Goal: Information Seeking & Learning: Check status

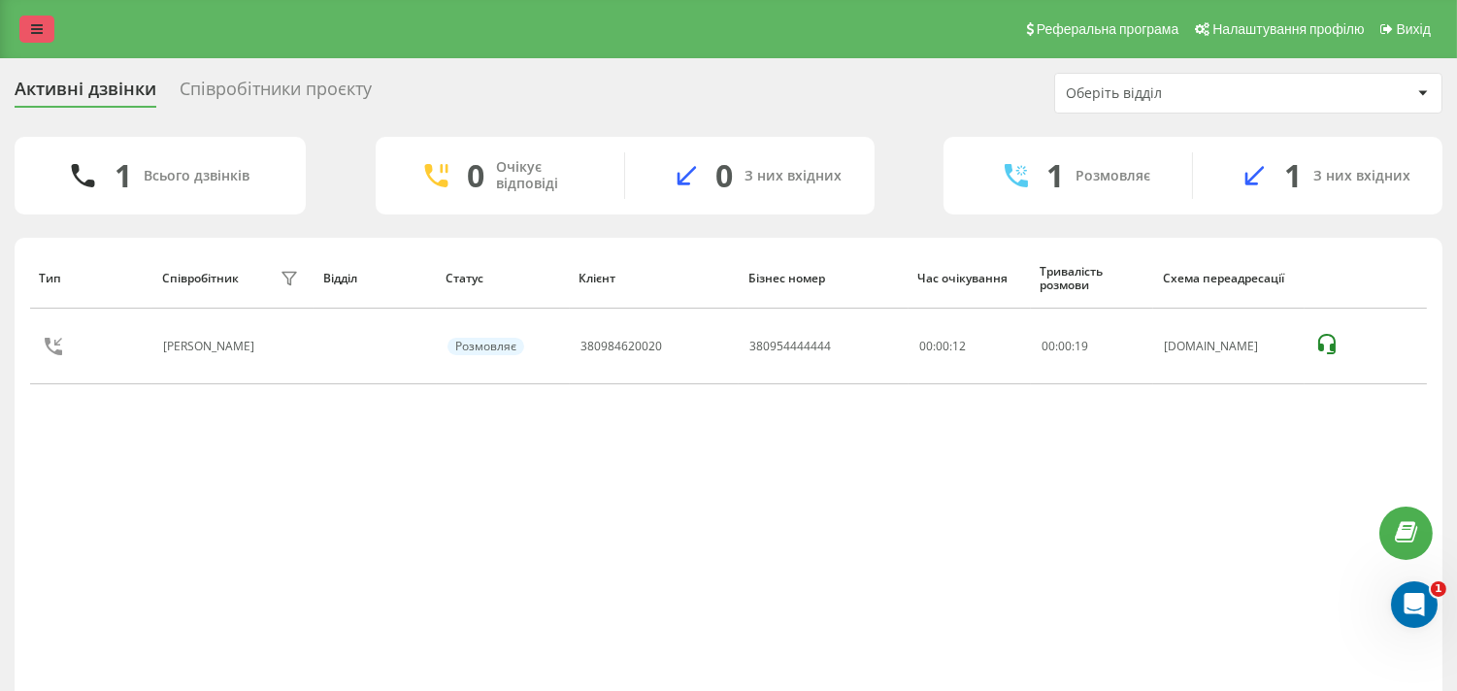
click at [44, 30] on link at bounding box center [36, 29] width 35 height 27
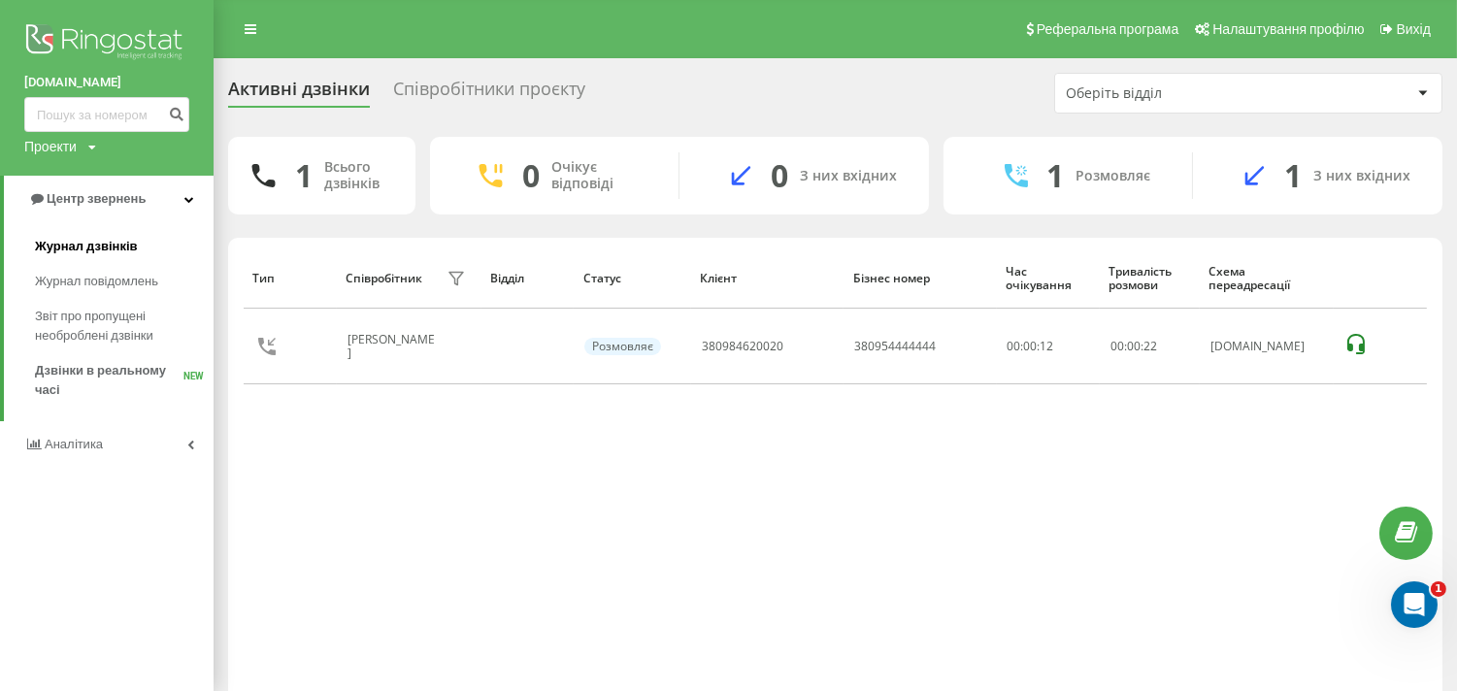
click at [79, 236] on link "Журнал дзвінків" at bounding box center [124, 246] width 179 height 35
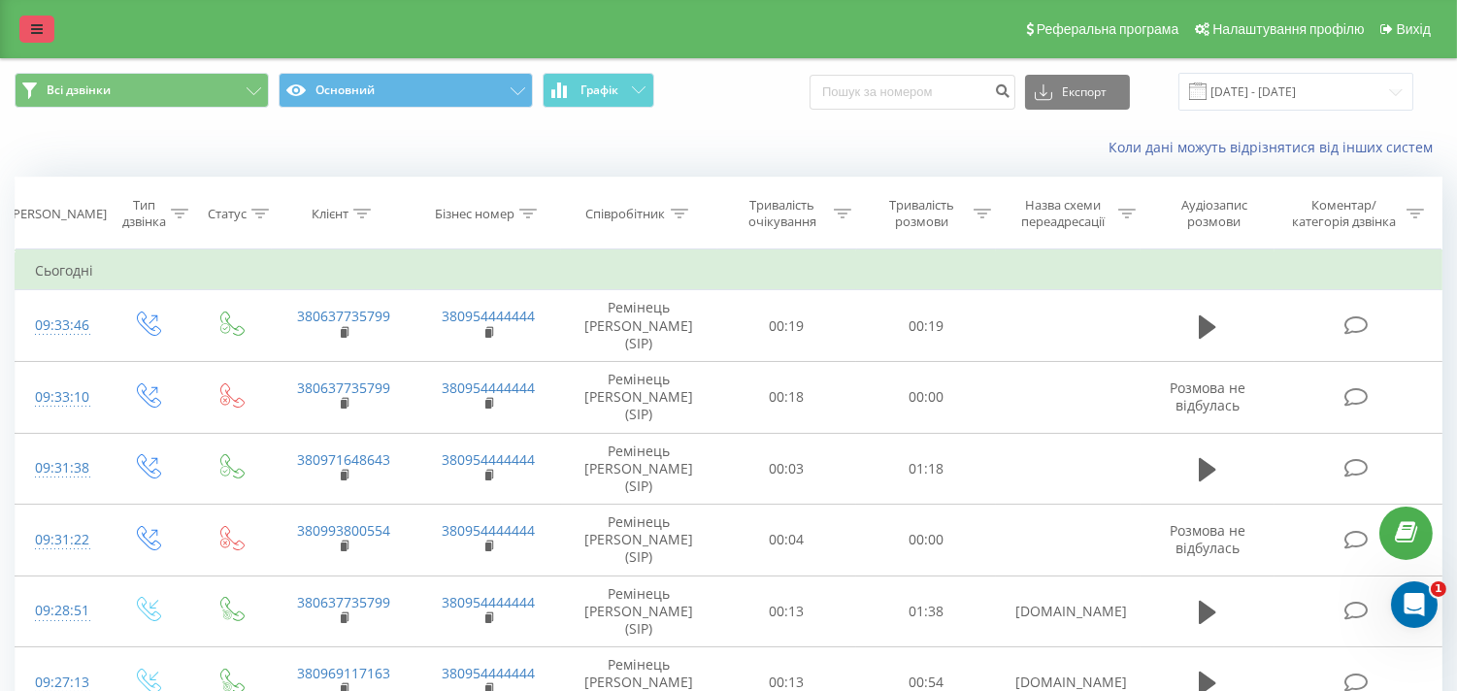
click at [21, 24] on link at bounding box center [36, 29] width 35 height 27
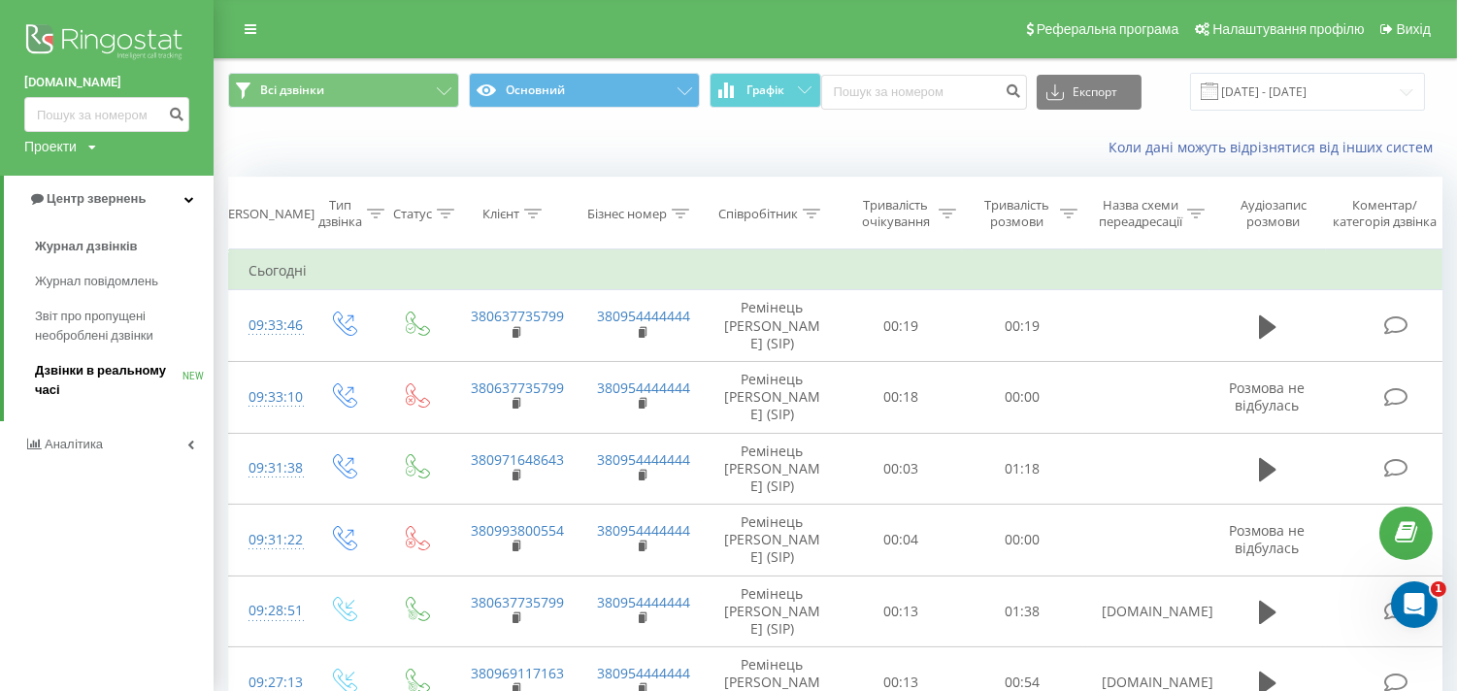
click at [124, 385] on span "Дзвінки в реальному часі" at bounding box center [109, 380] width 148 height 39
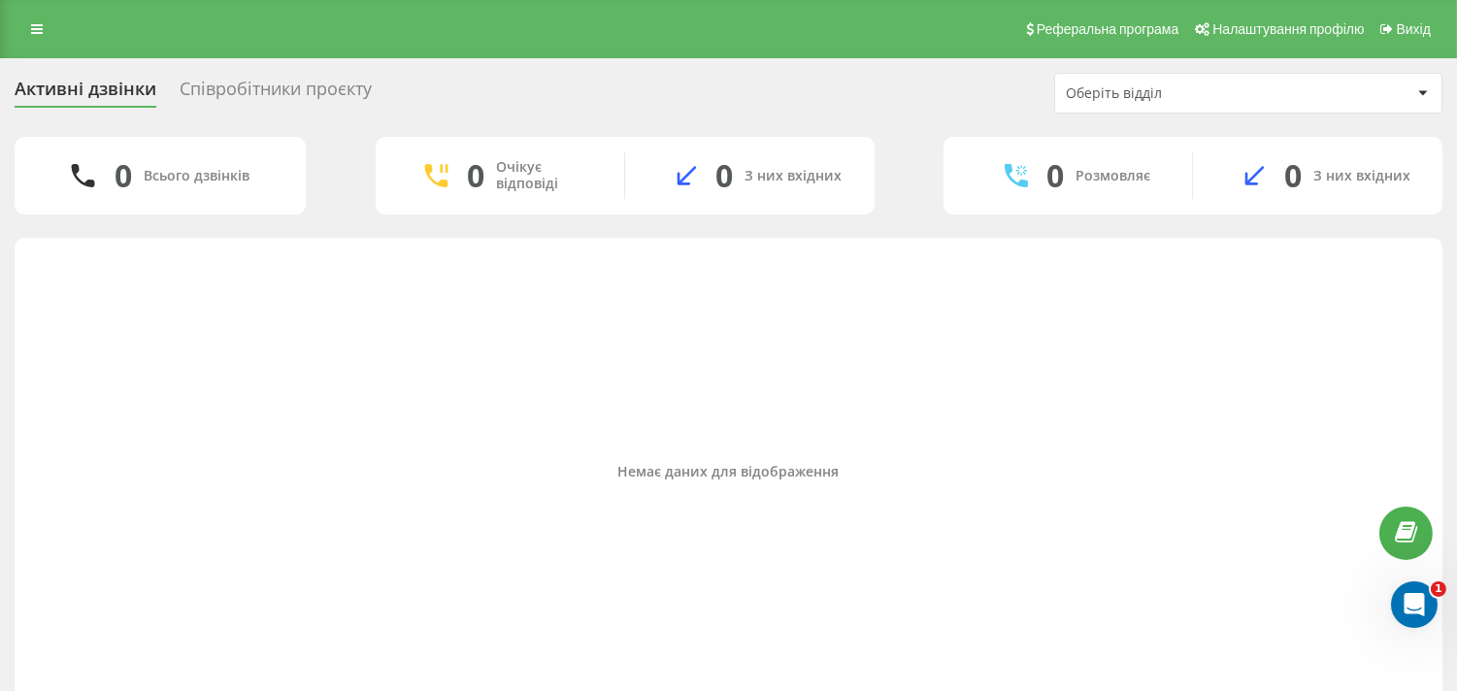
click at [194, 87] on div "Співробітники проєкту" at bounding box center [276, 94] width 192 height 30
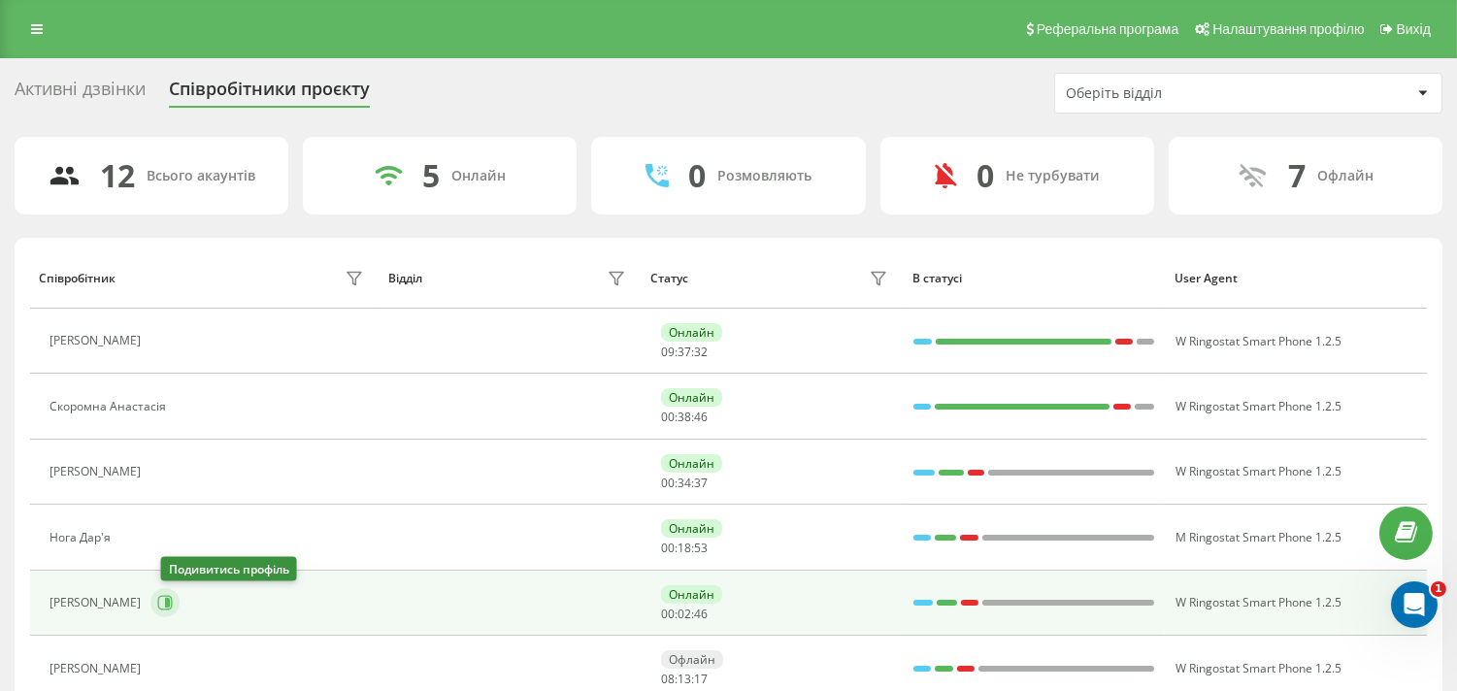
click at [170, 599] on icon at bounding box center [167, 603] width 5 height 10
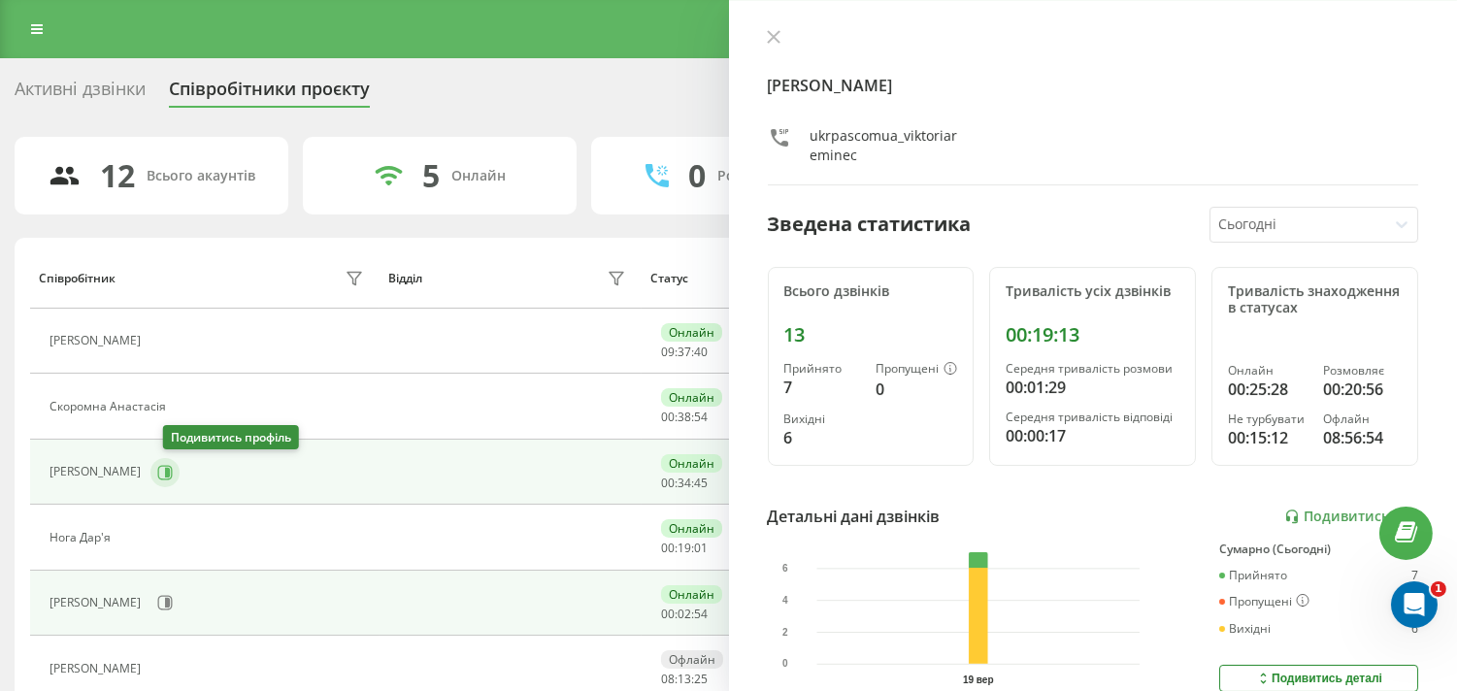
click at [173, 471] on icon at bounding box center [165, 473] width 16 height 16
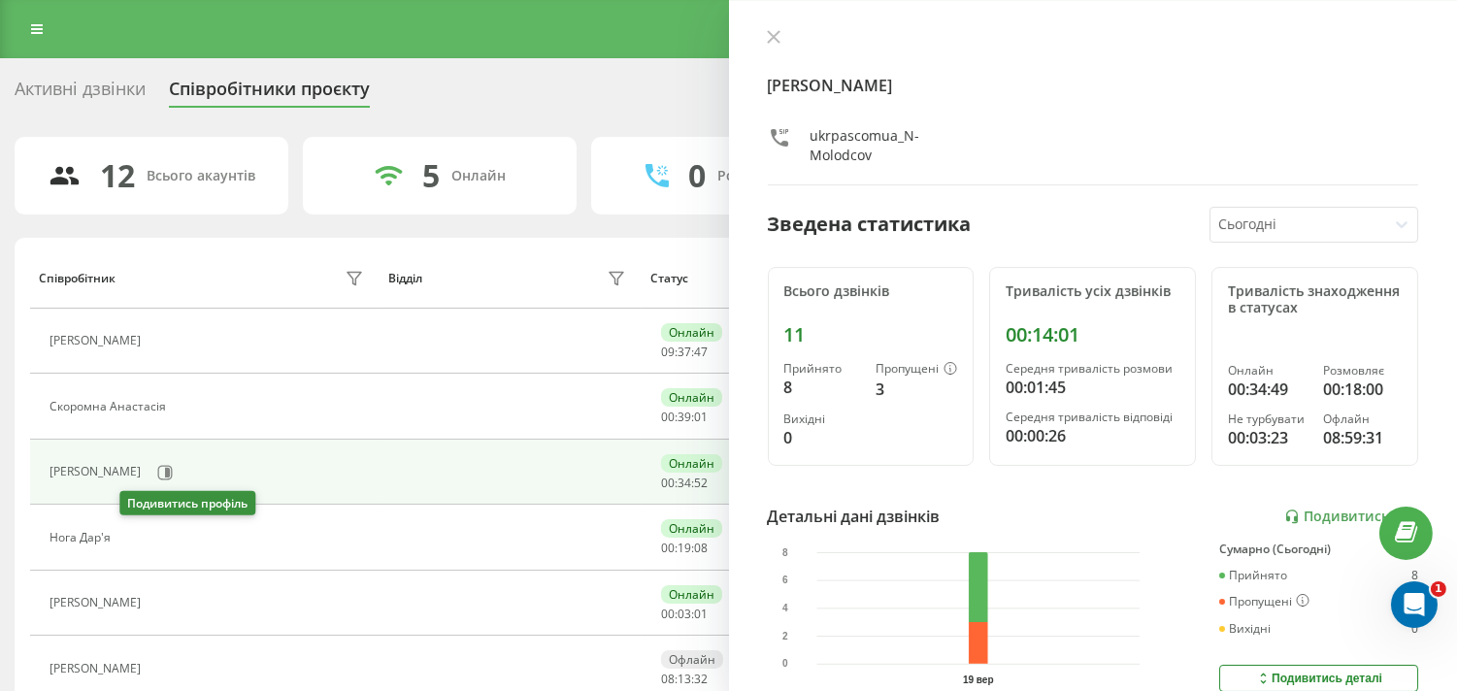
click at [137, 537] on icon at bounding box center [134, 538] width 5 height 10
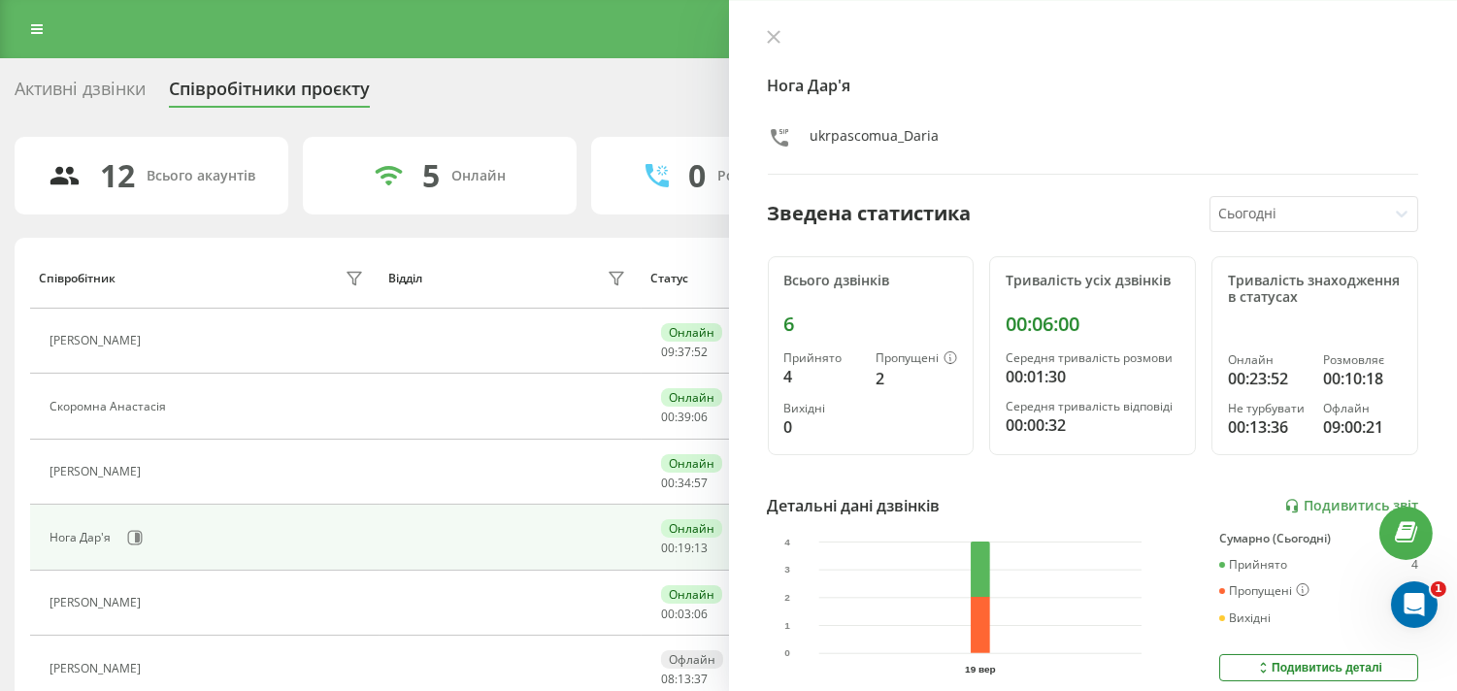
click at [93, 85] on div "Активні дзвінки" at bounding box center [80, 94] width 131 height 30
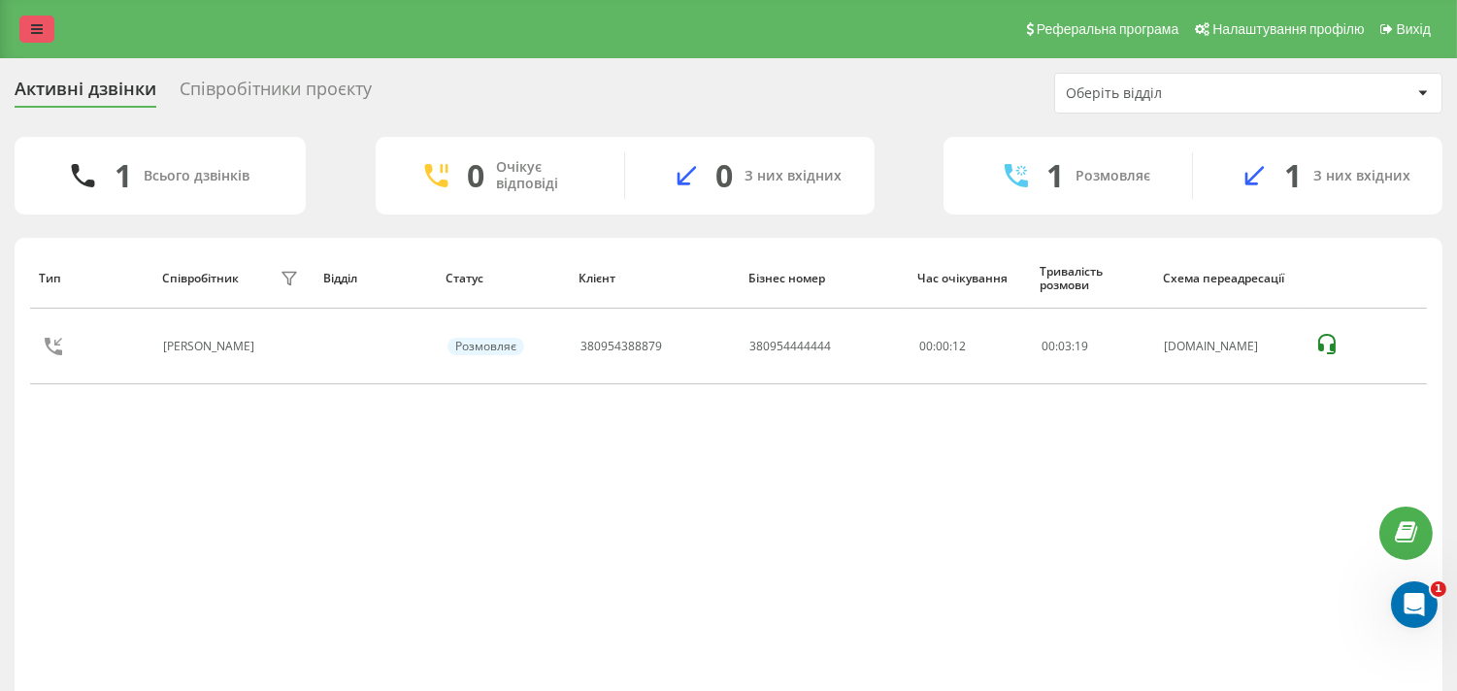
click at [29, 20] on link at bounding box center [36, 29] width 35 height 27
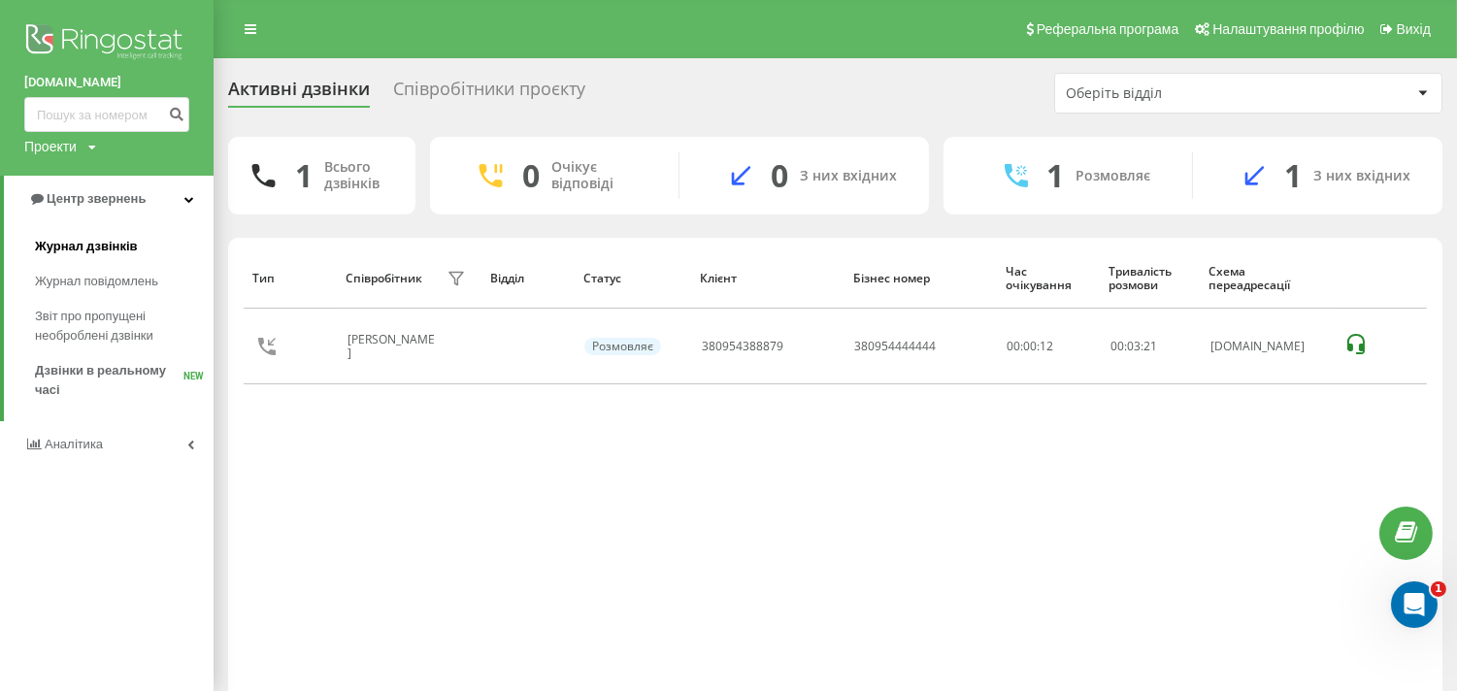
click at [75, 235] on link "Журнал дзвінків" at bounding box center [124, 246] width 179 height 35
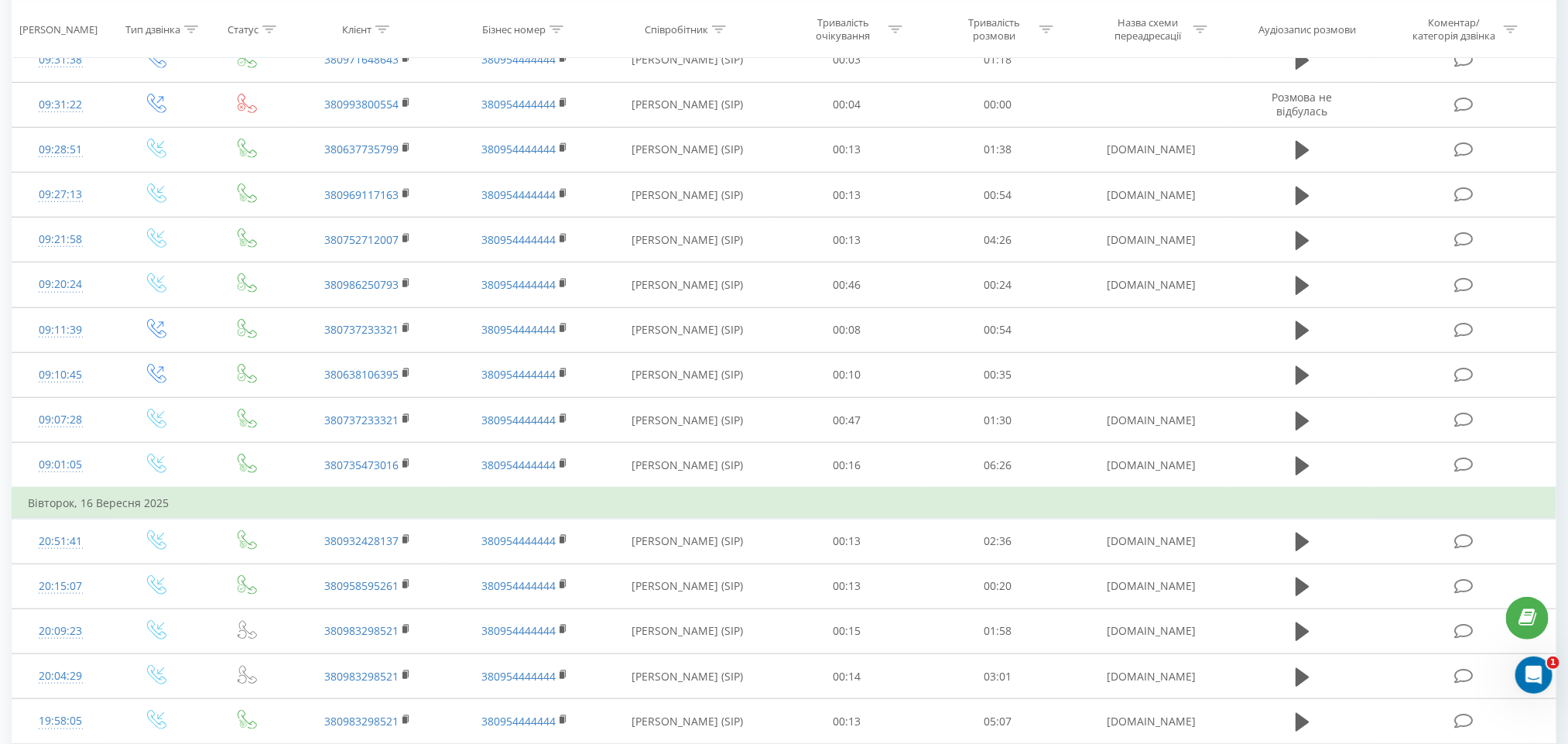
scroll to position [713, 0]
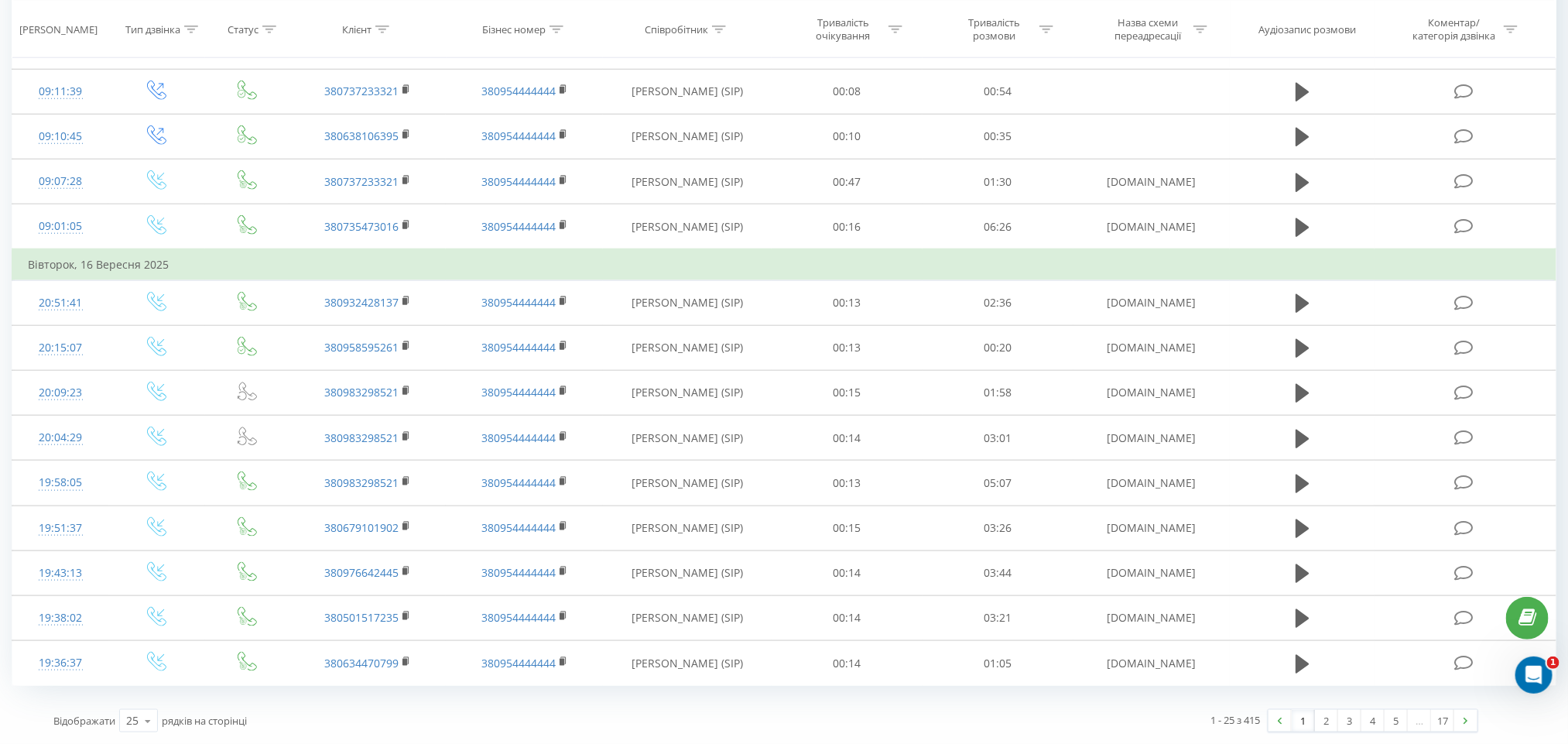
drag, startPoint x: 1420, startPoint y: 694, endPoint x: 1450, endPoint y: 686, distance: 31.0
click at [1408, 660] on div "Всі дзвінки Основний Графік Експорт .csv .xls .xlsx 19.08.2025 - 19.09.2025 Кол…" at bounding box center [784, 44] width 1545 height 1399
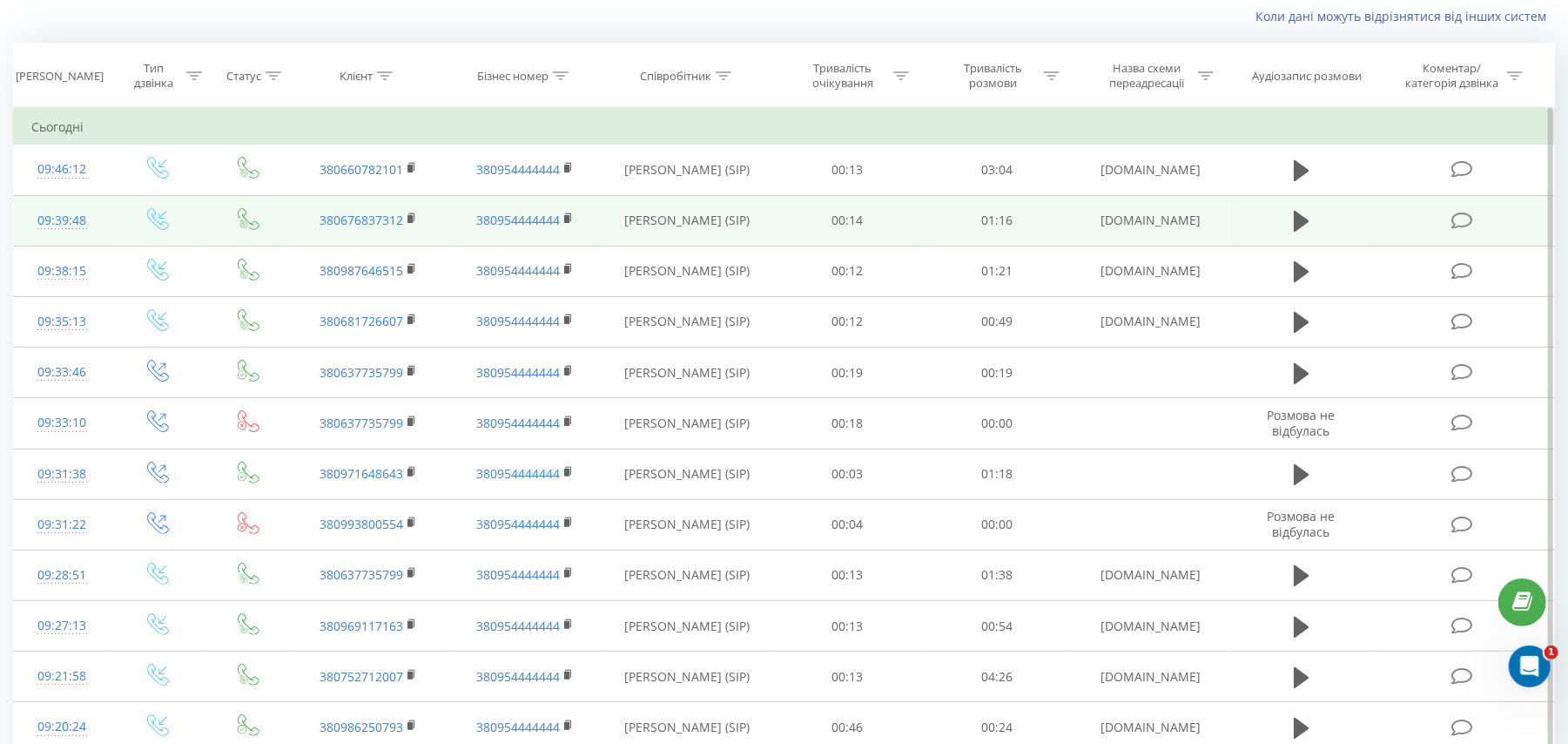
scroll to position [0, 0]
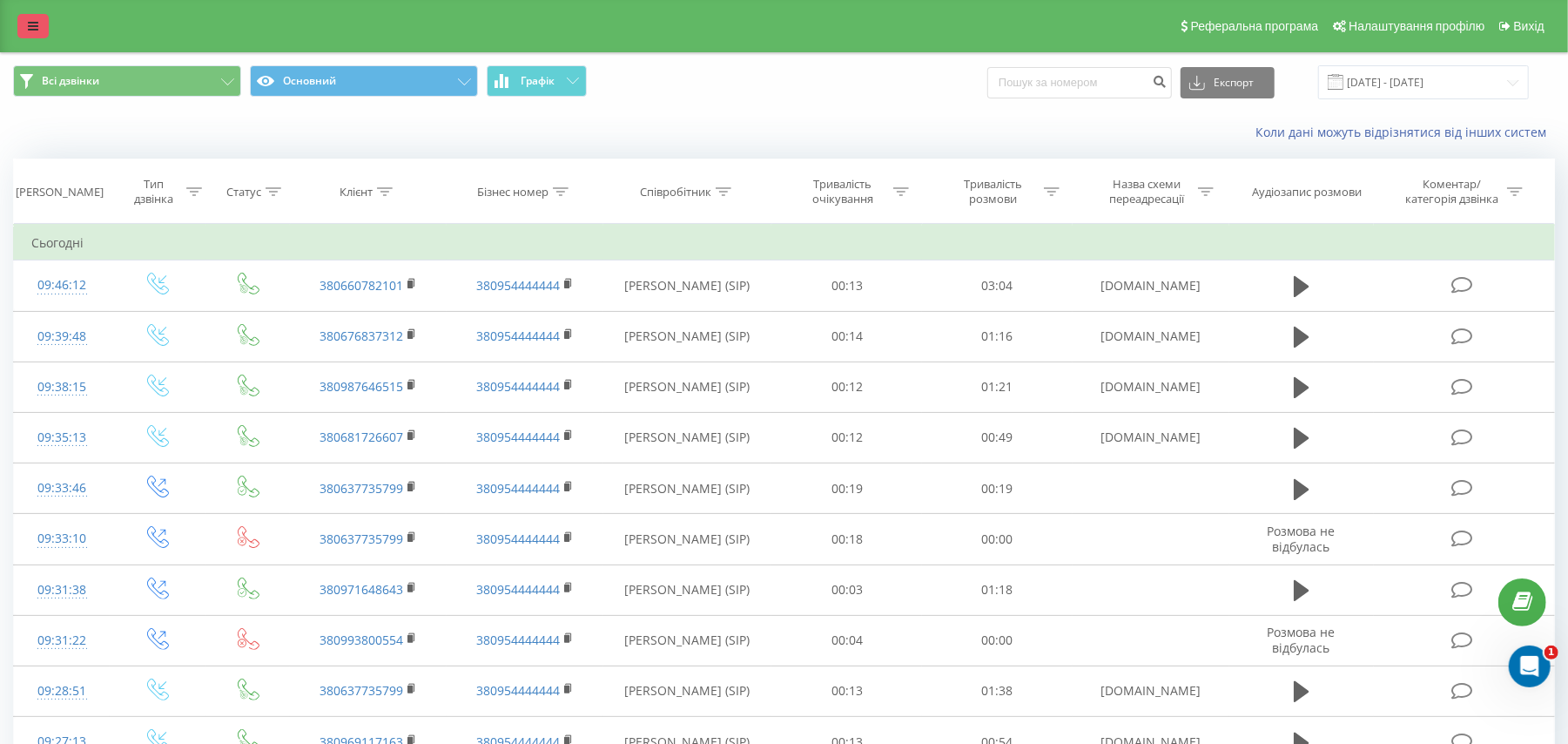
click at [32, 30] on icon at bounding box center [33, 26] width 11 height 13
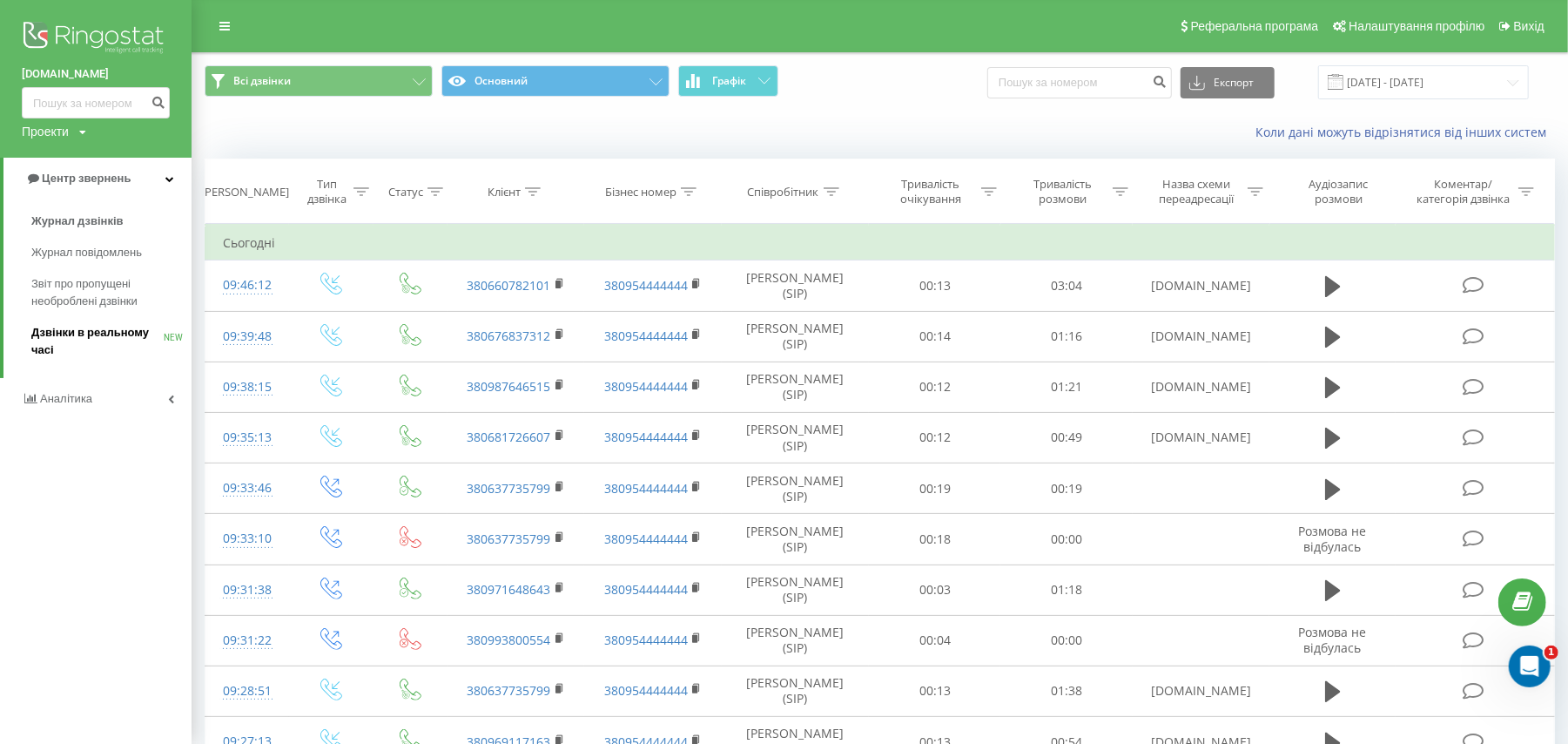
click at [83, 336] on span "Дзвінки в реальному часі" at bounding box center [98, 341] width 133 height 35
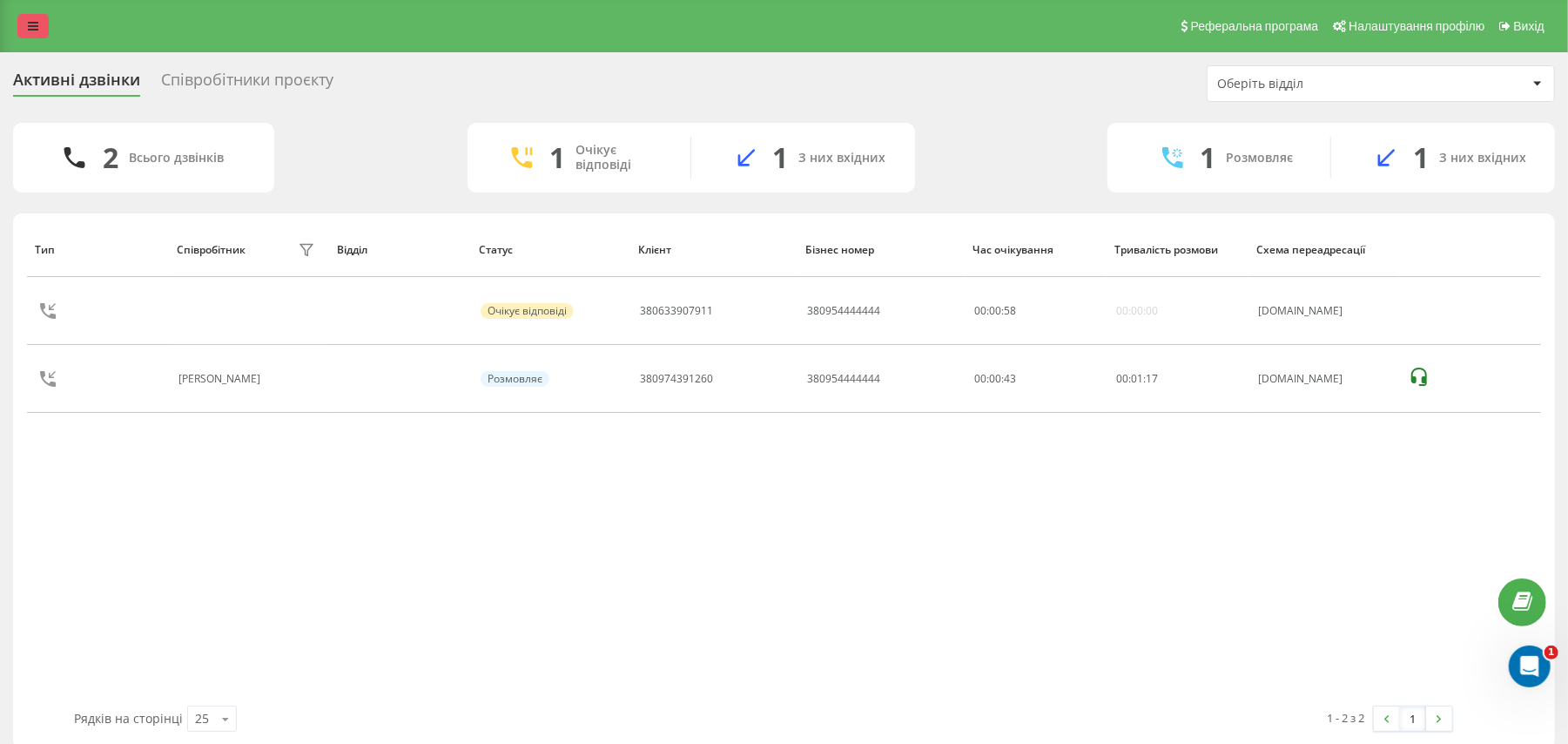
click at [39, 30] on link at bounding box center [32, 26] width 31 height 24
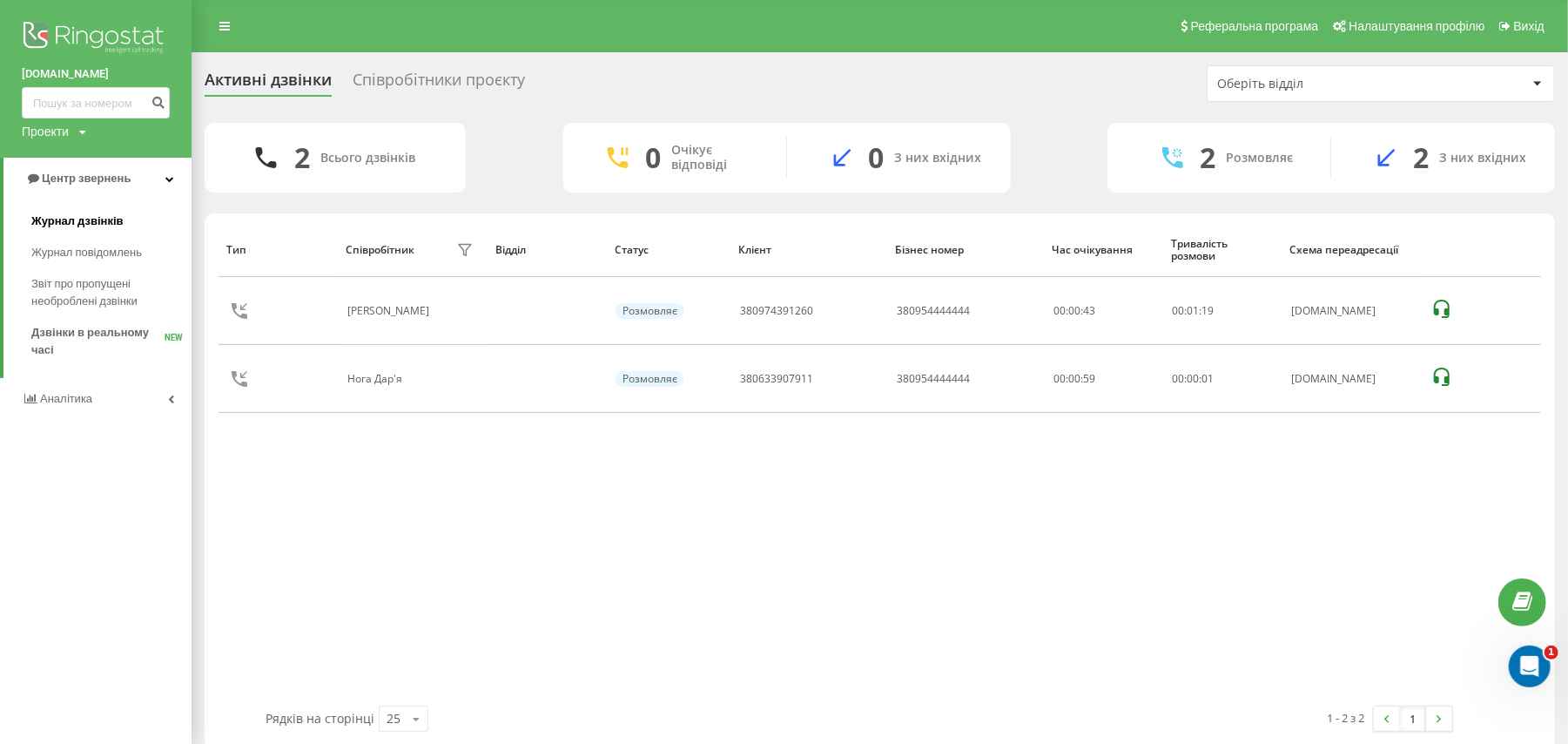
click at [65, 224] on span "Журнал дзвінків" at bounding box center [77, 221] width 92 height 17
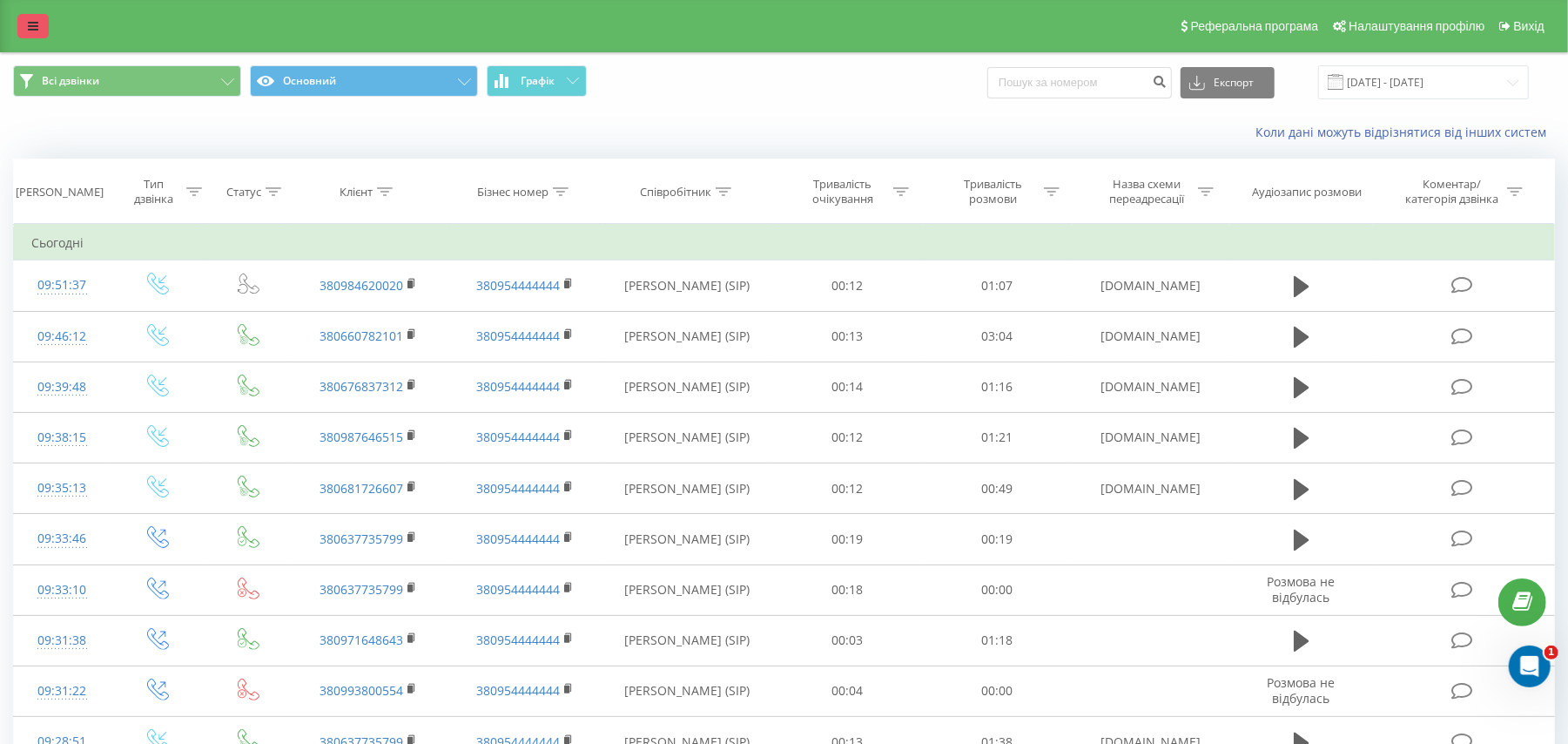
click at [36, 28] on icon at bounding box center [33, 26] width 11 height 13
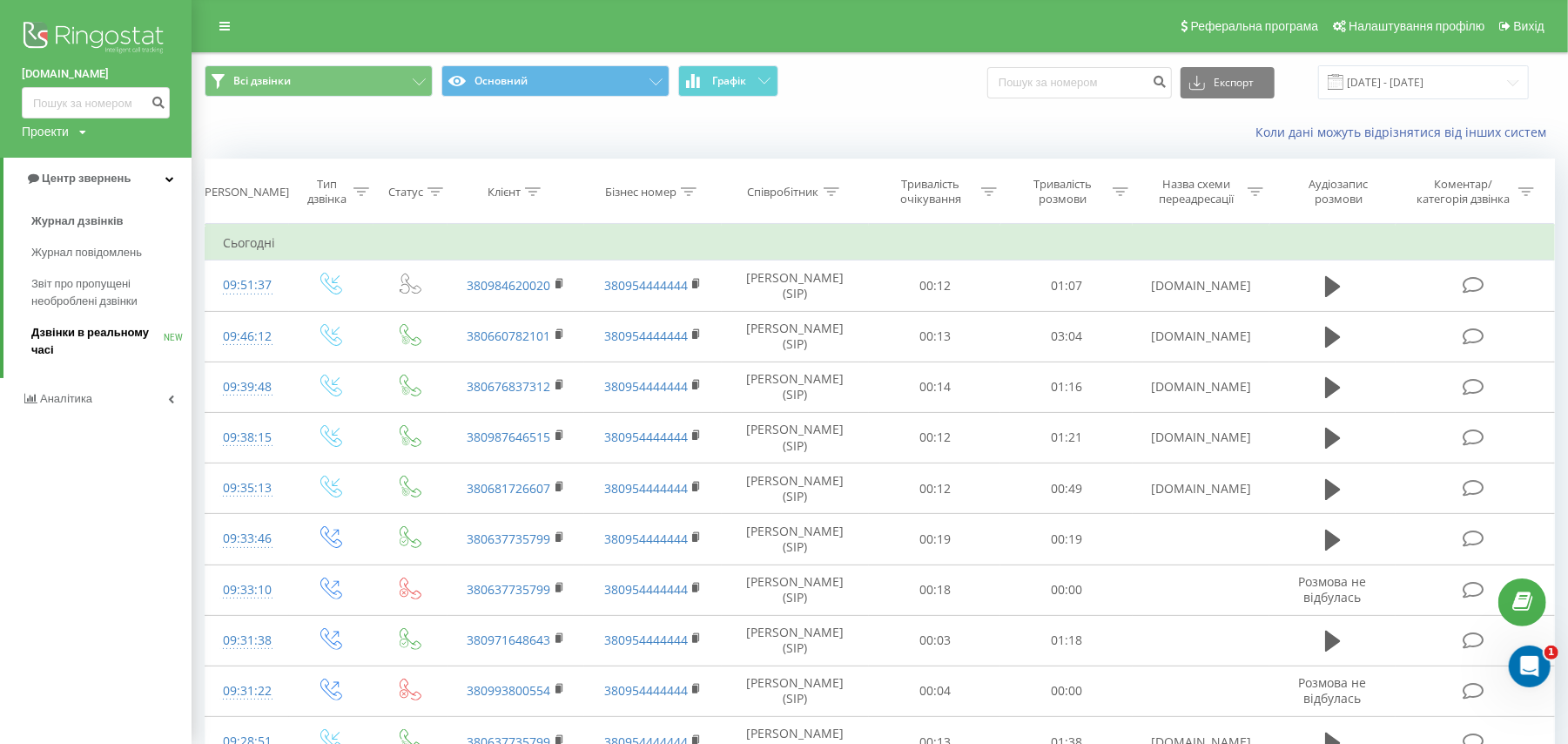
click at [78, 342] on span "Дзвінки в реальному часі" at bounding box center [98, 341] width 133 height 35
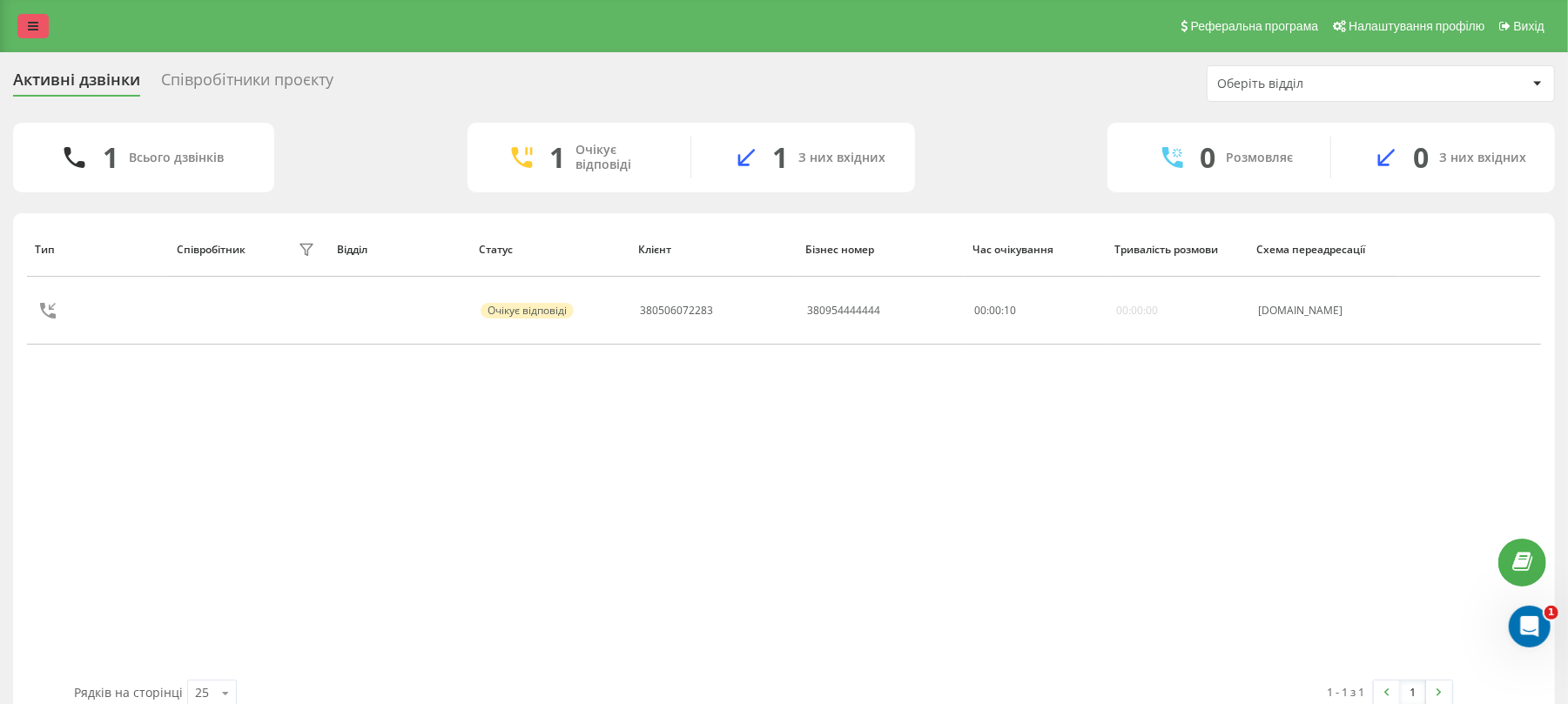
click at [45, 17] on link at bounding box center [32, 26] width 31 height 24
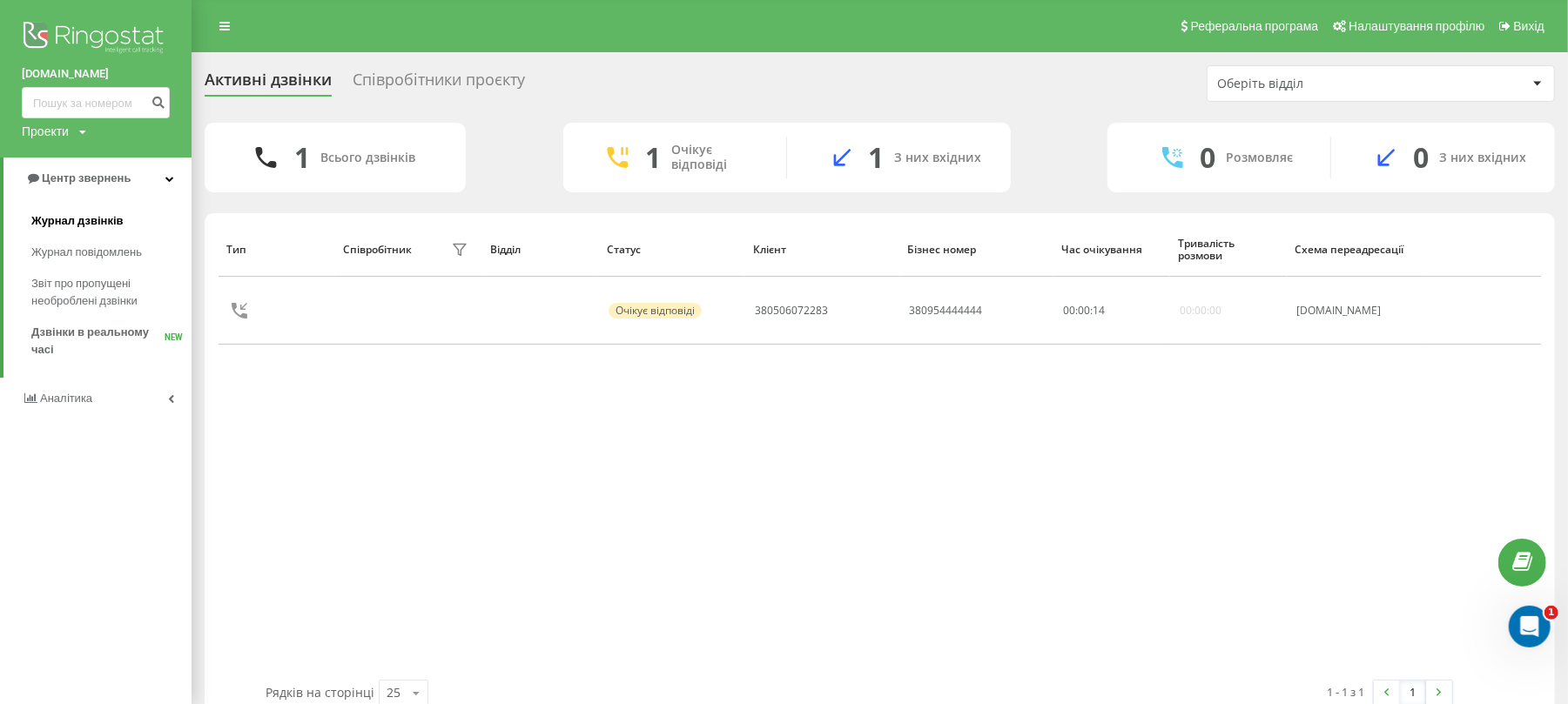
click at [120, 217] on span "Журнал дзвінків" at bounding box center [77, 221] width 92 height 17
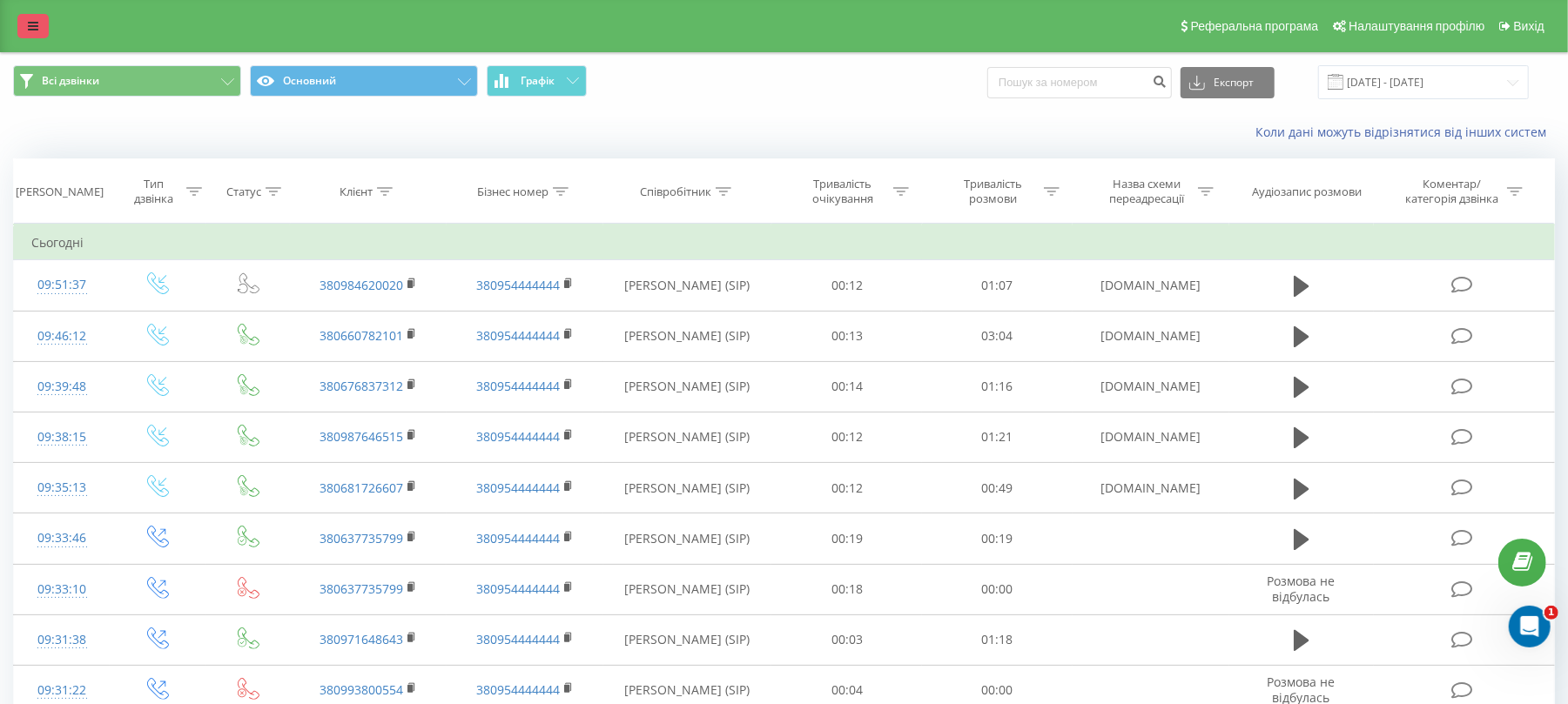
click at [26, 18] on link at bounding box center [32, 26] width 31 height 24
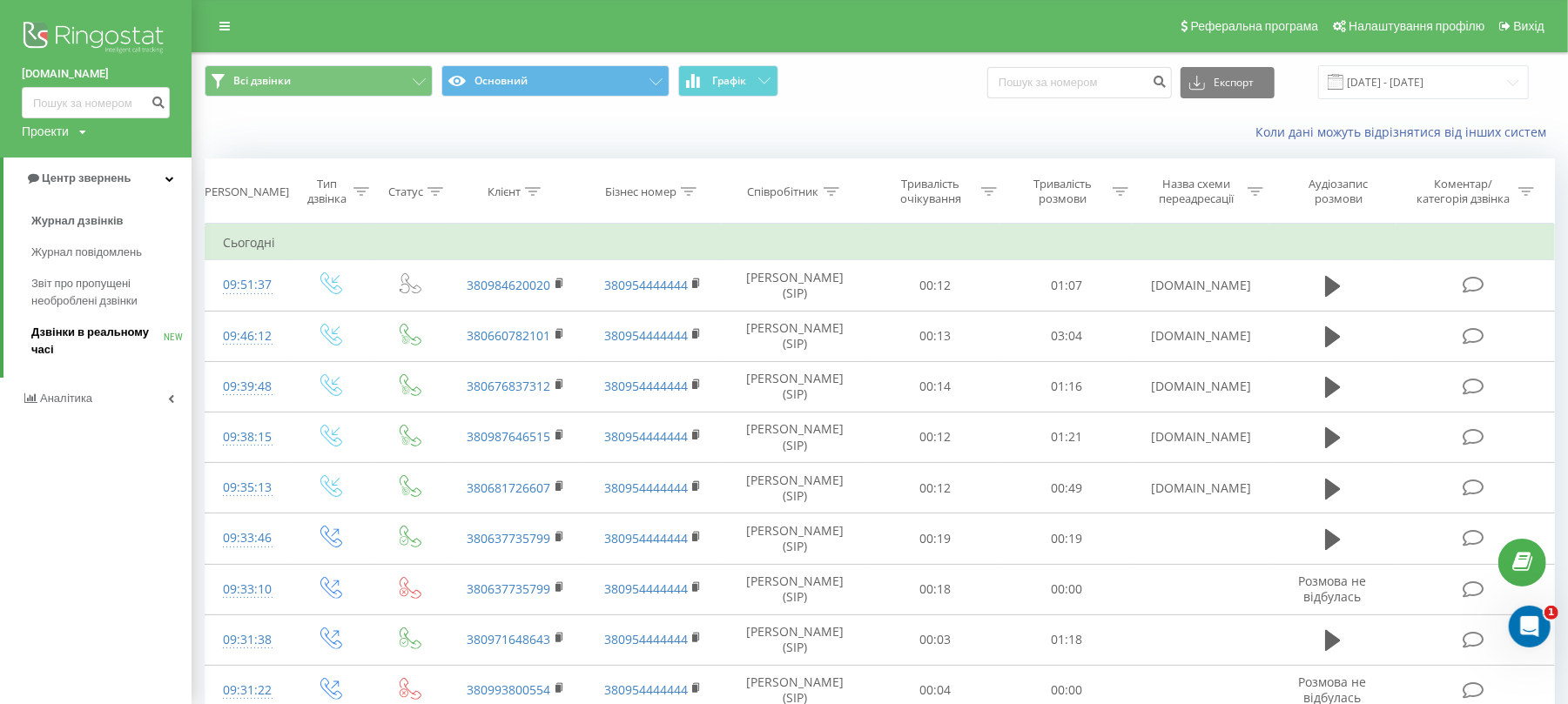
click at [70, 335] on span "Дзвінки в реальному часі" at bounding box center [98, 341] width 133 height 35
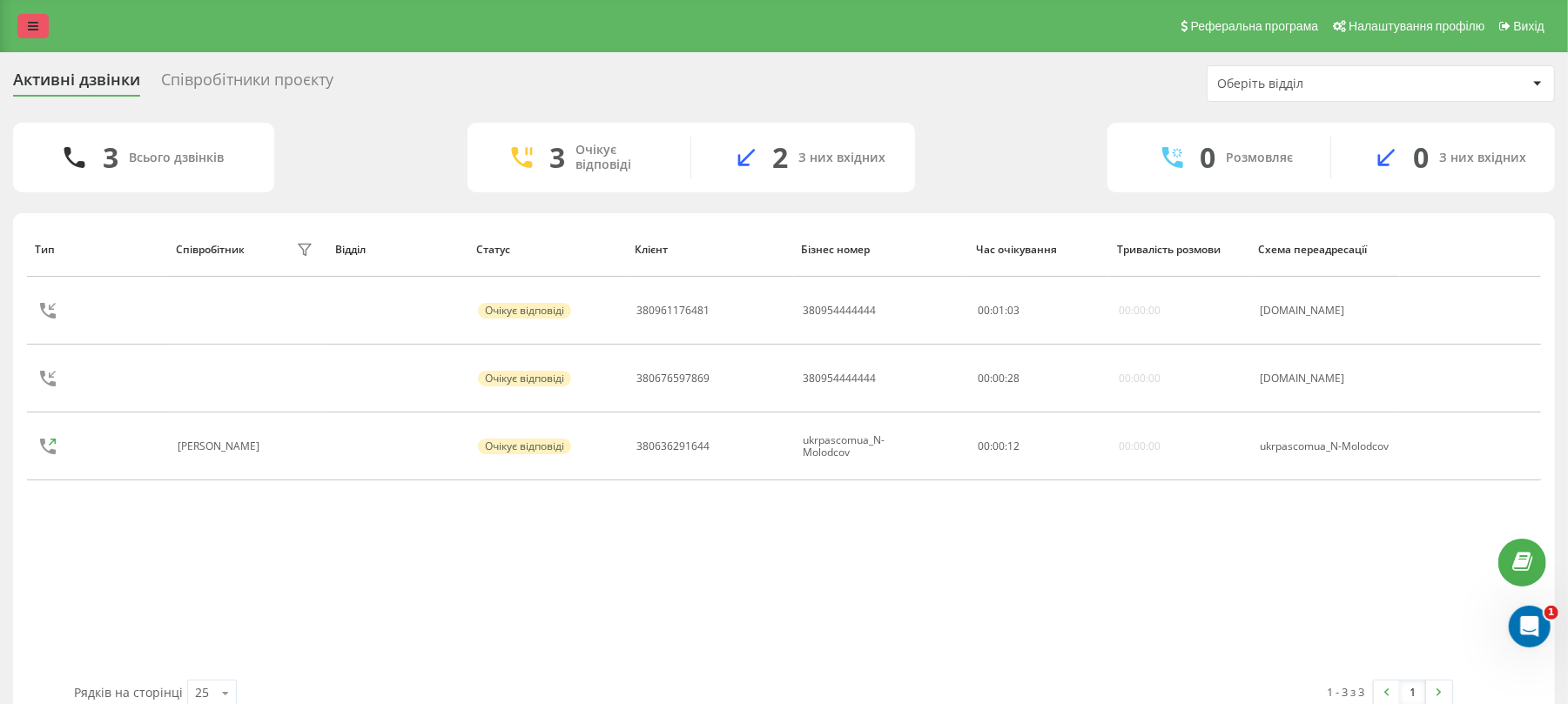
click at [31, 18] on link at bounding box center [32, 26] width 31 height 24
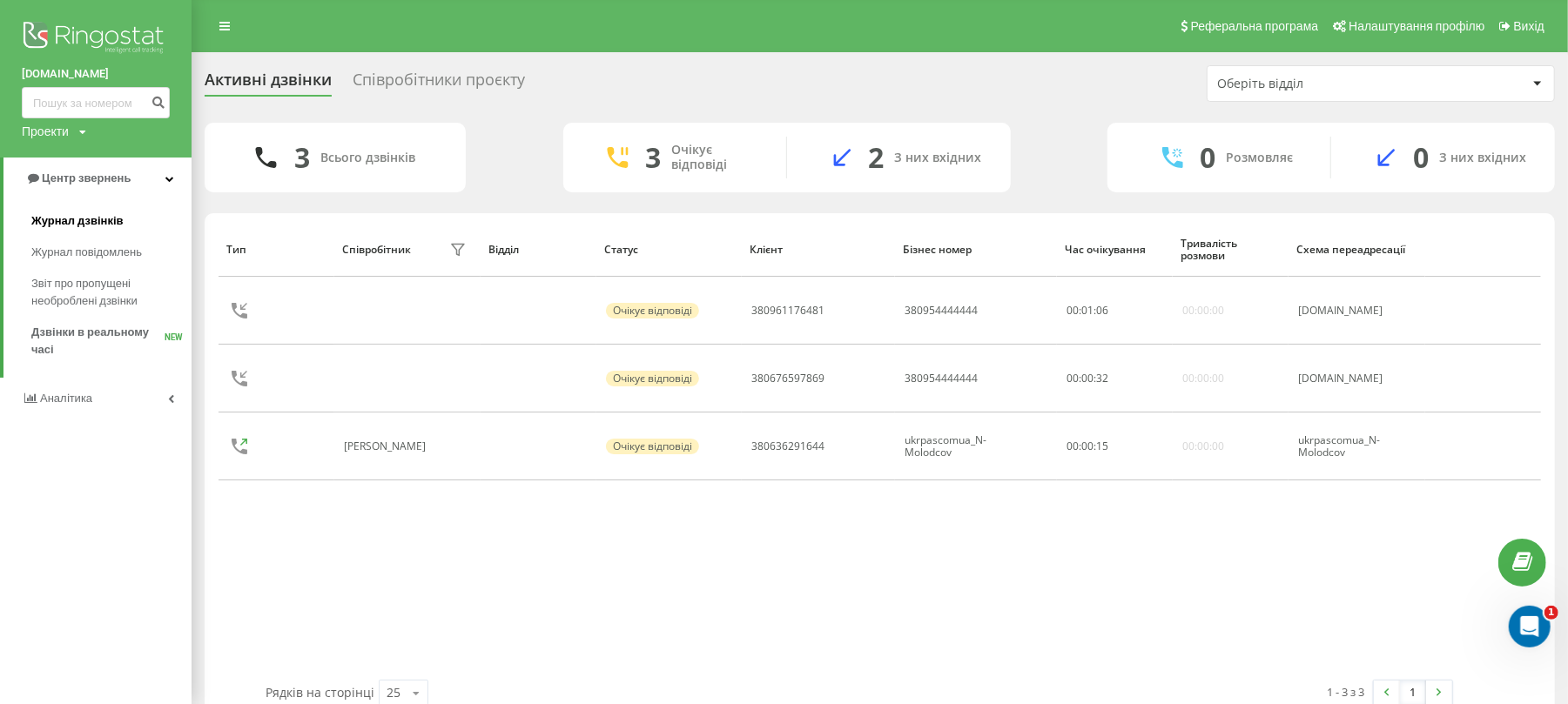
click at [118, 226] on span "Журнал дзвінків" at bounding box center [77, 221] width 92 height 17
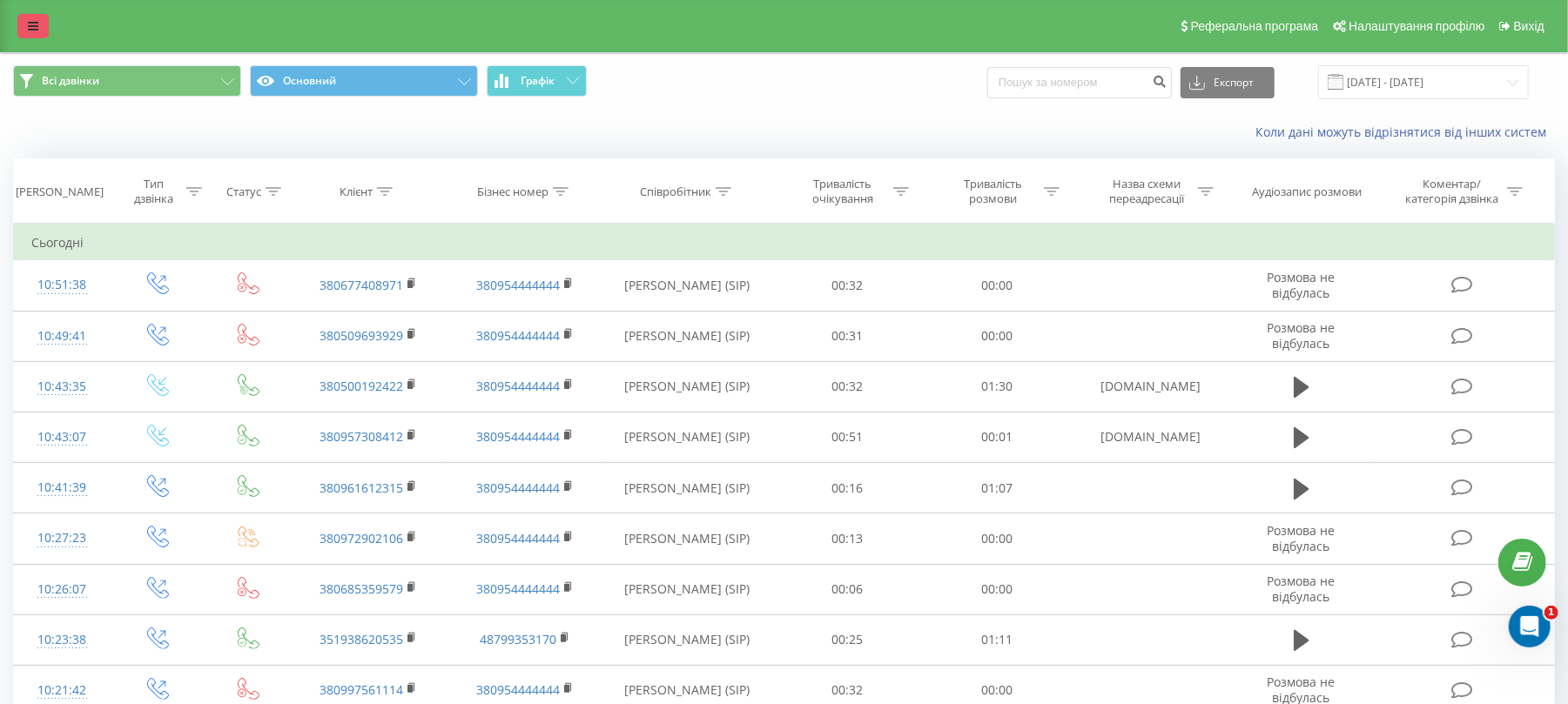
click at [29, 22] on icon at bounding box center [33, 26] width 11 height 13
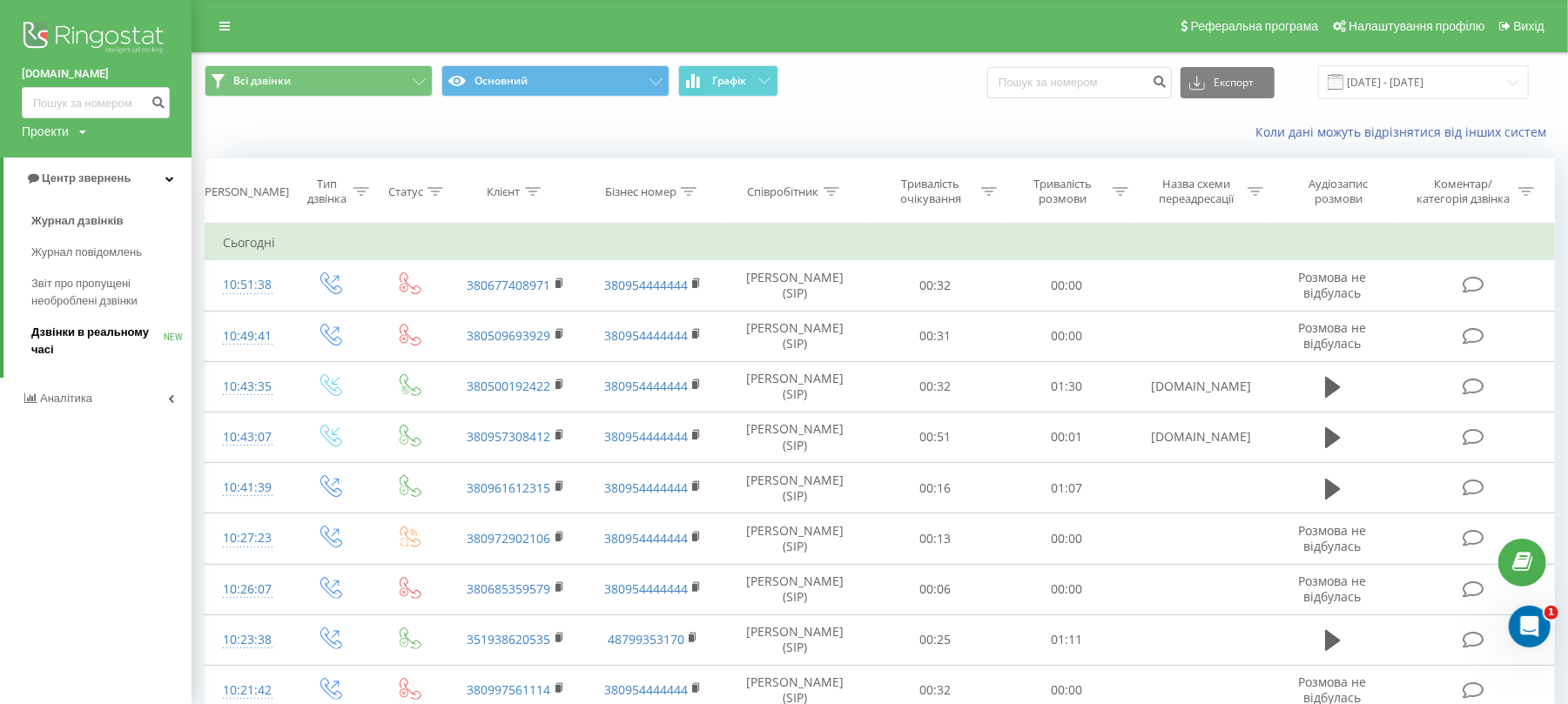
click at [108, 343] on span "Дзвінки в реальному часі" at bounding box center [98, 341] width 133 height 35
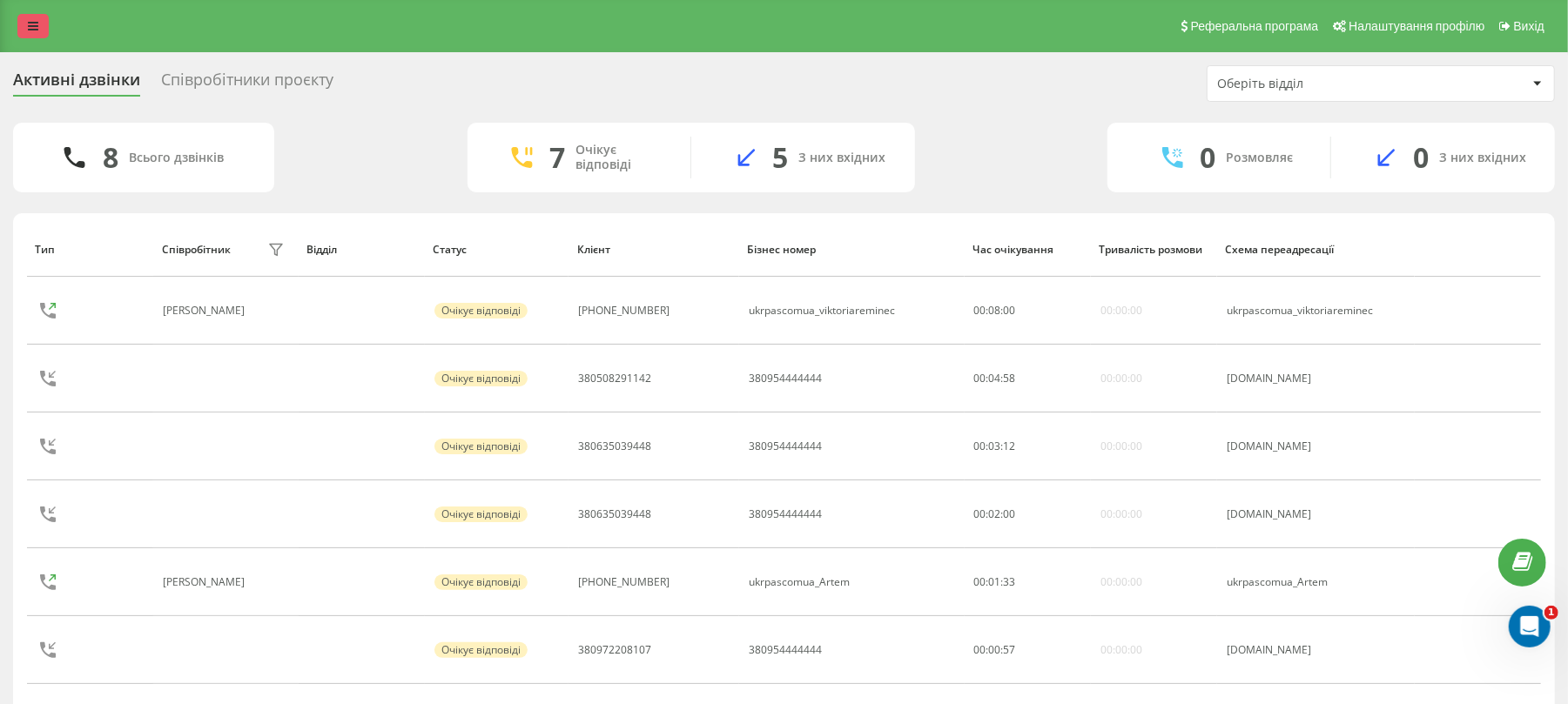
click at [26, 21] on link at bounding box center [32, 26] width 31 height 24
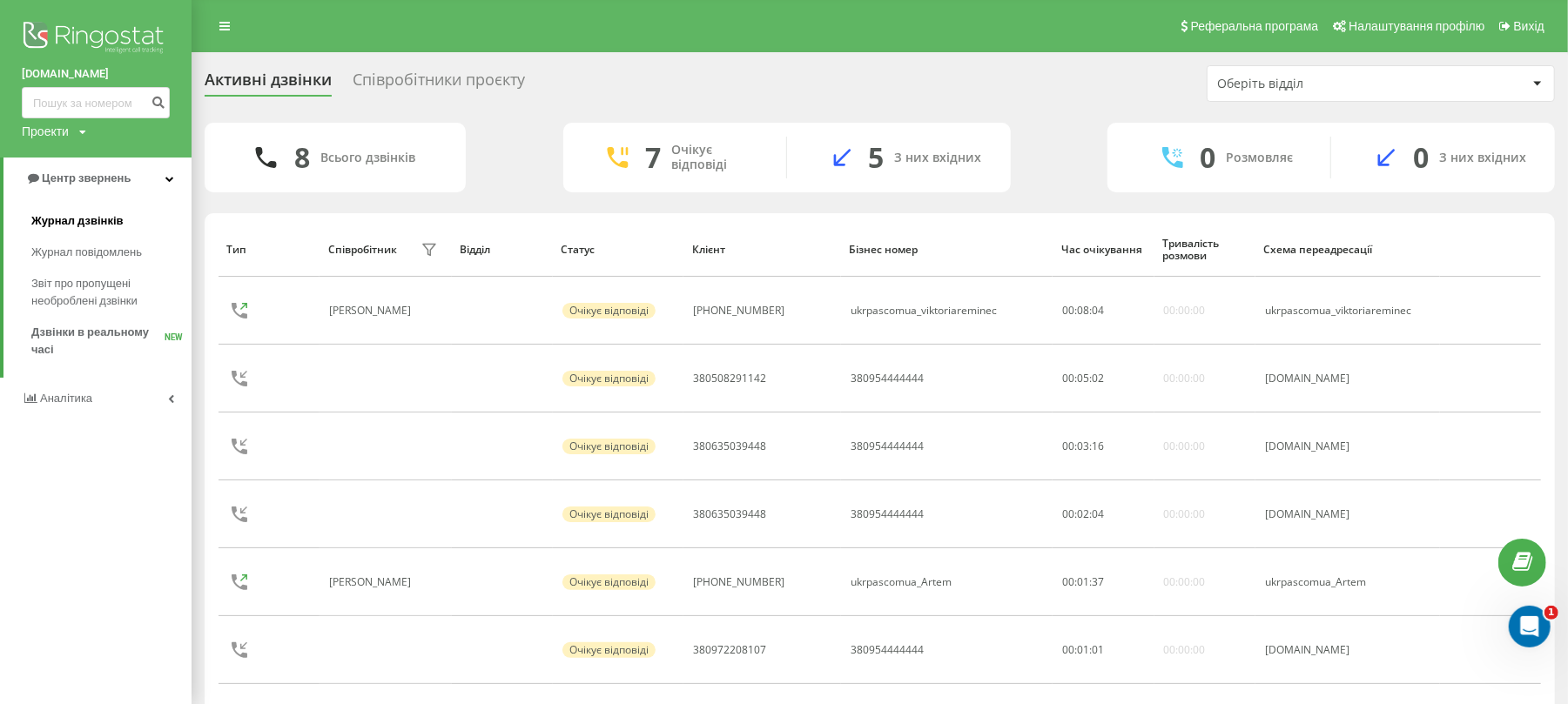
click at [94, 217] on span "Журнал дзвінків" at bounding box center [77, 221] width 92 height 17
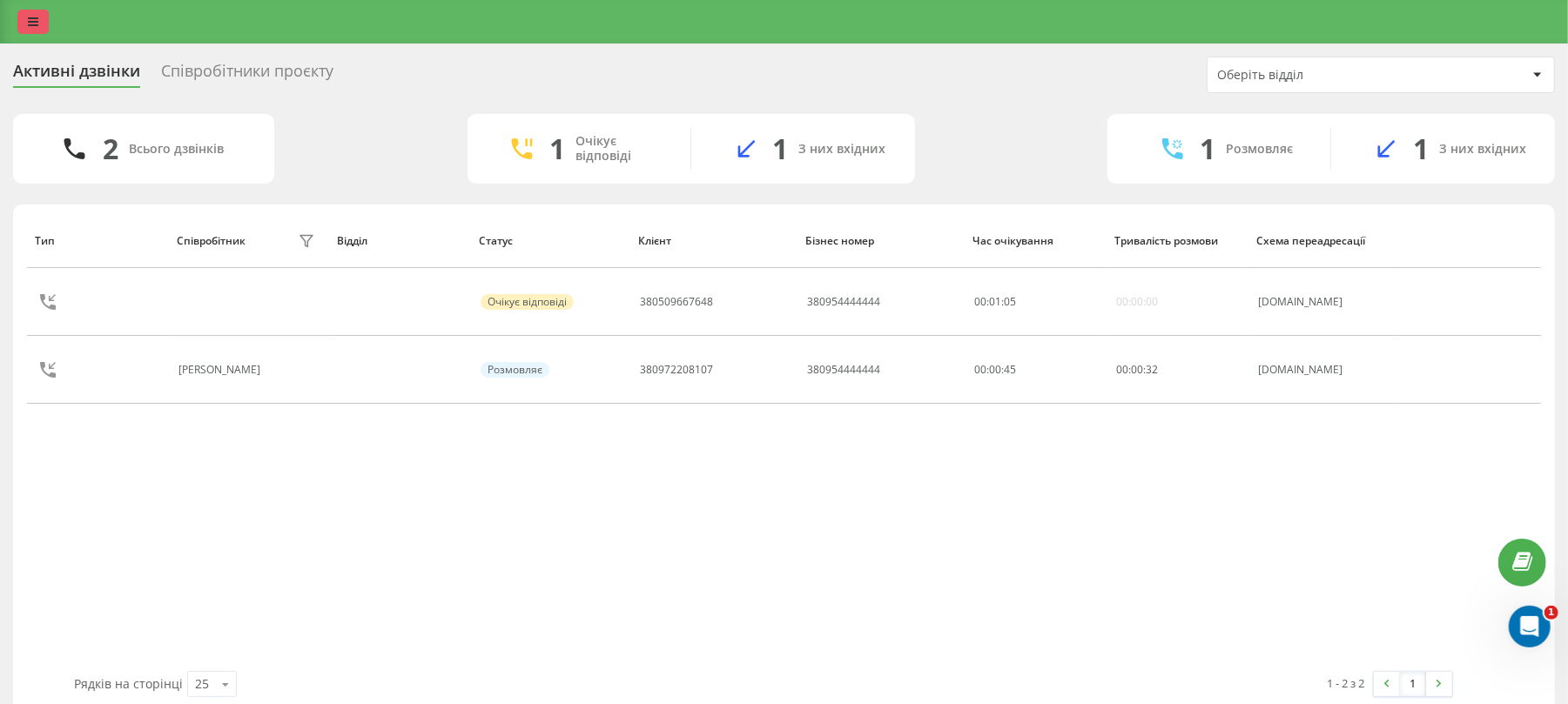
click at [37, 21] on icon at bounding box center [33, 22] width 11 height 13
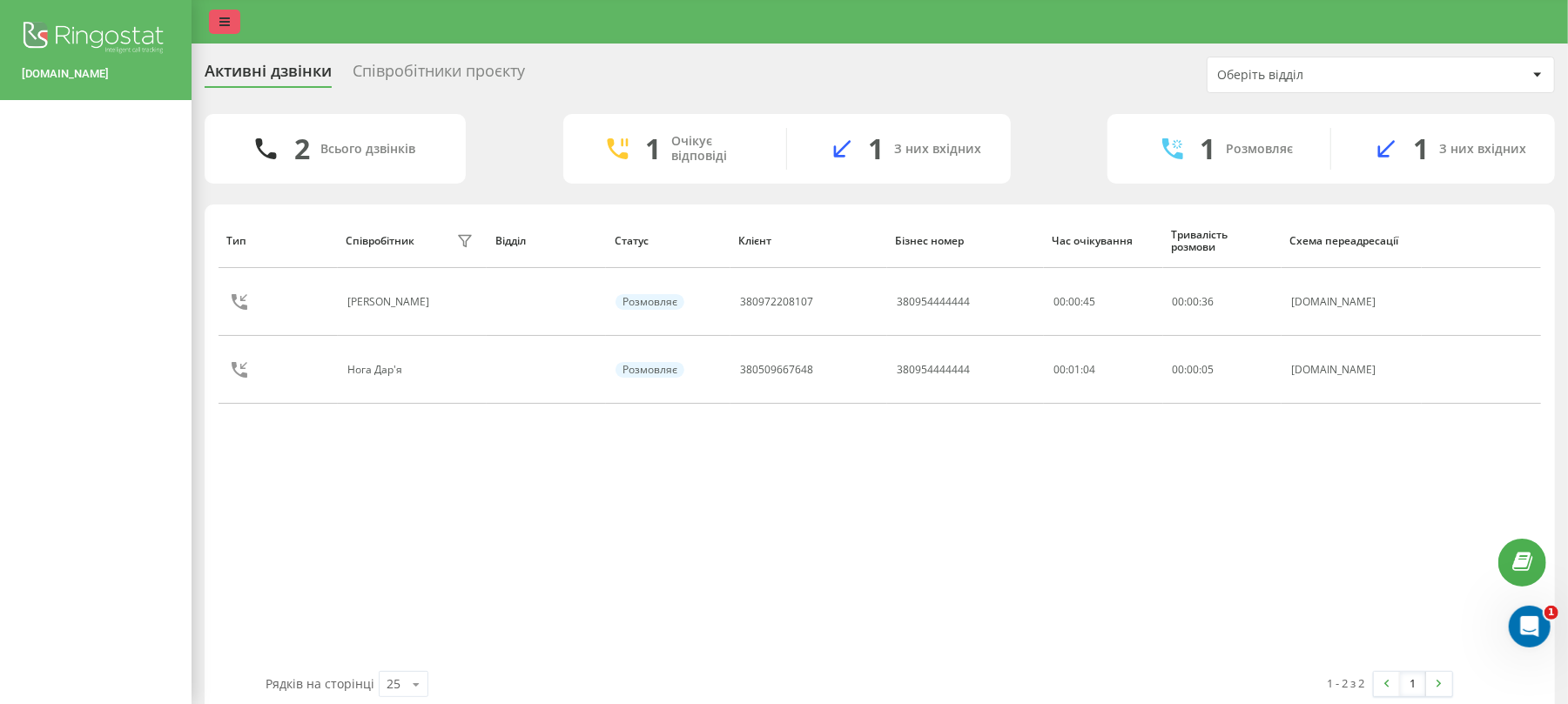
click at [216, 21] on link at bounding box center [224, 22] width 31 height 24
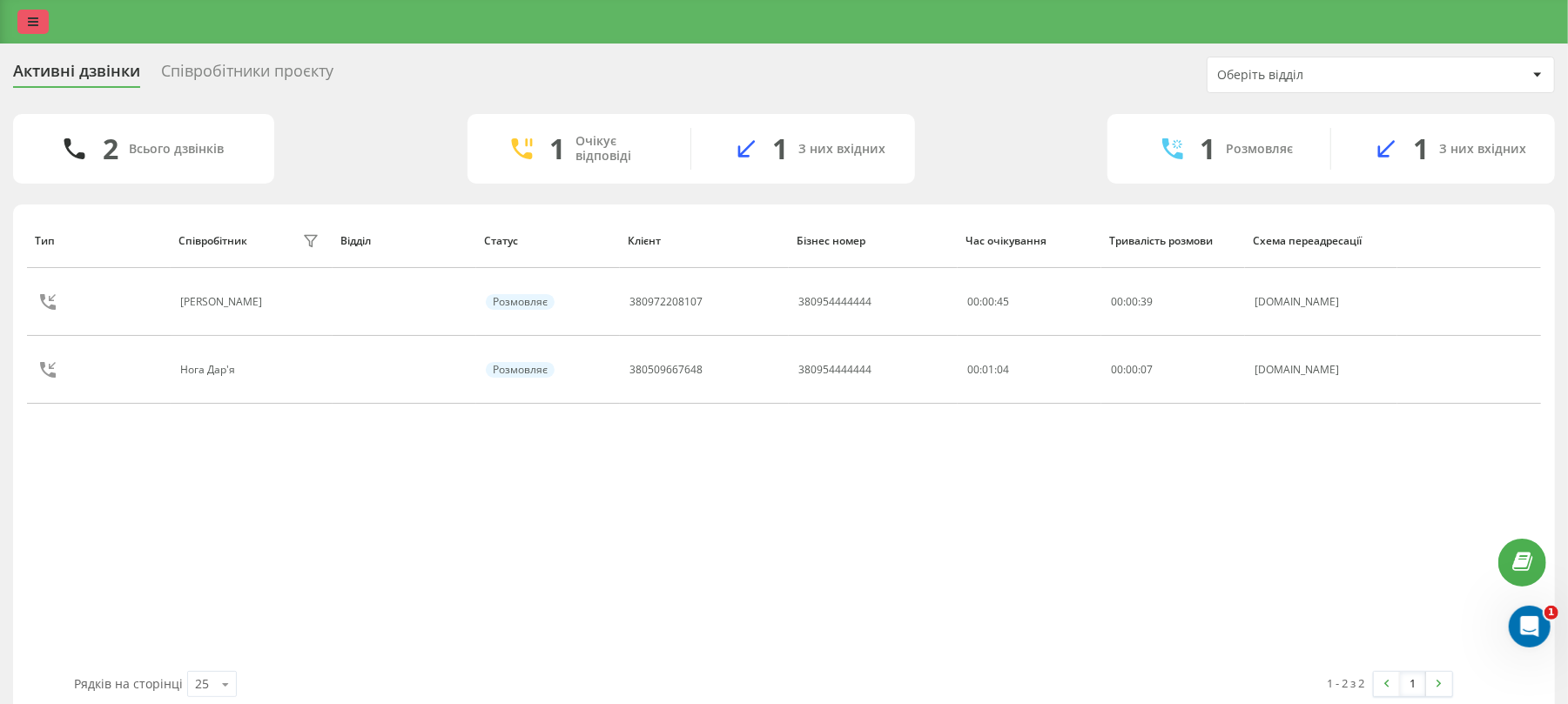
click at [35, 18] on icon at bounding box center [33, 22] width 11 height 13
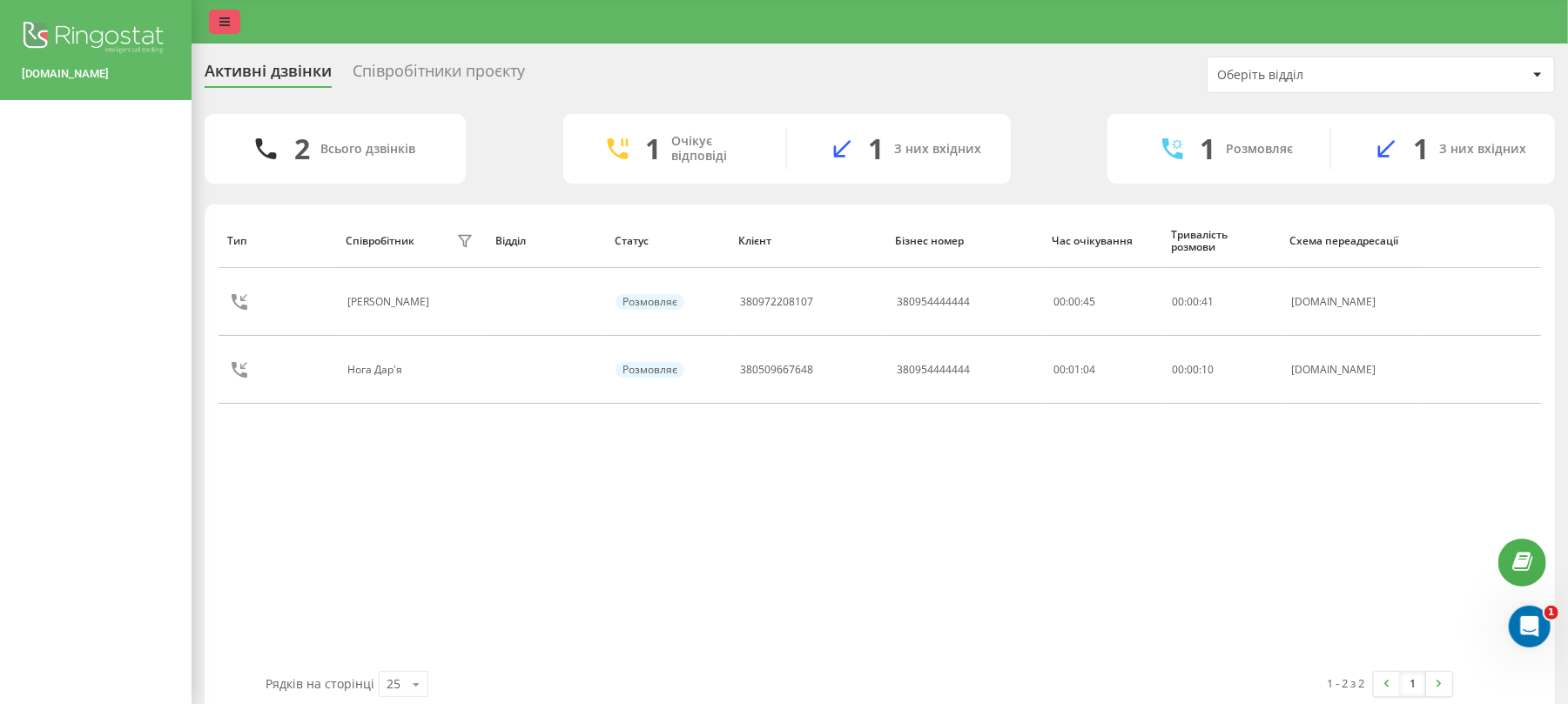
click at [230, 12] on link at bounding box center [224, 22] width 31 height 24
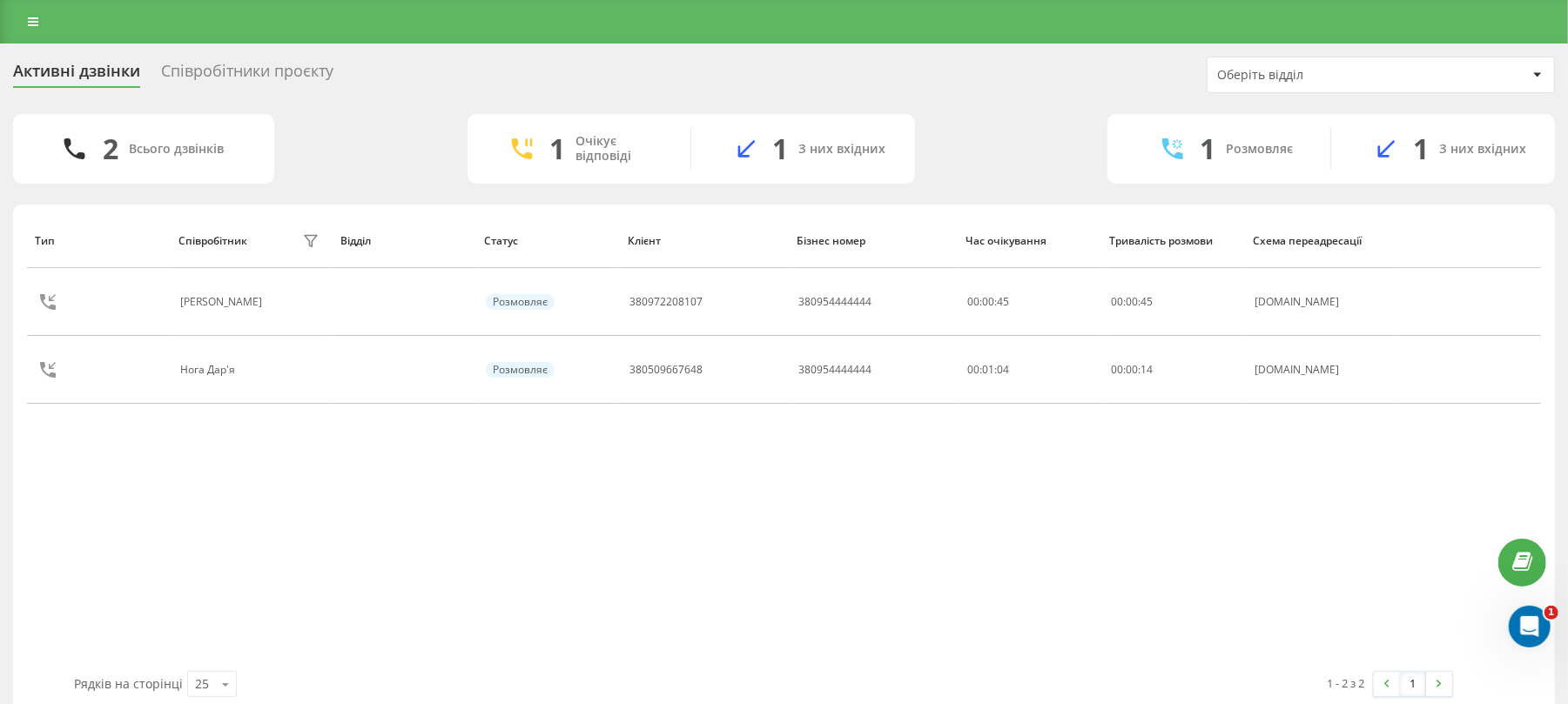
click at [276, 74] on div "Співробітники проєкту" at bounding box center [248, 75] width 172 height 27
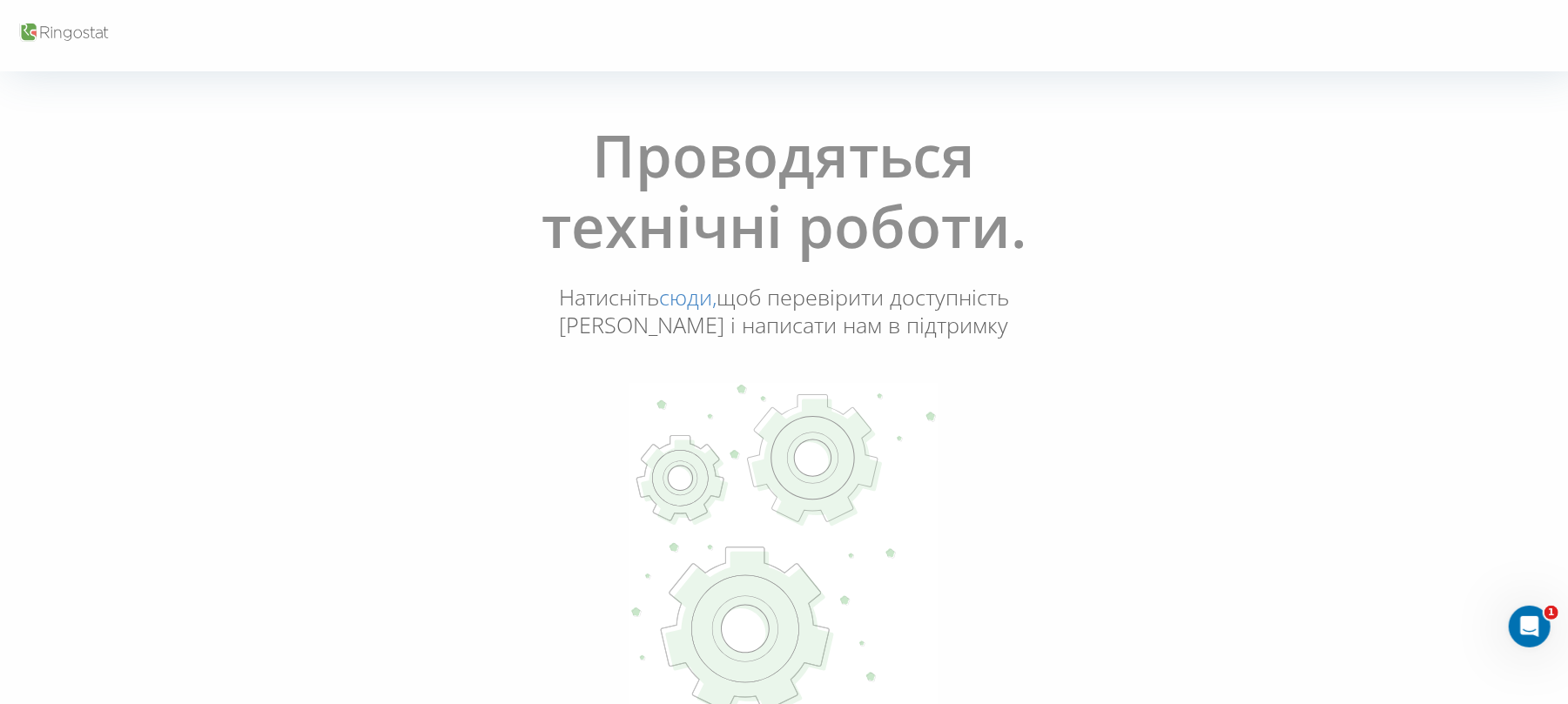
scroll to position [53, 0]
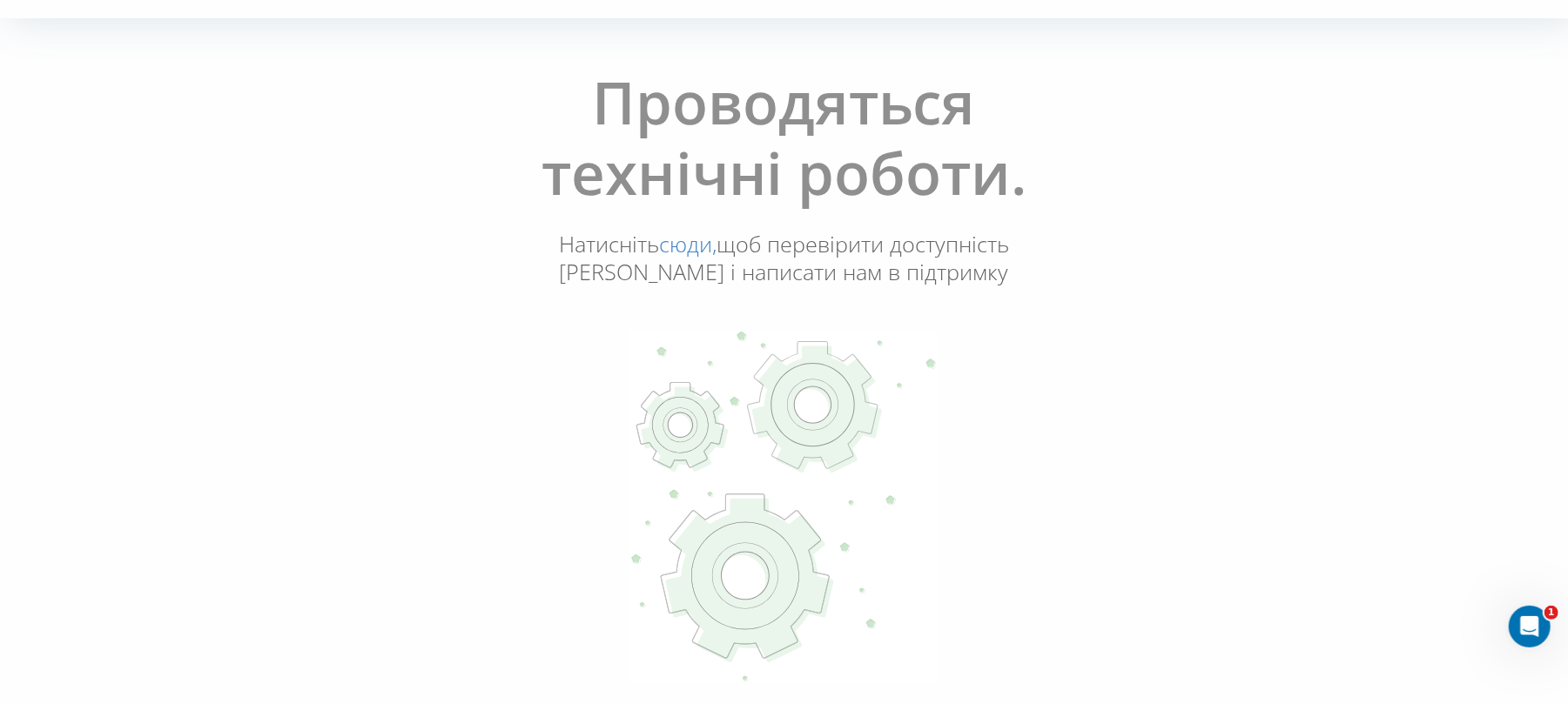
click at [759, 551] on use at bounding box center [748, 580] width 168 height 163
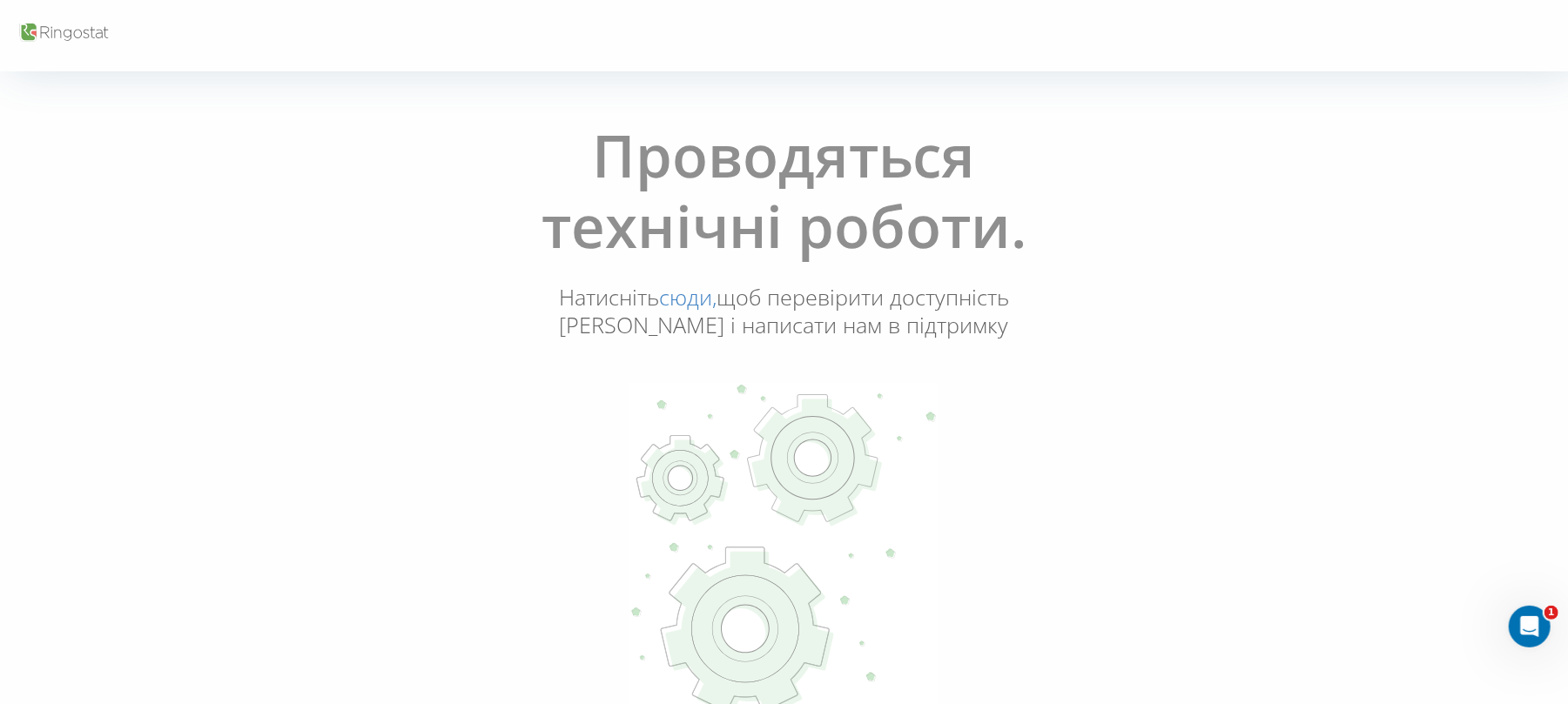
click at [1012, 148] on h1 "Проводяться технічні роботи." at bounding box center [784, 201] width 649 height 161
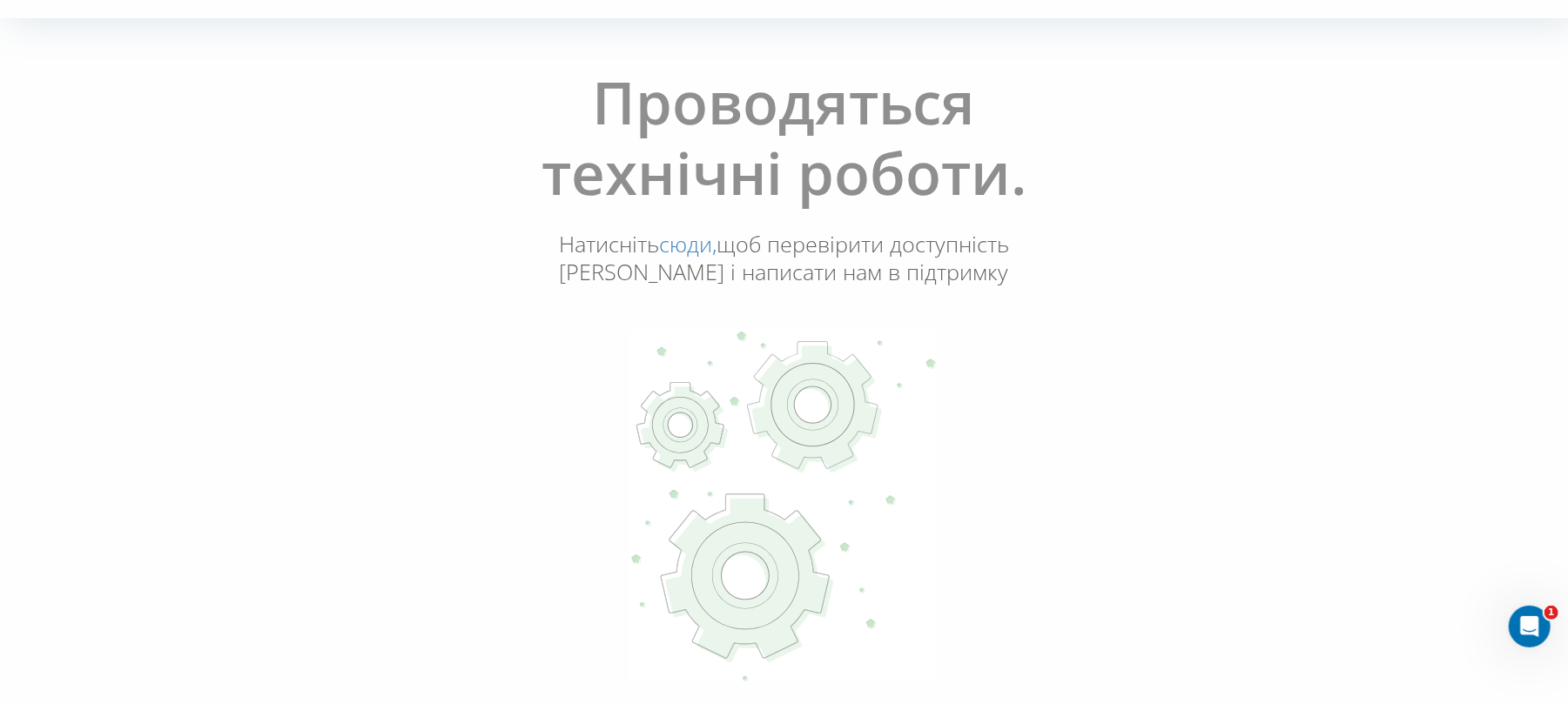
click at [704, 246] on link "сюди," at bounding box center [688, 243] width 57 height 30
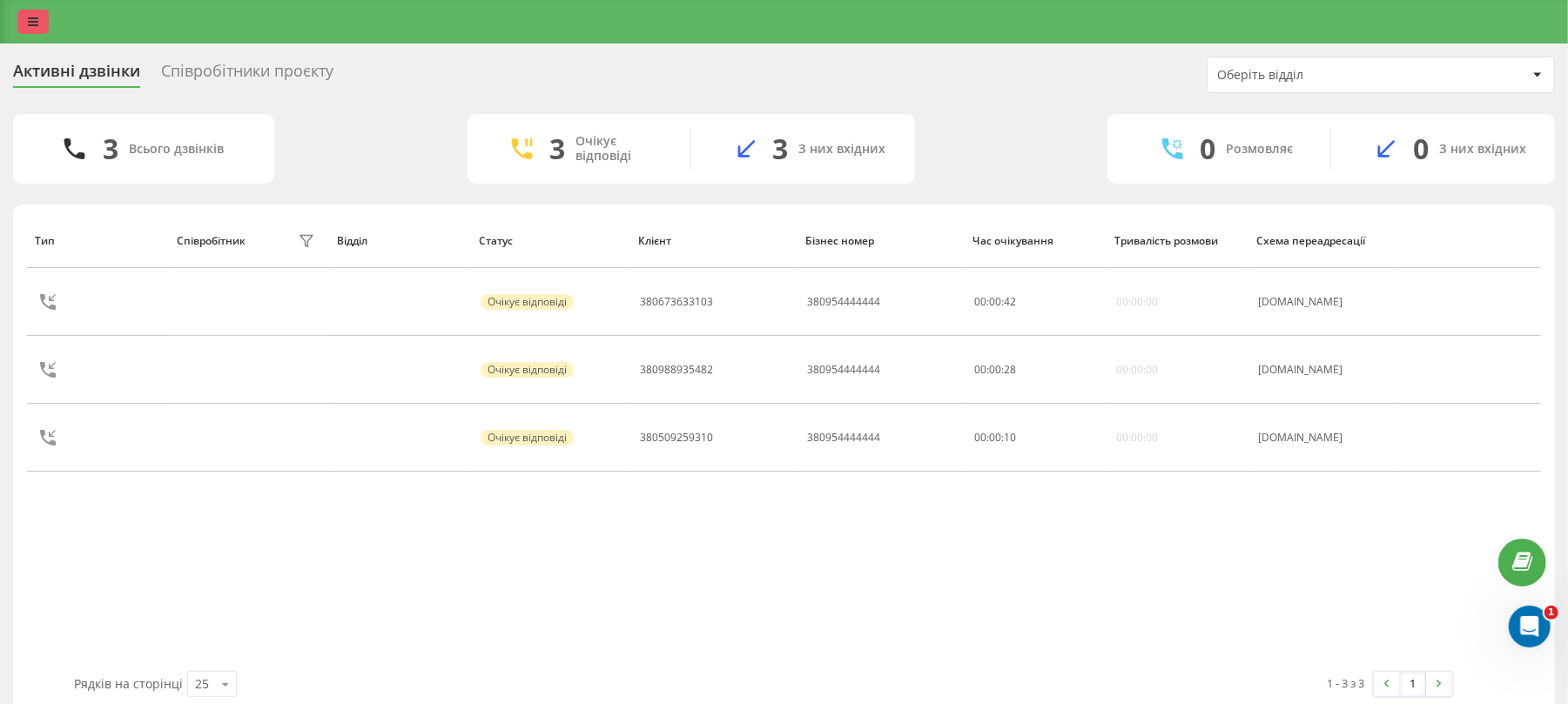
click at [37, 17] on icon at bounding box center [33, 22] width 11 height 13
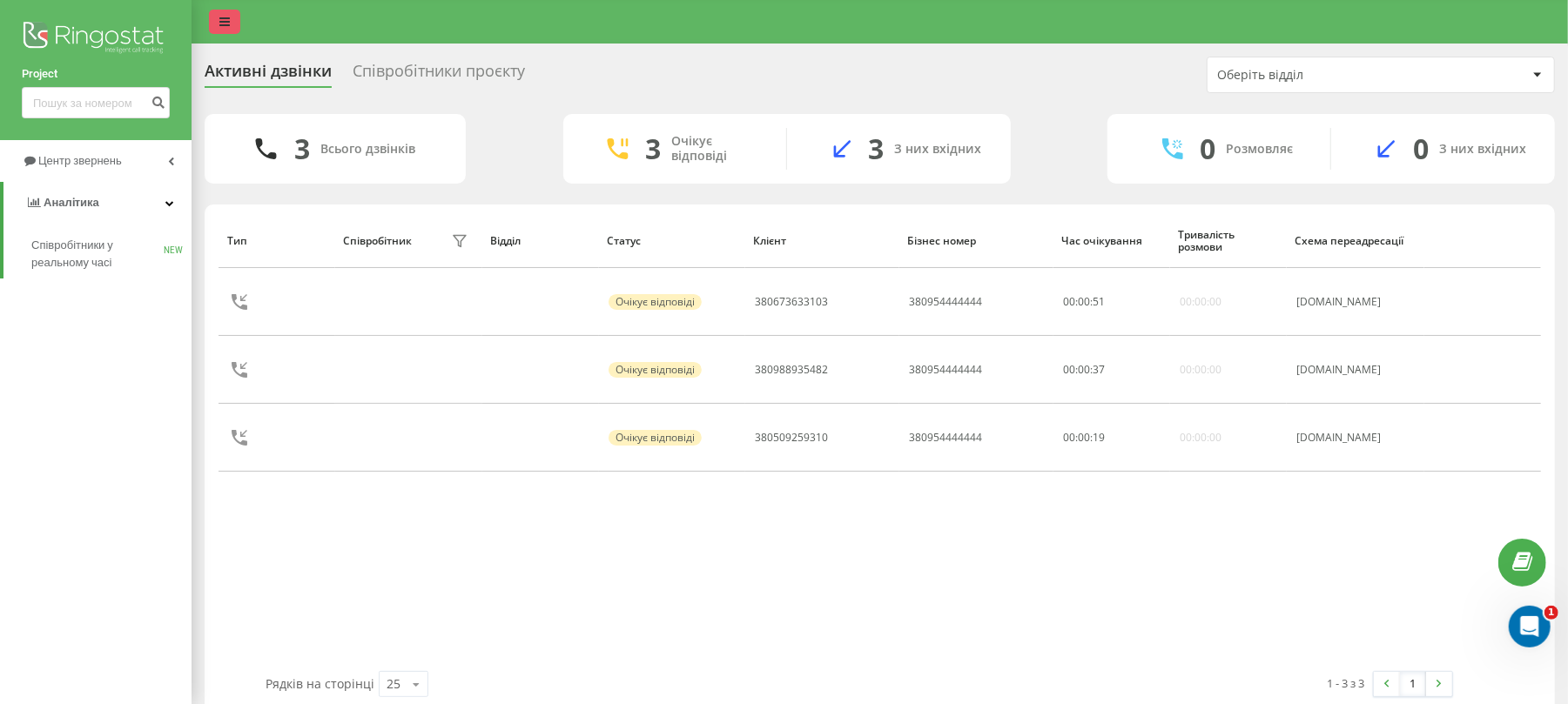
click at [230, 18] on link at bounding box center [224, 22] width 31 height 24
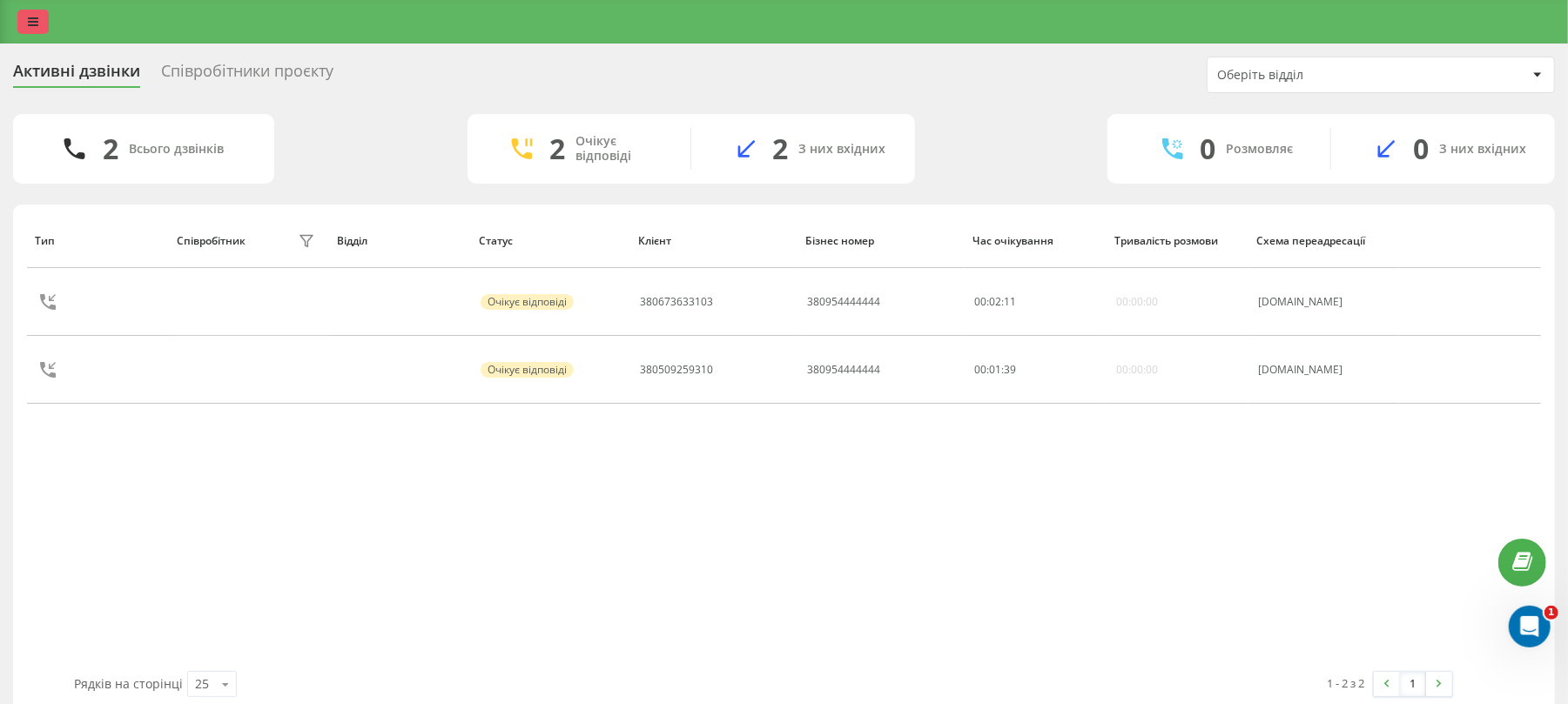
click at [44, 17] on link at bounding box center [32, 22] width 31 height 24
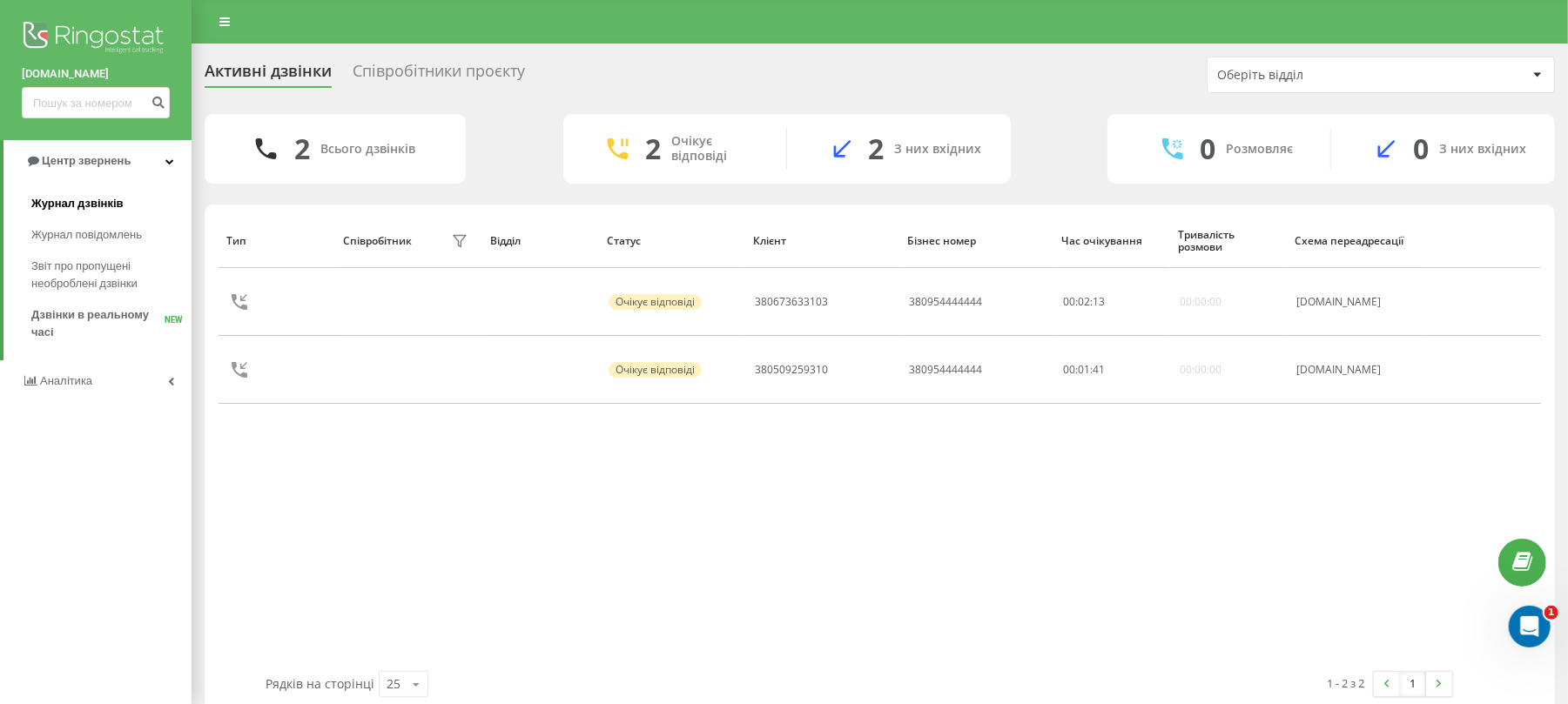
click at [87, 211] on span "Журнал дзвінків" at bounding box center [77, 203] width 92 height 17
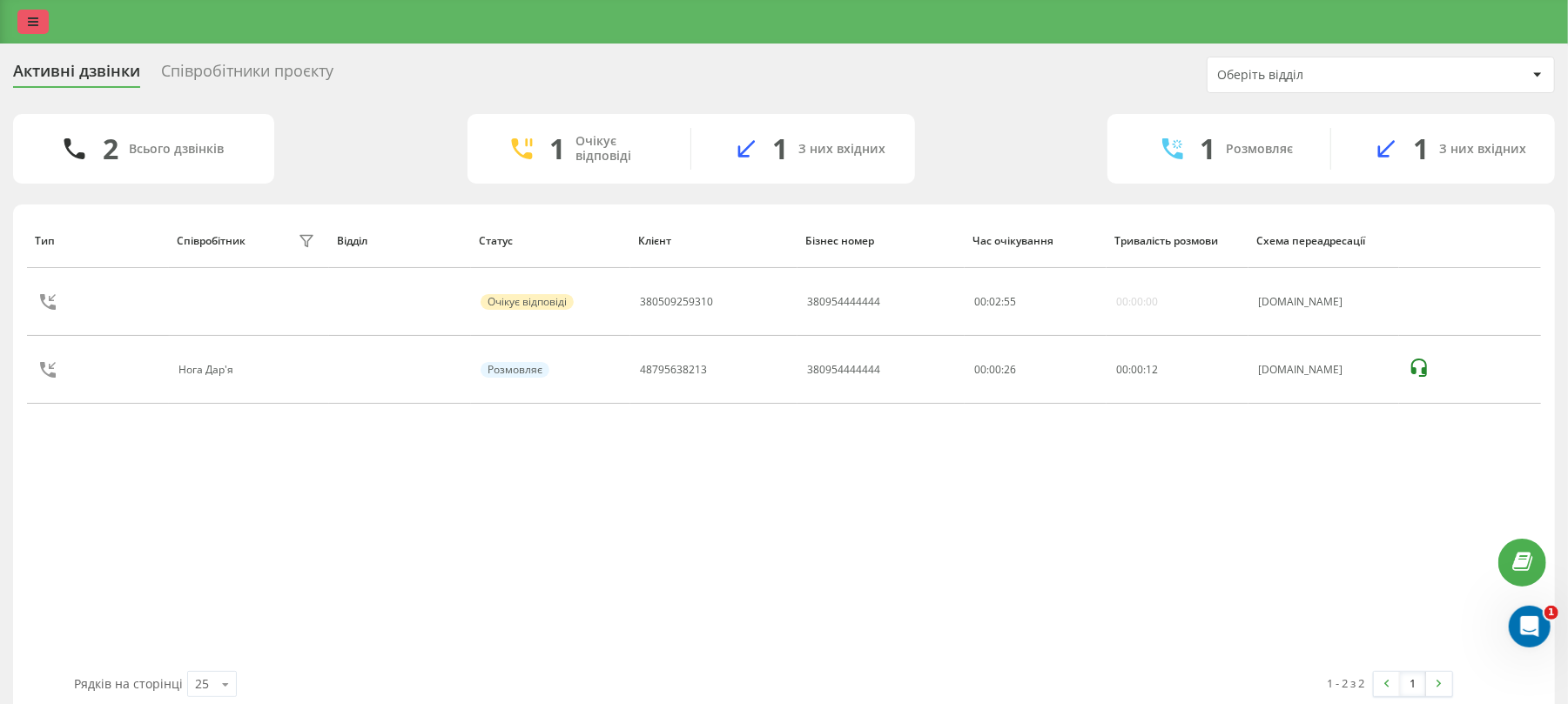
click at [44, 19] on link at bounding box center [32, 22] width 31 height 24
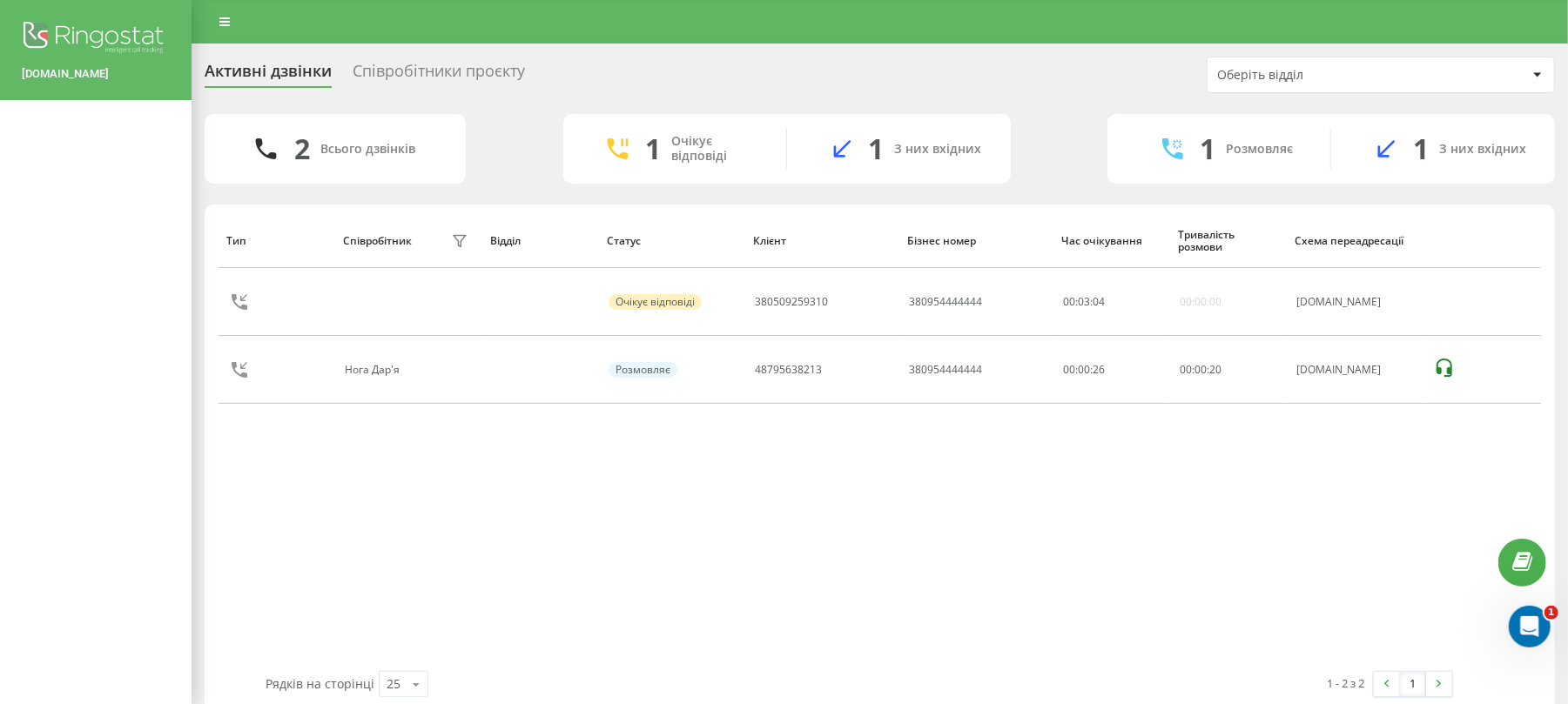
click at [385, 76] on div "Співробітники проєкту" at bounding box center [439, 75] width 172 height 27
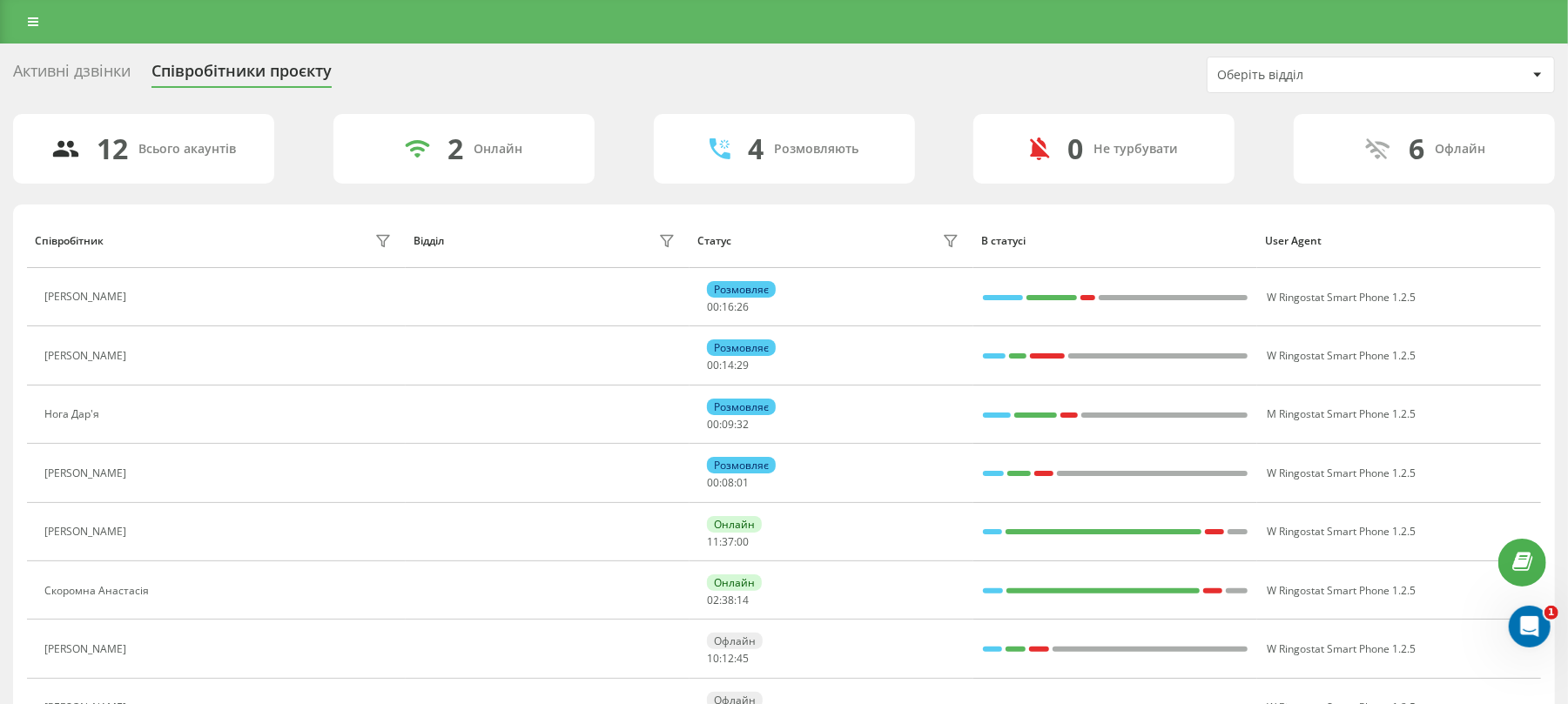
click at [106, 65] on div "Активні дзвінки" at bounding box center [72, 75] width 118 height 27
click at [98, 72] on div "Активні дзвінки" at bounding box center [72, 75] width 118 height 27
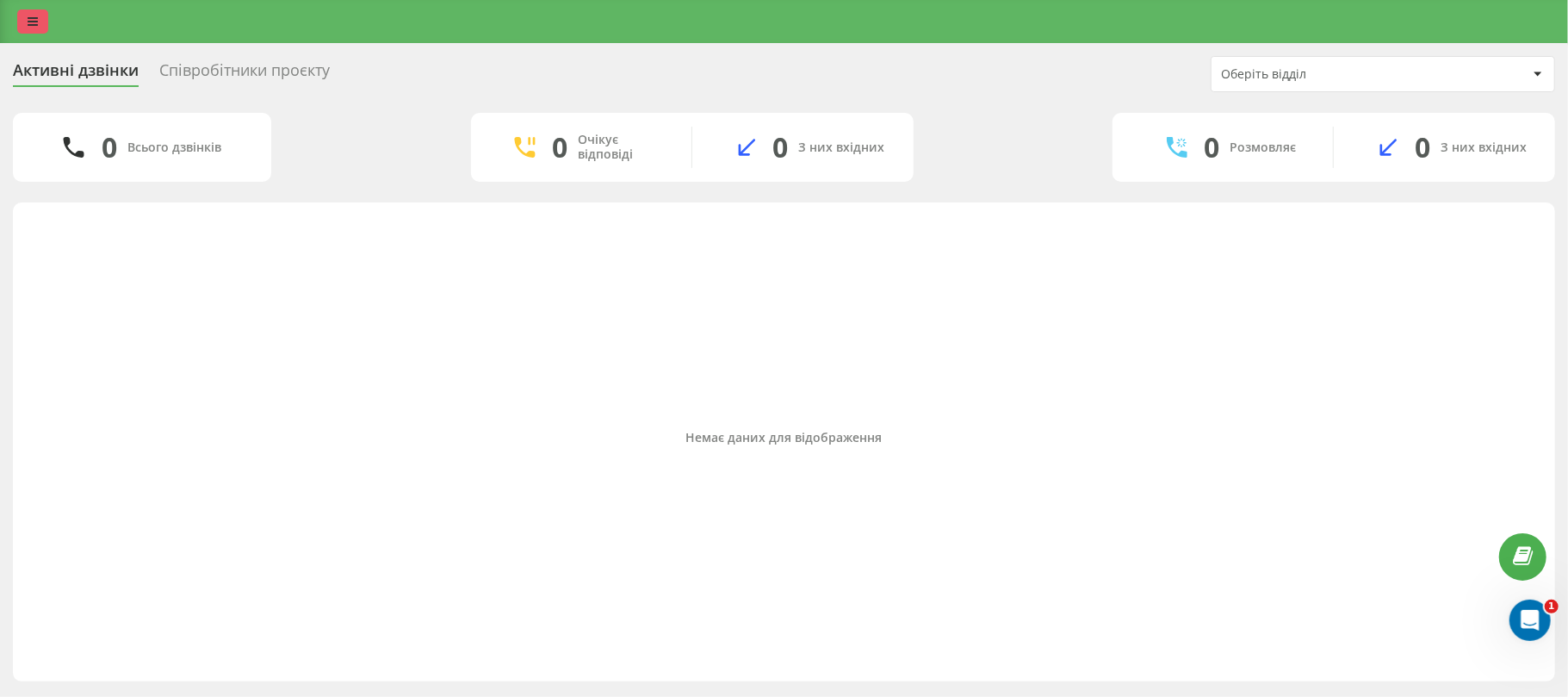
click at [35, 20] on icon at bounding box center [33, 21] width 11 height 12
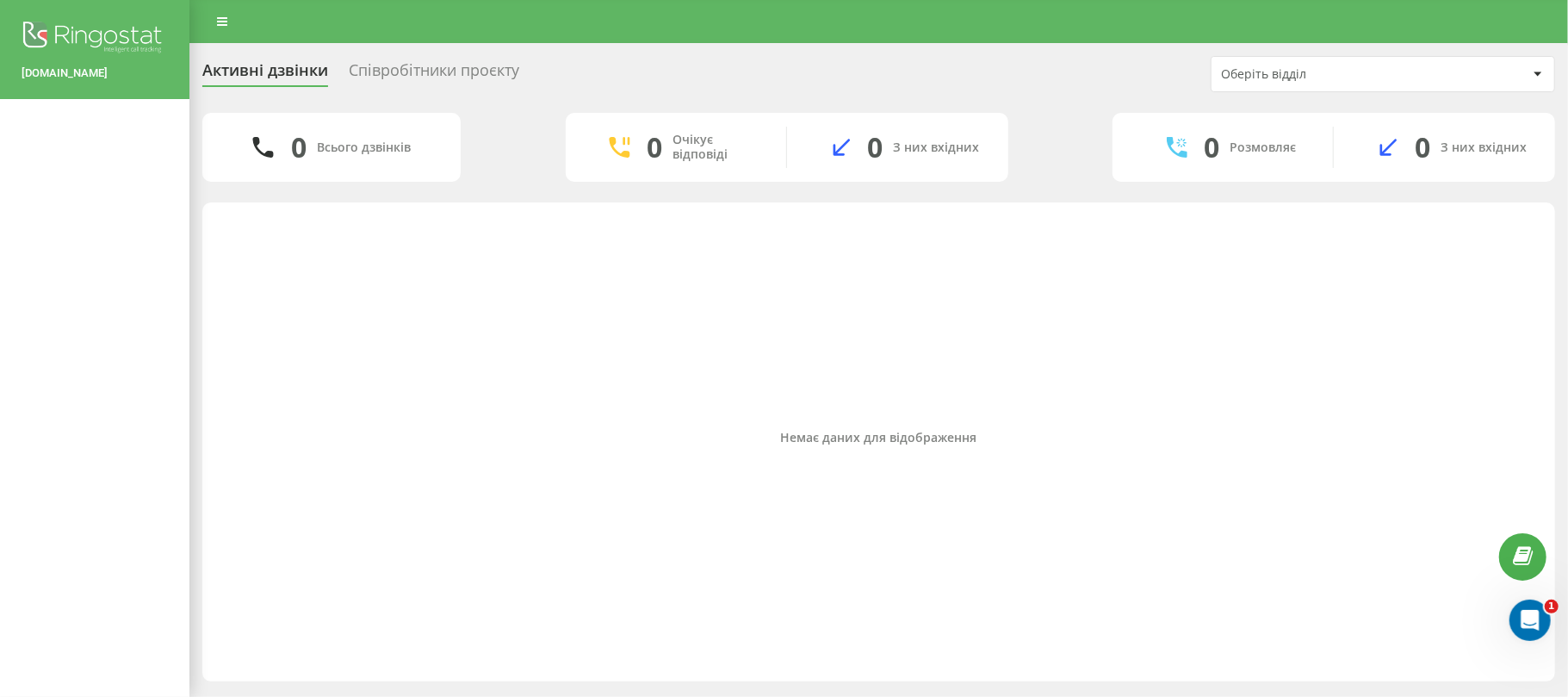
click at [327, 325] on div "Немає даних для відображення" at bounding box center [879, 438] width 1325 height 453
click at [225, 24] on icon at bounding box center [223, 21] width 11 height 12
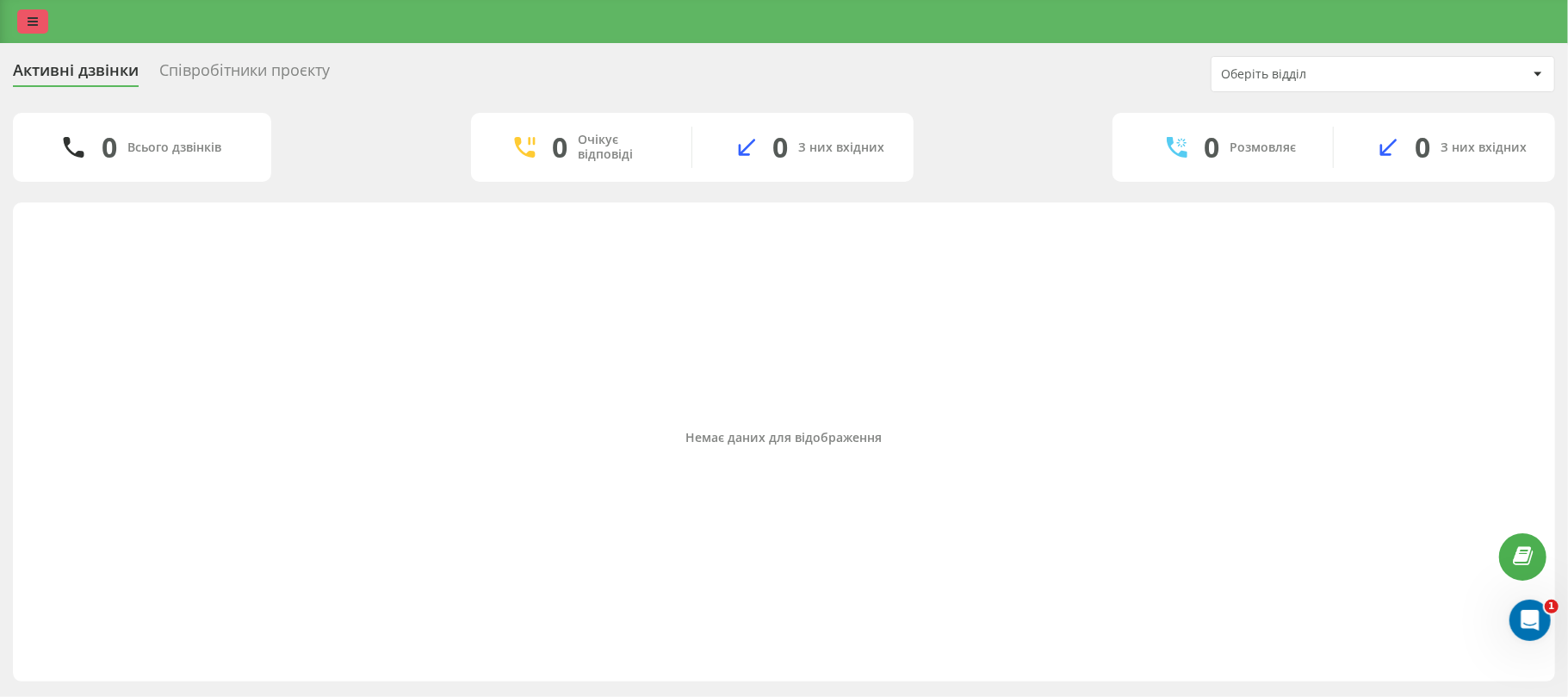
click at [40, 21] on link at bounding box center [32, 21] width 31 height 24
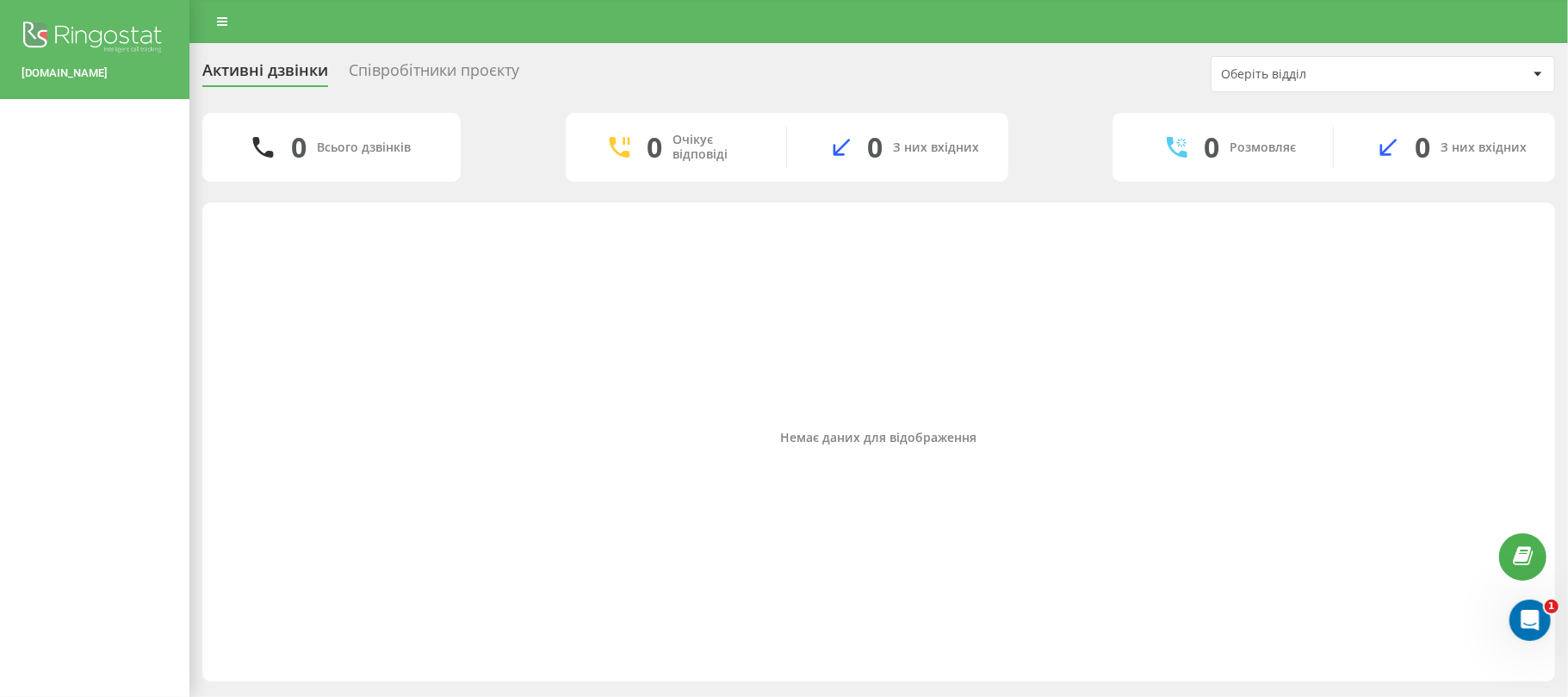
click at [500, 71] on div "Співробітники проєкту" at bounding box center [434, 75] width 170 height 27
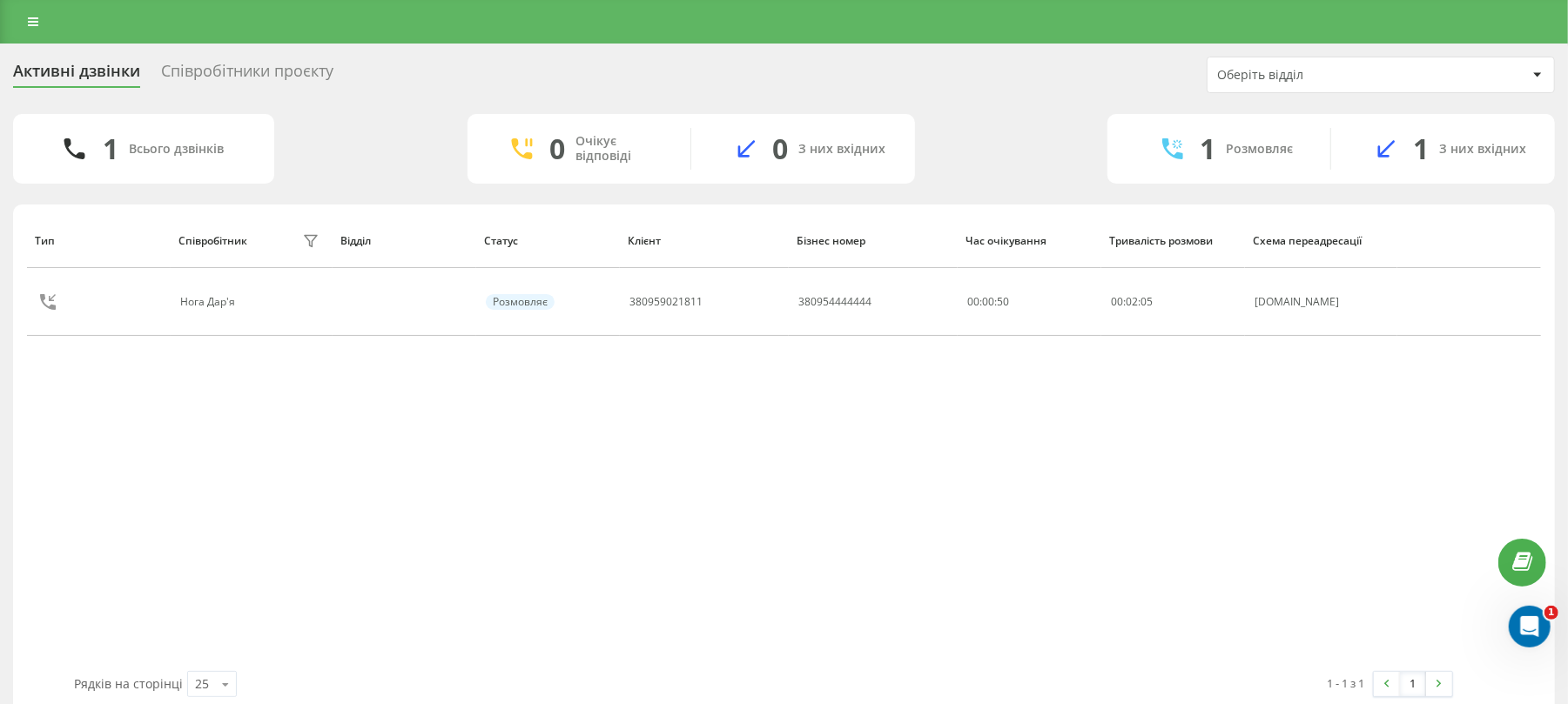
click at [170, 66] on div "Співробітники проєкту" at bounding box center [248, 75] width 172 height 27
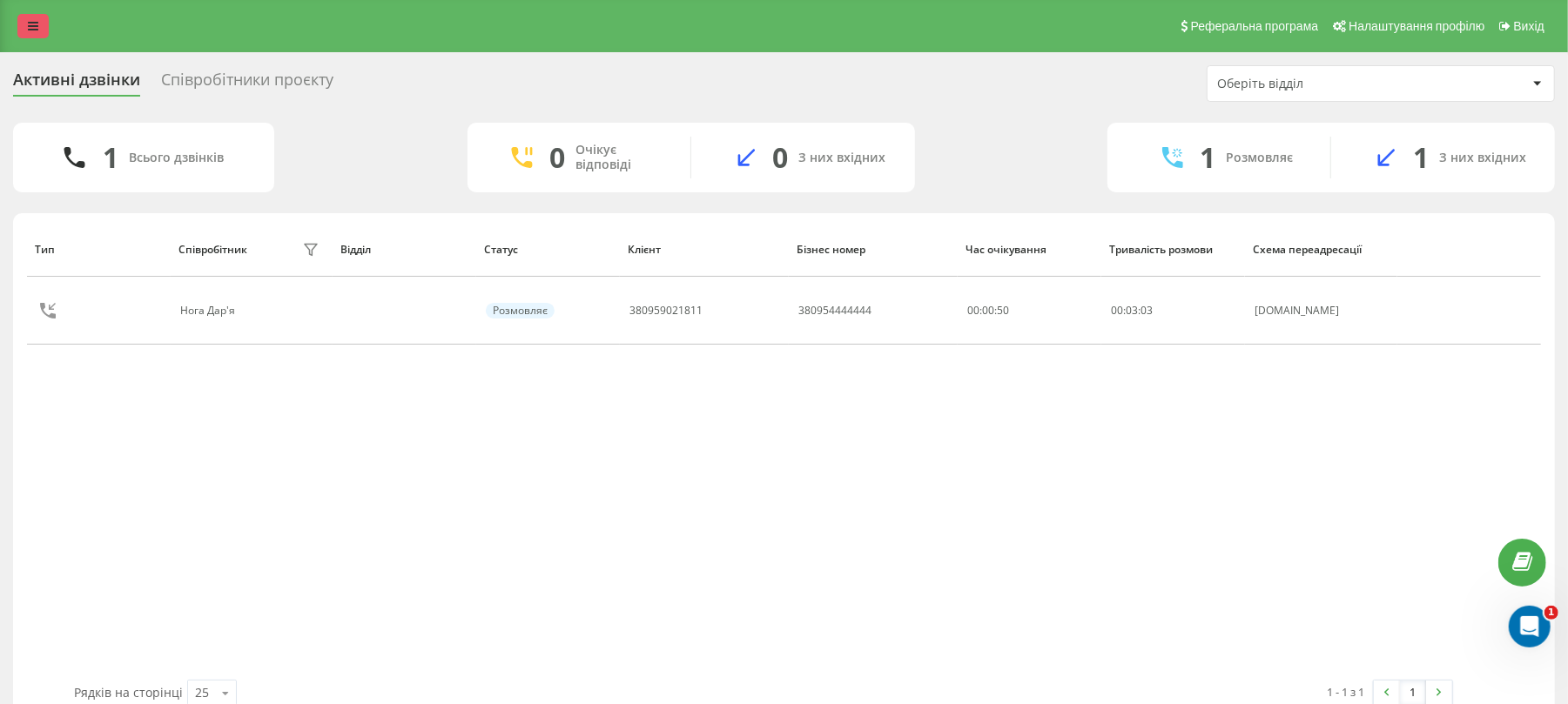
click at [25, 29] on link at bounding box center [32, 26] width 31 height 24
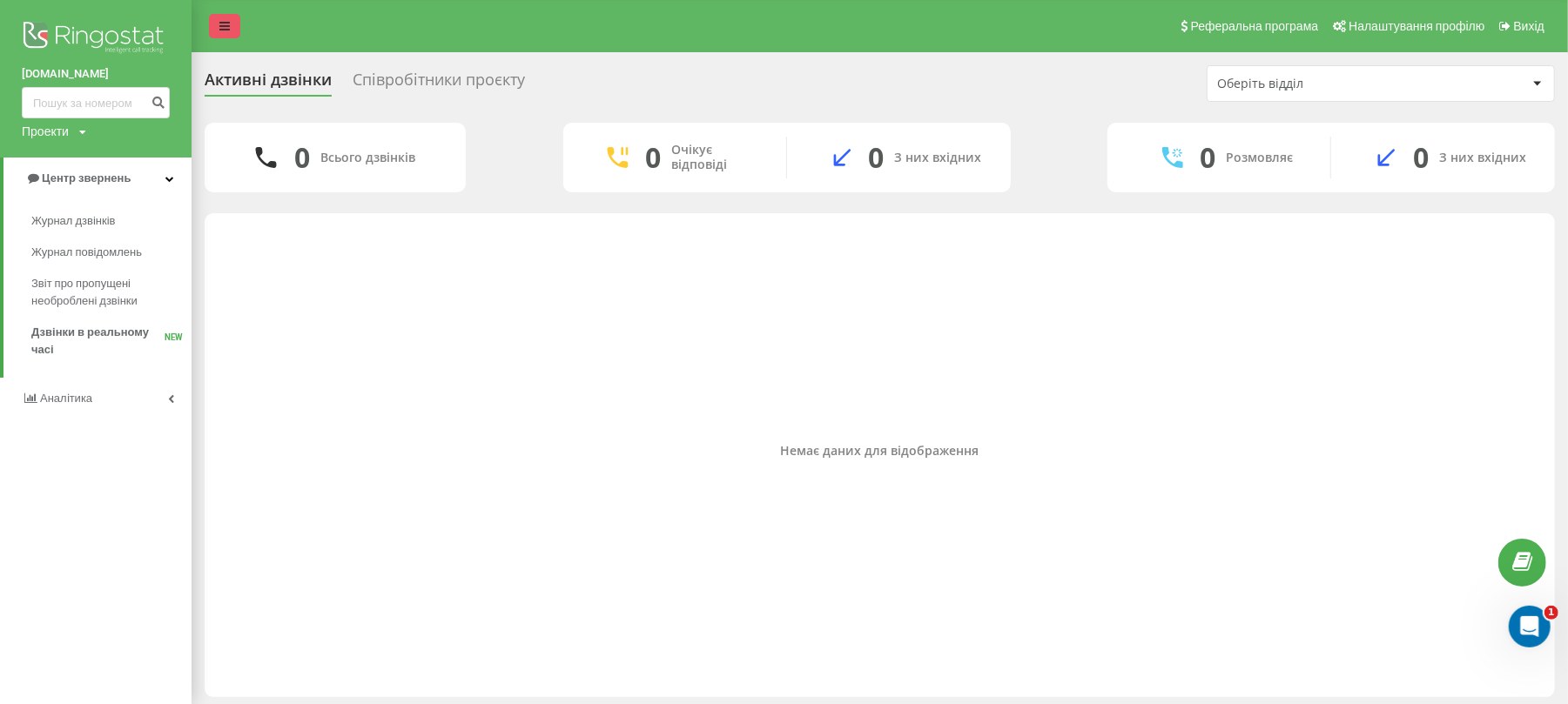
click at [224, 21] on icon at bounding box center [225, 26] width 11 height 13
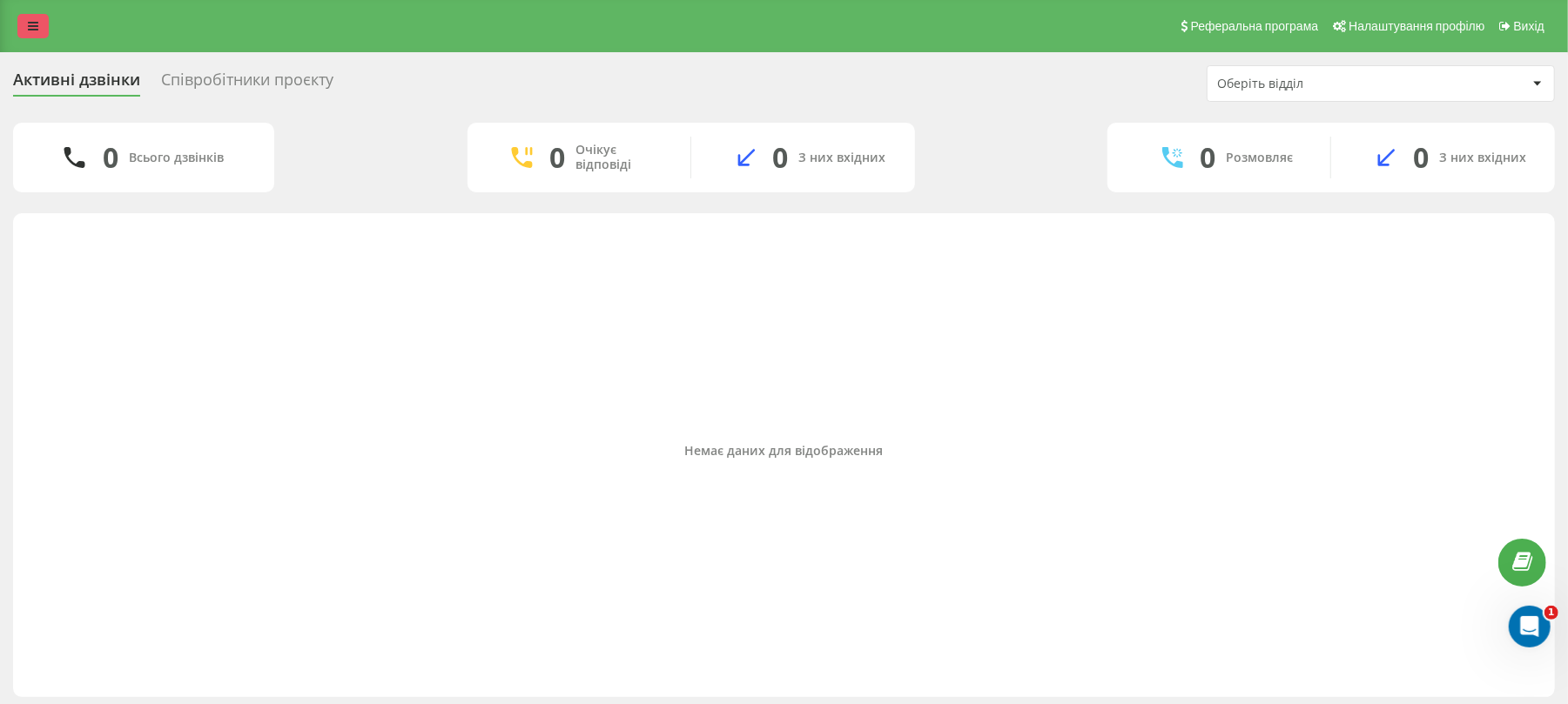
click at [39, 17] on link at bounding box center [32, 26] width 31 height 24
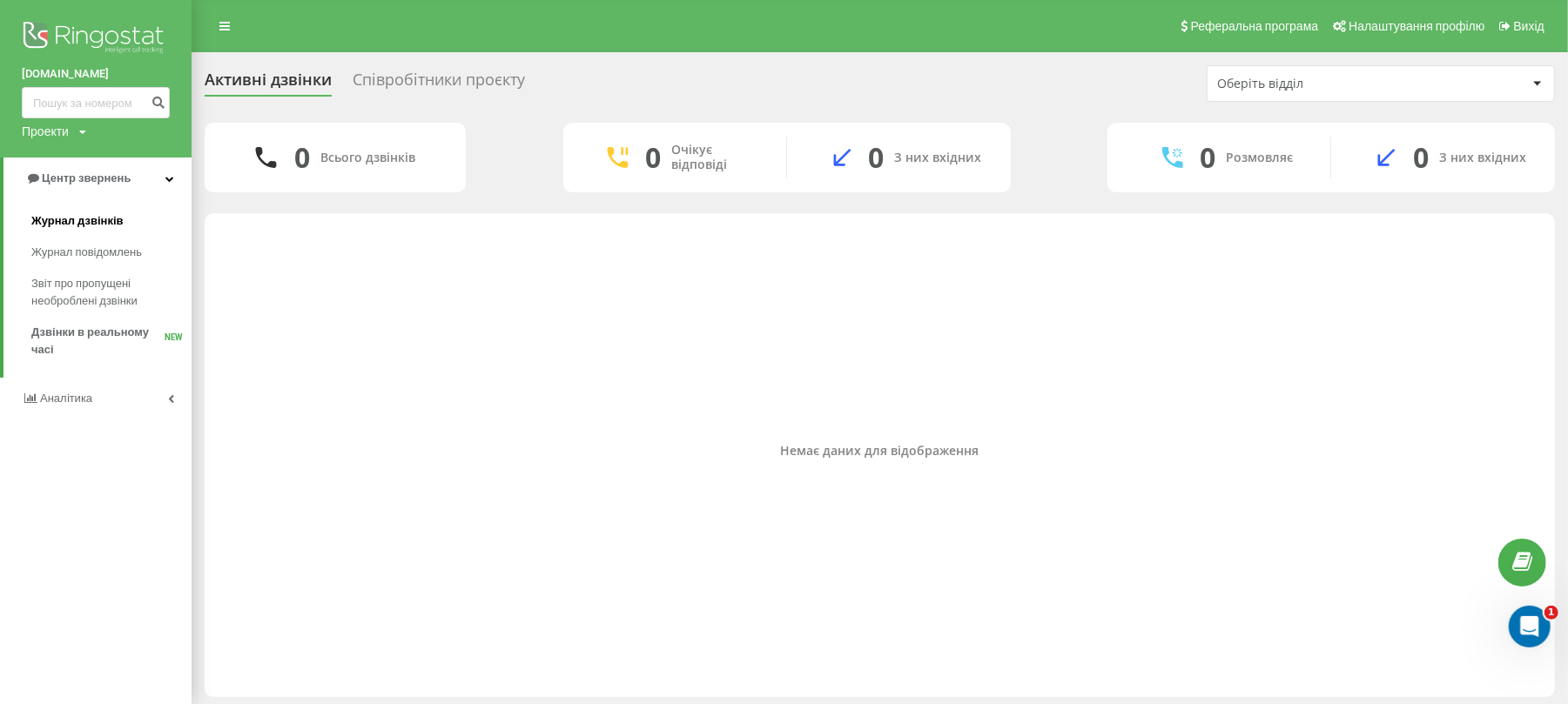
click at [80, 209] on link "Журнал дзвінків" at bounding box center [111, 221] width 161 height 31
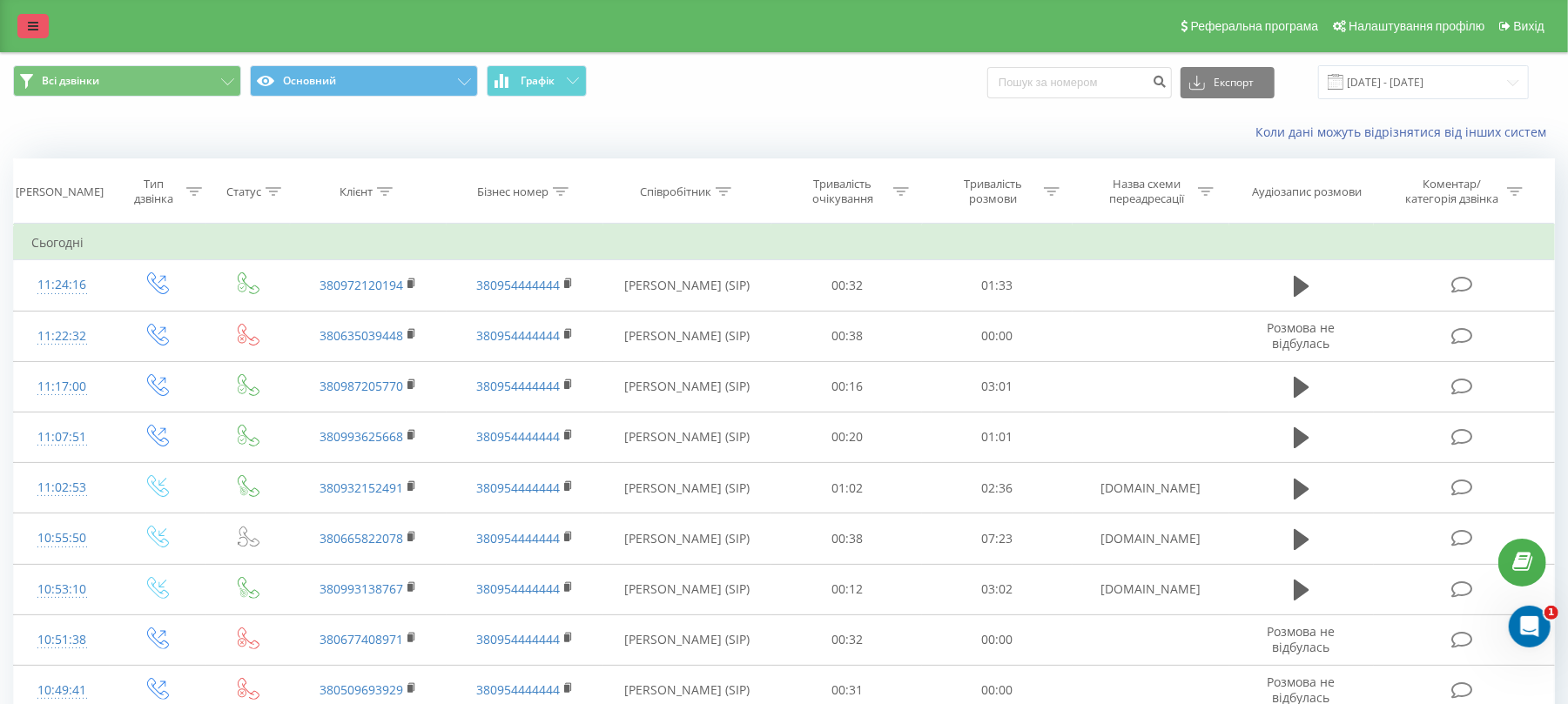
click at [36, 25] on icon at bounding box center [33, 26] width 11 height 13
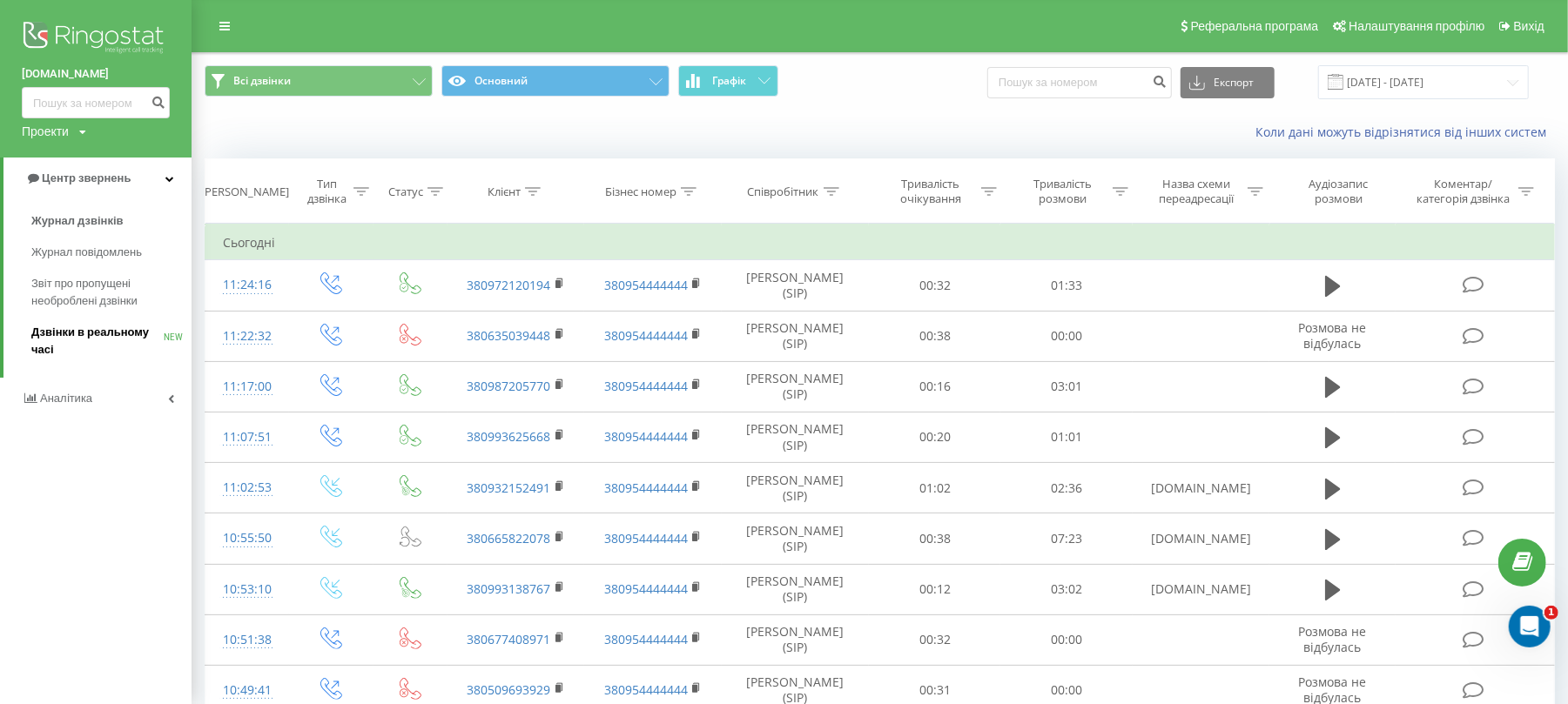
click at [59, 344] on span "Дзвінки в реальному часі" at bounding box center [98, 341] width 133 height 35
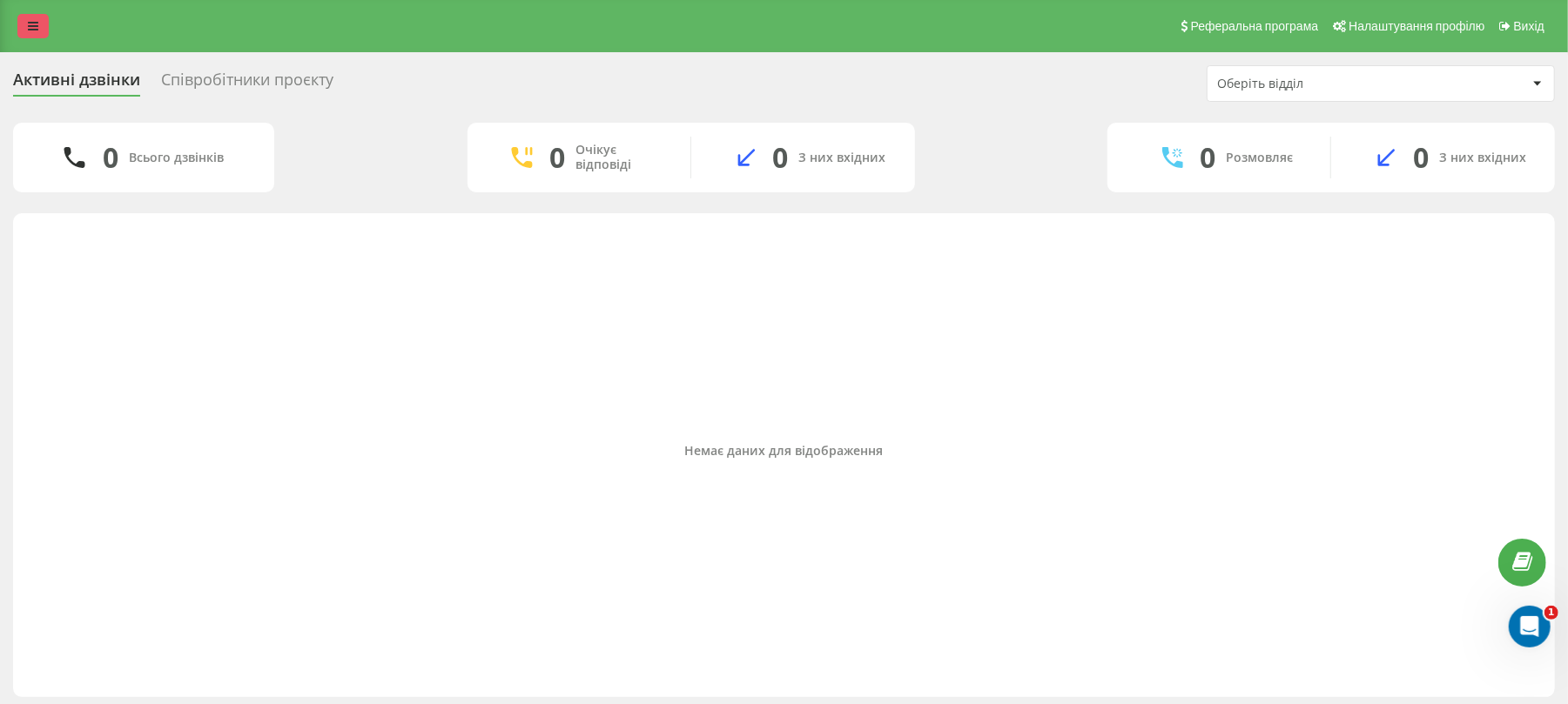
click at [36, 18] on link at bounding box center [32, 26] width 31 height 24
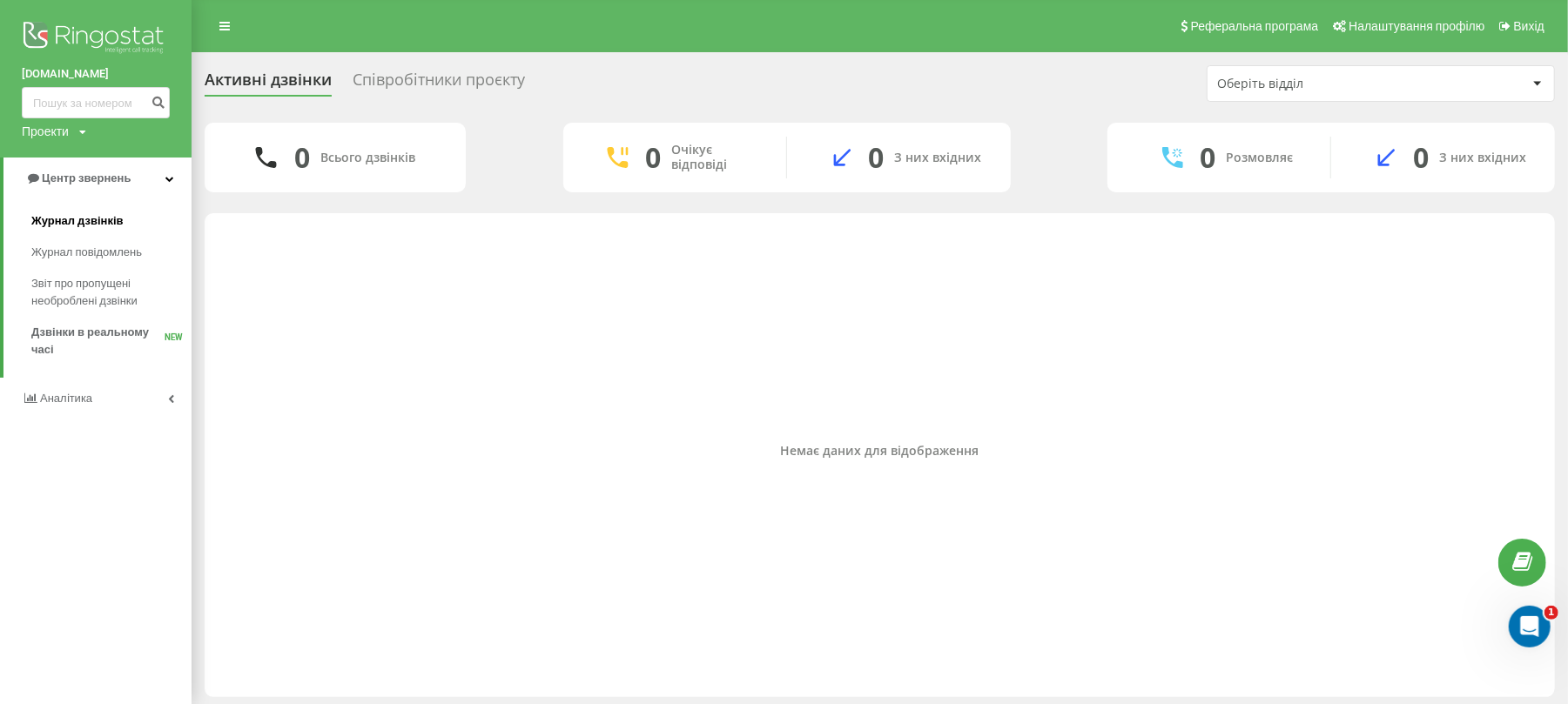
click at [108, 210] on link "Журнал дзвінків" at bounding box center [111, 221] width 161 height 31
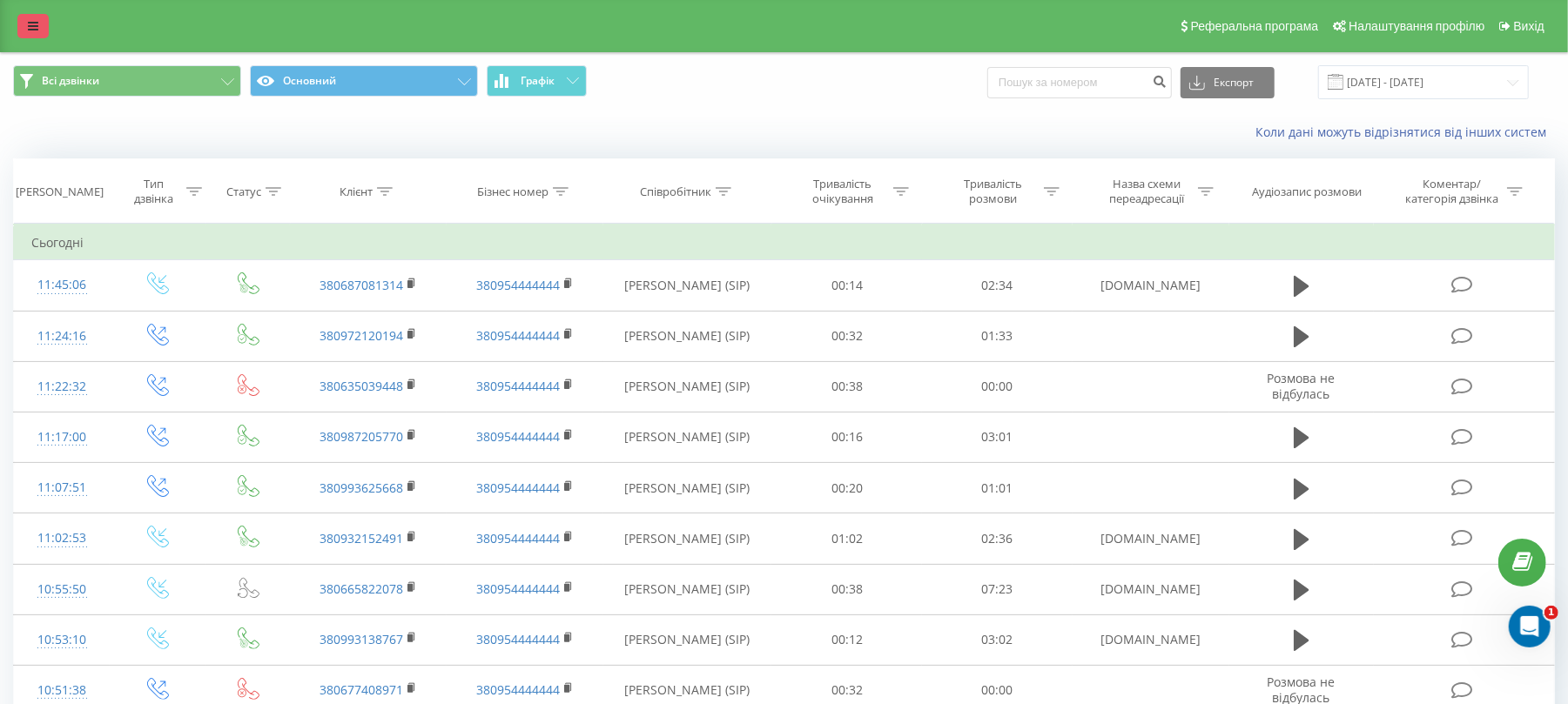
click at [39, 25] on link at bounding box center [32, 26] width 31 height 24
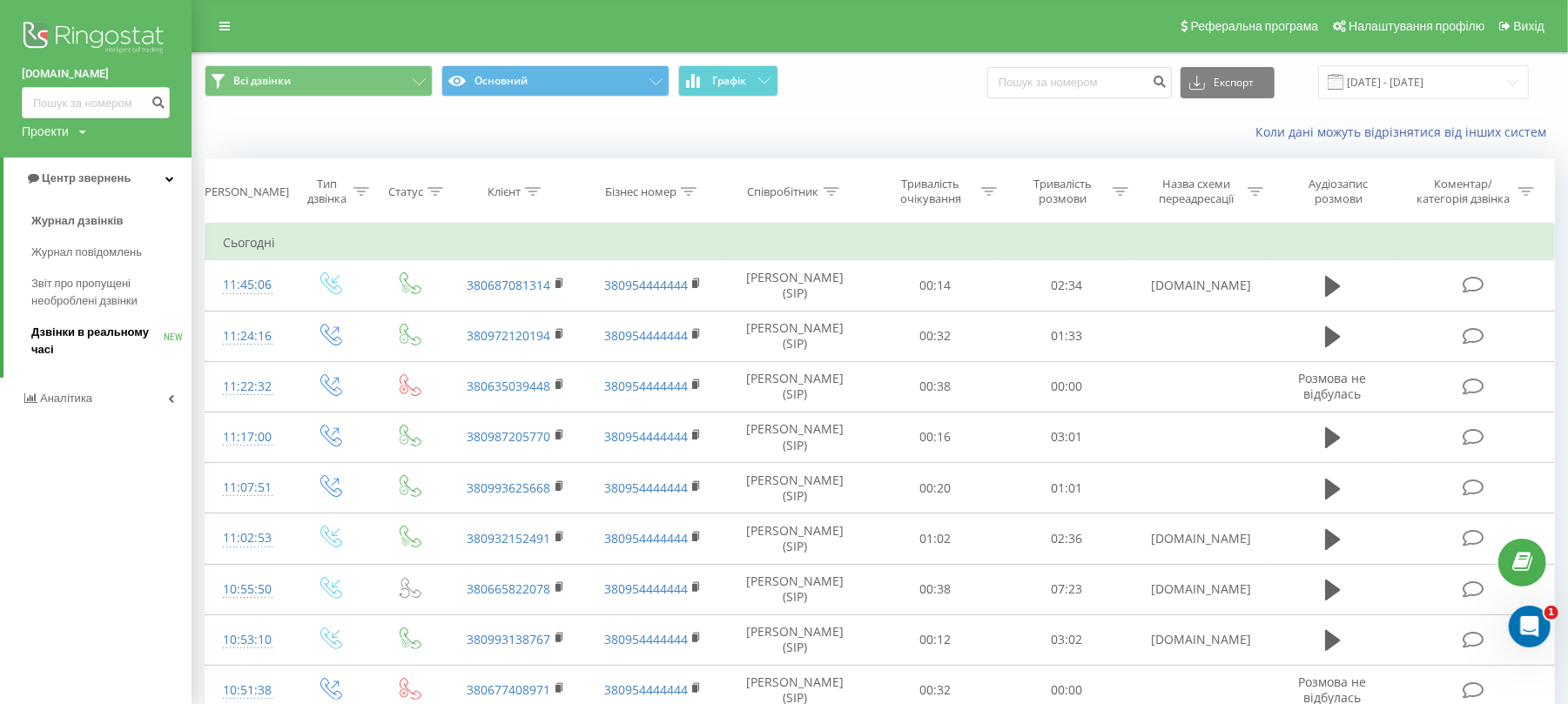
click at [53, 332] on span "Дзвінки в реальному часі" at bounding box center [98, 341] width 133 height 35
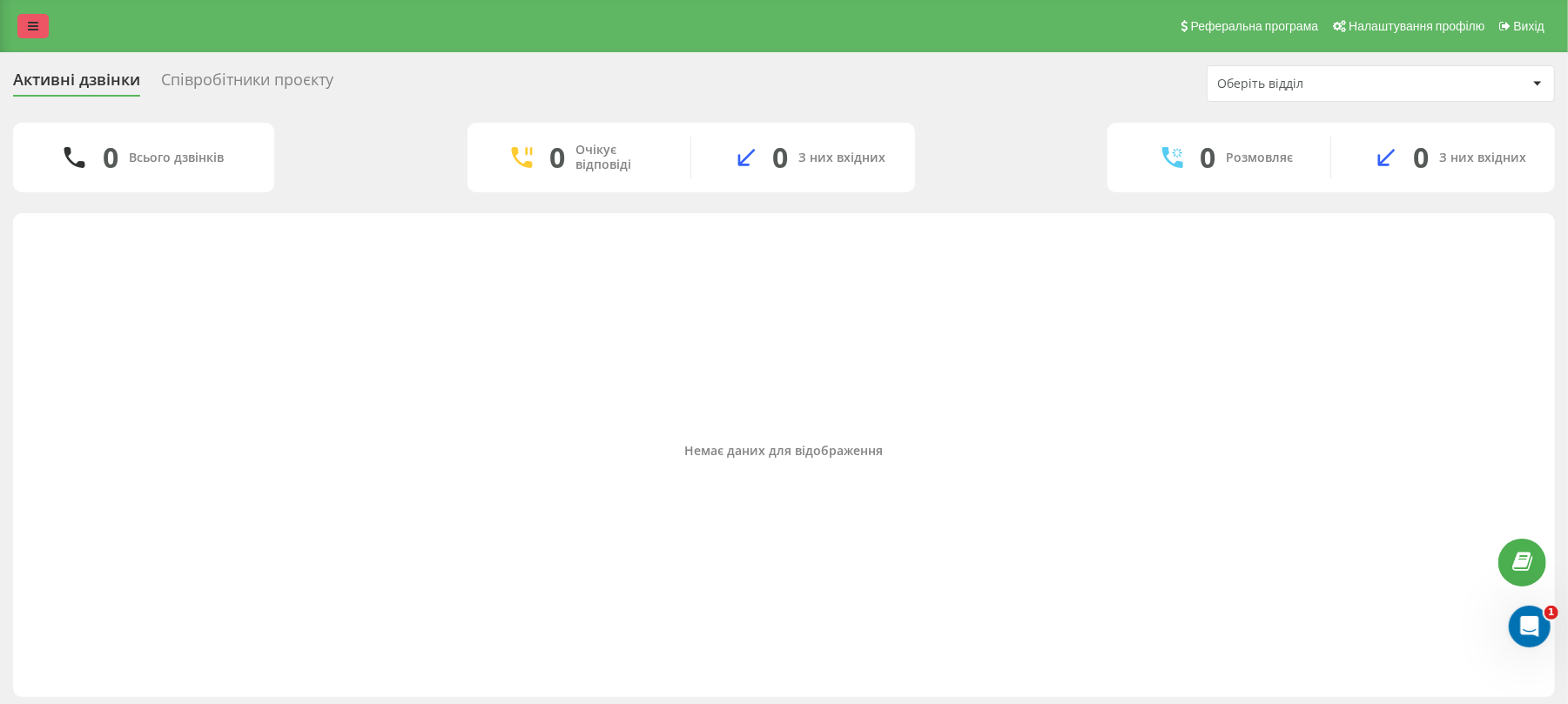
click at [30, 21] on icon at bounding box center [33, 26] width 11 height 13
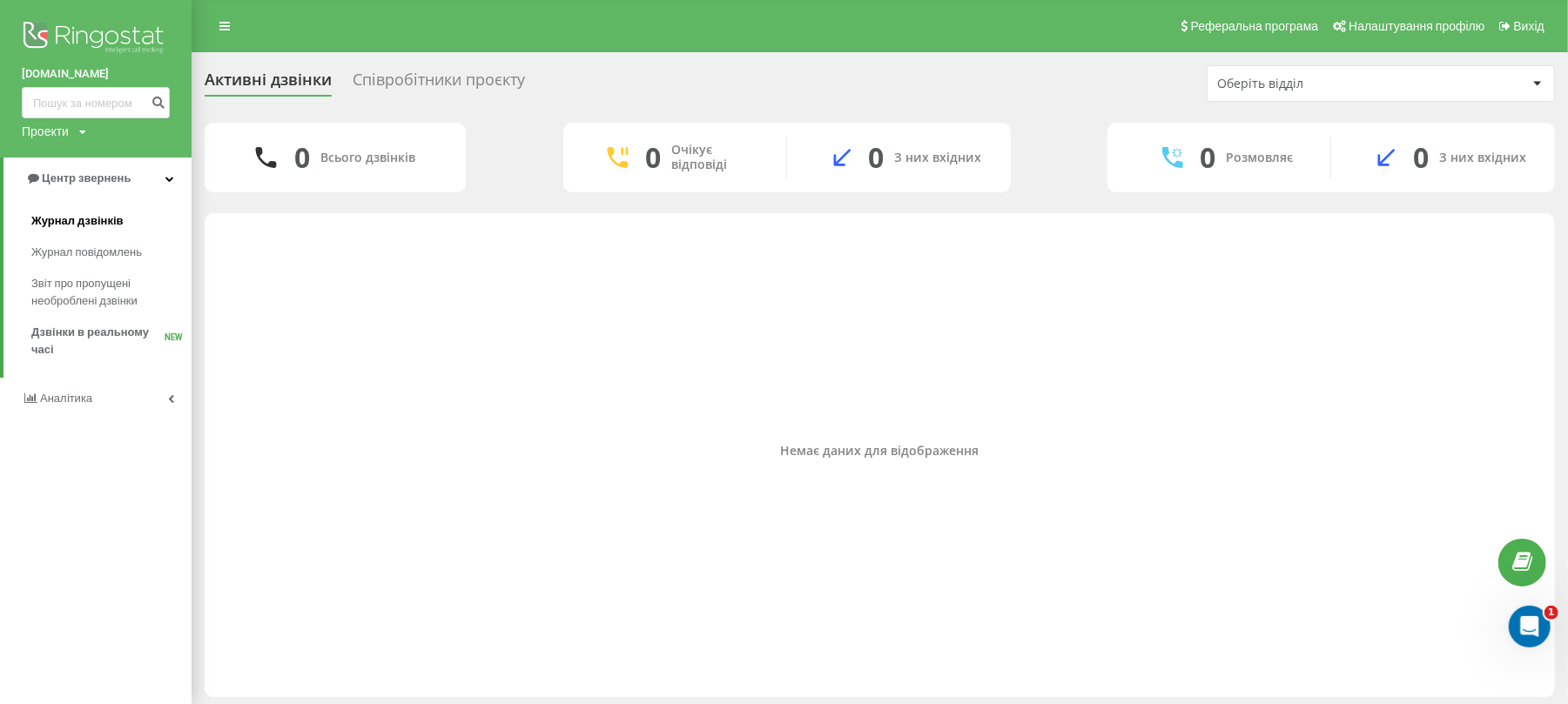
click at [88, 216] on span "Журнал дзвінків" at bounding box center [77, 221] width 92 height 17
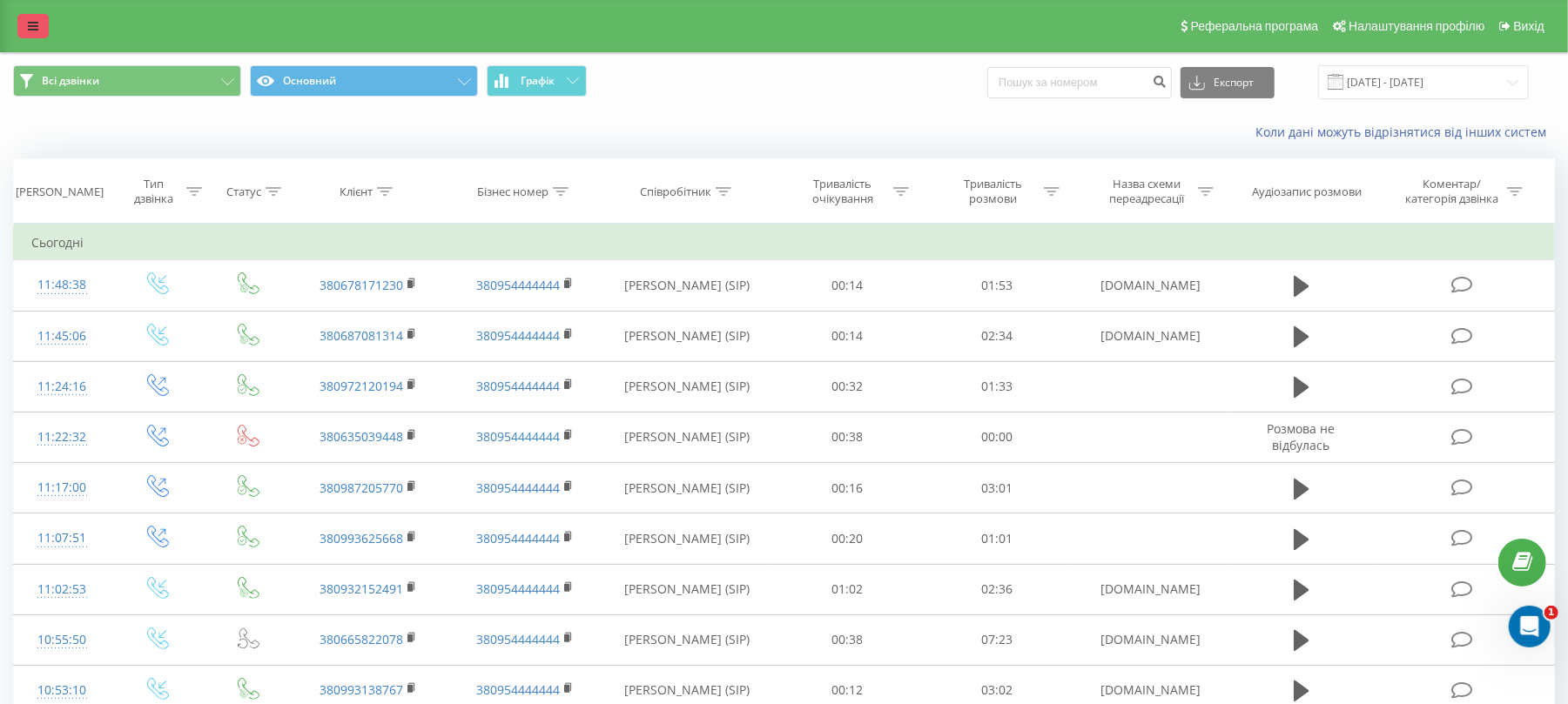
click at [22, 22] on link at bounding box center [32, 26] width 31 height 24
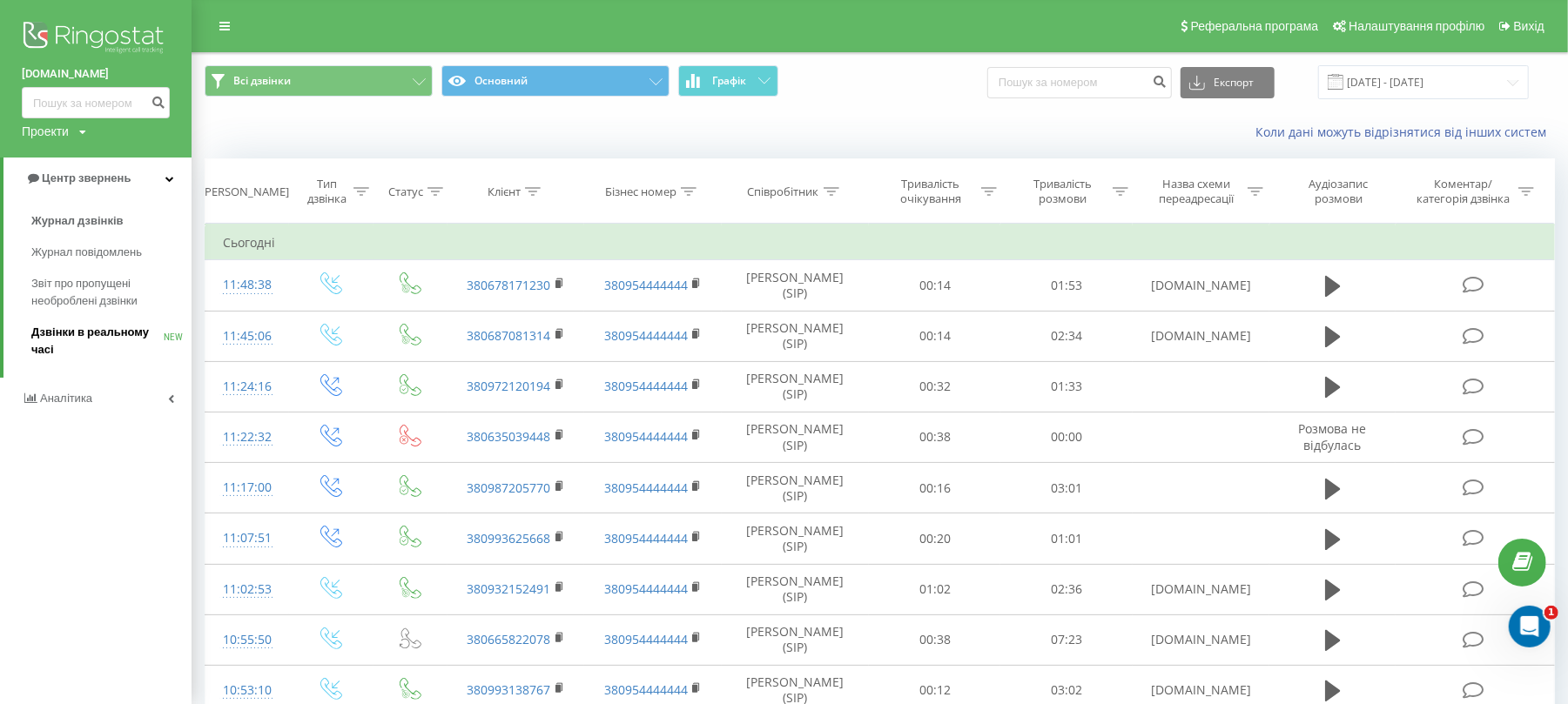
click at [87, 349] on span "Дзвінки в реальному часі" at bounding box center [98, 341] width 133 height 35
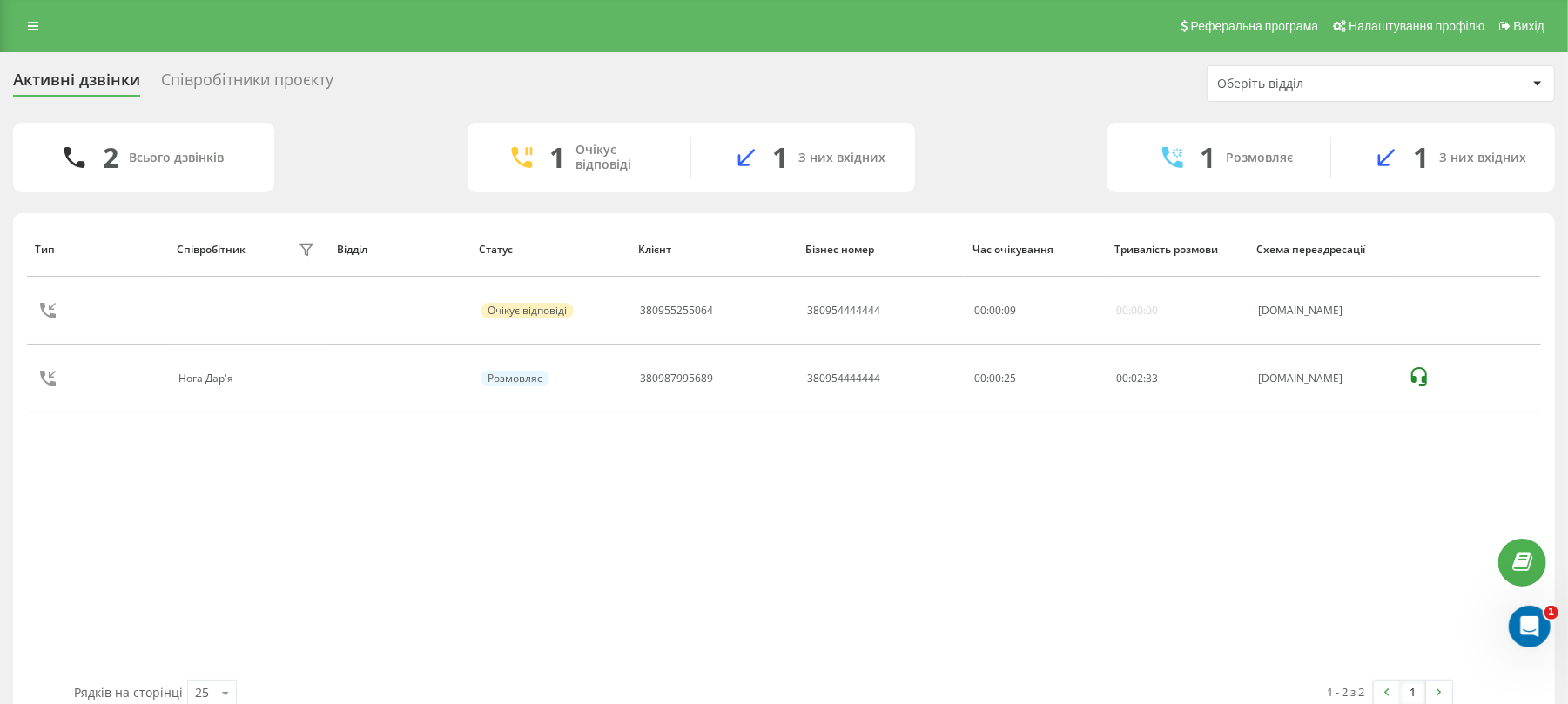
click at [37, 12] on div "Реферальна програма Налаштування профілю Вихід" at bounding box center [784, 26] width 1568 height 52
click at [22, 24] on link at bounding box center [32, 26] width 31 height 24
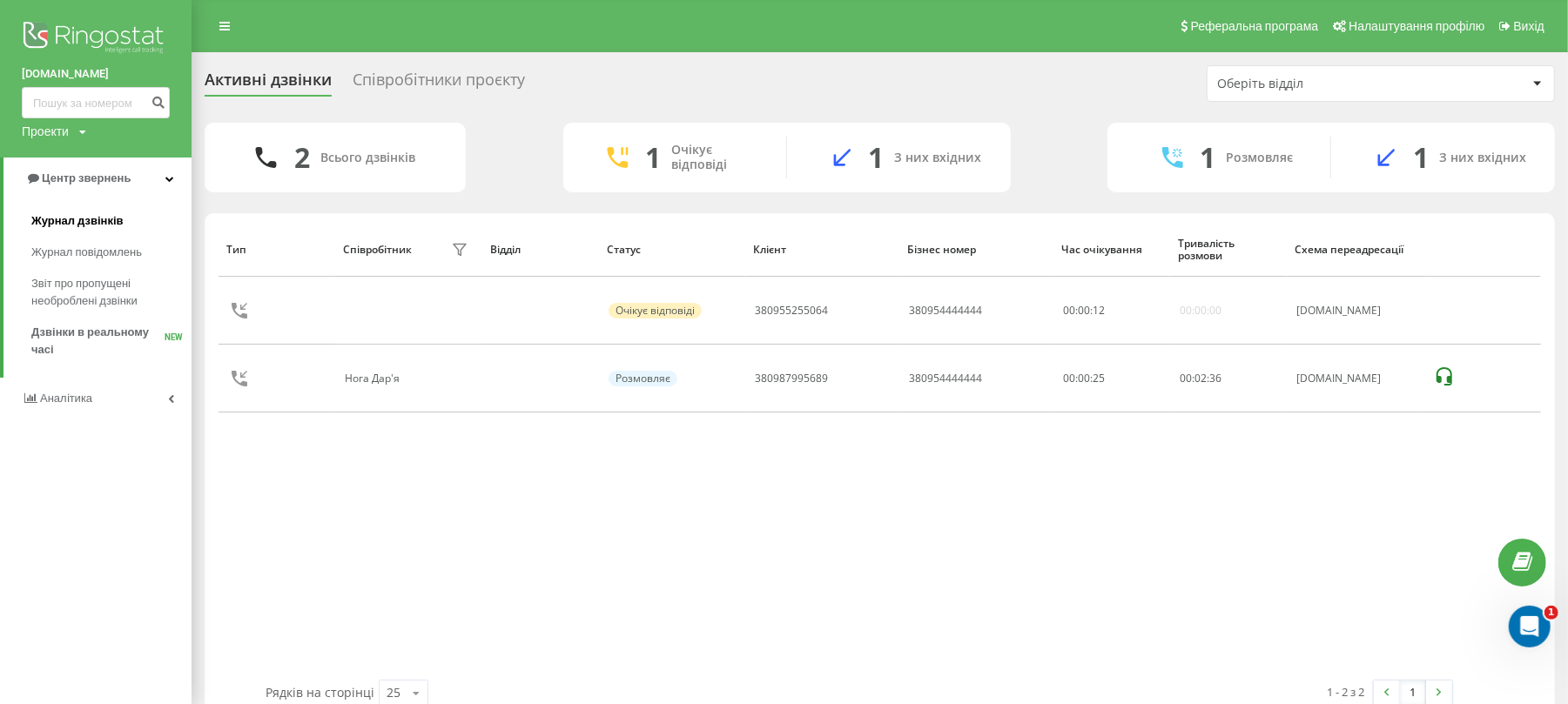
click at [87, 207] on link "Журнал дзвінків" at bounding box center [111, 221] width 161 height 31
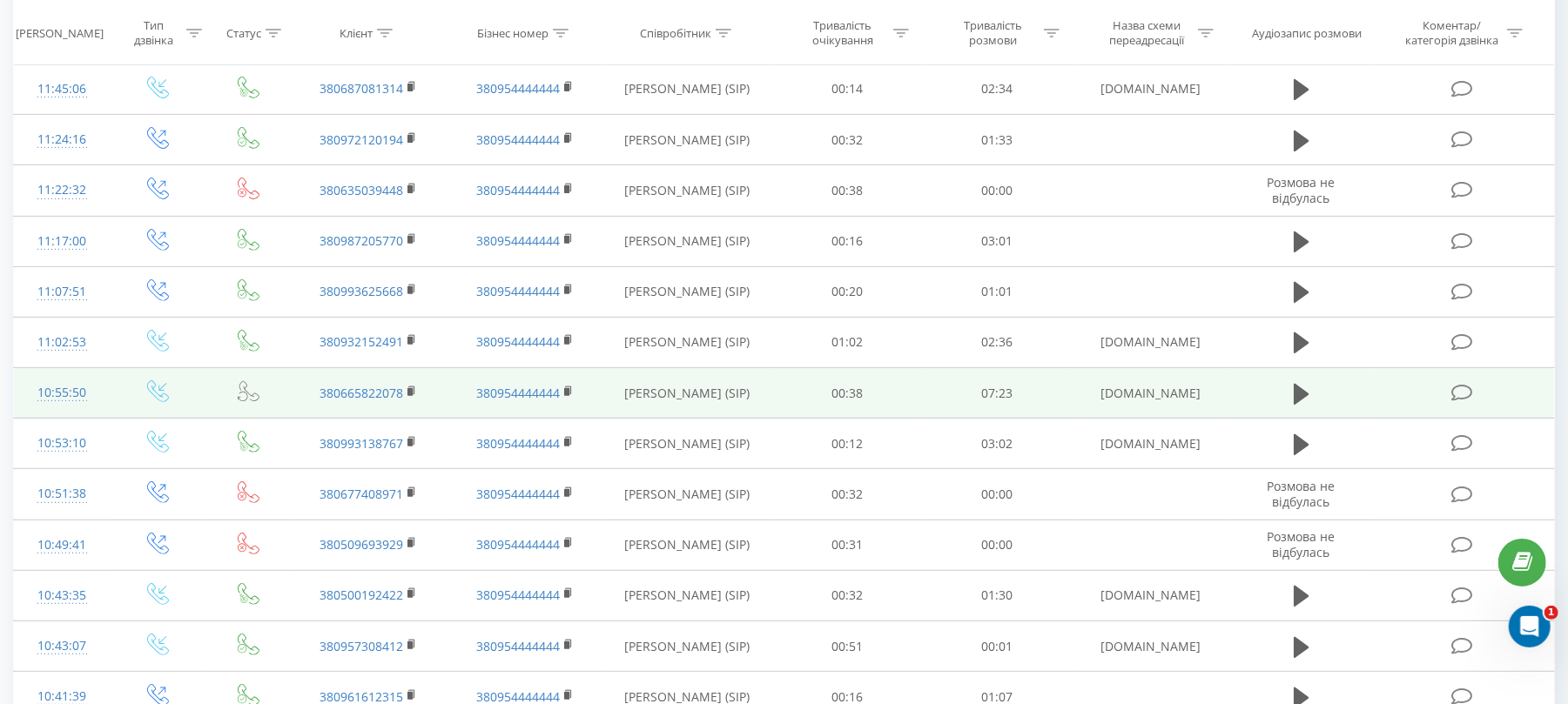
scroll to position [896, 0]
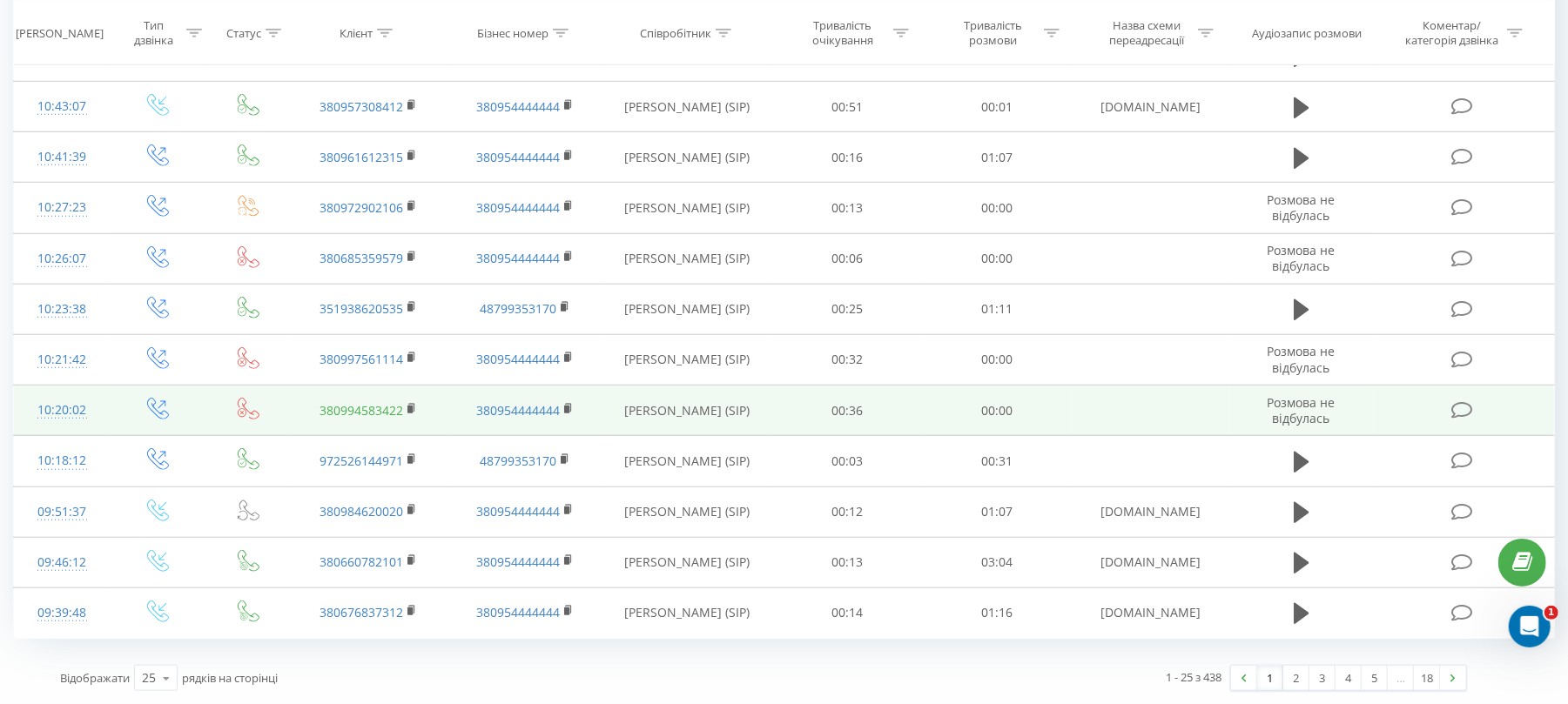
click at [373, 411] on link "380994583422" at bounding box center [361, 410] width 83 height 16
drag, startPoint x: 411, startPoint y: 408, endPoint x: 294, endPoint y: 397, distance: 117.5
drag, startPoint x: 294, startPoint y: 397, endPoint x: 409, endPoint y: 405, distance: 115.3
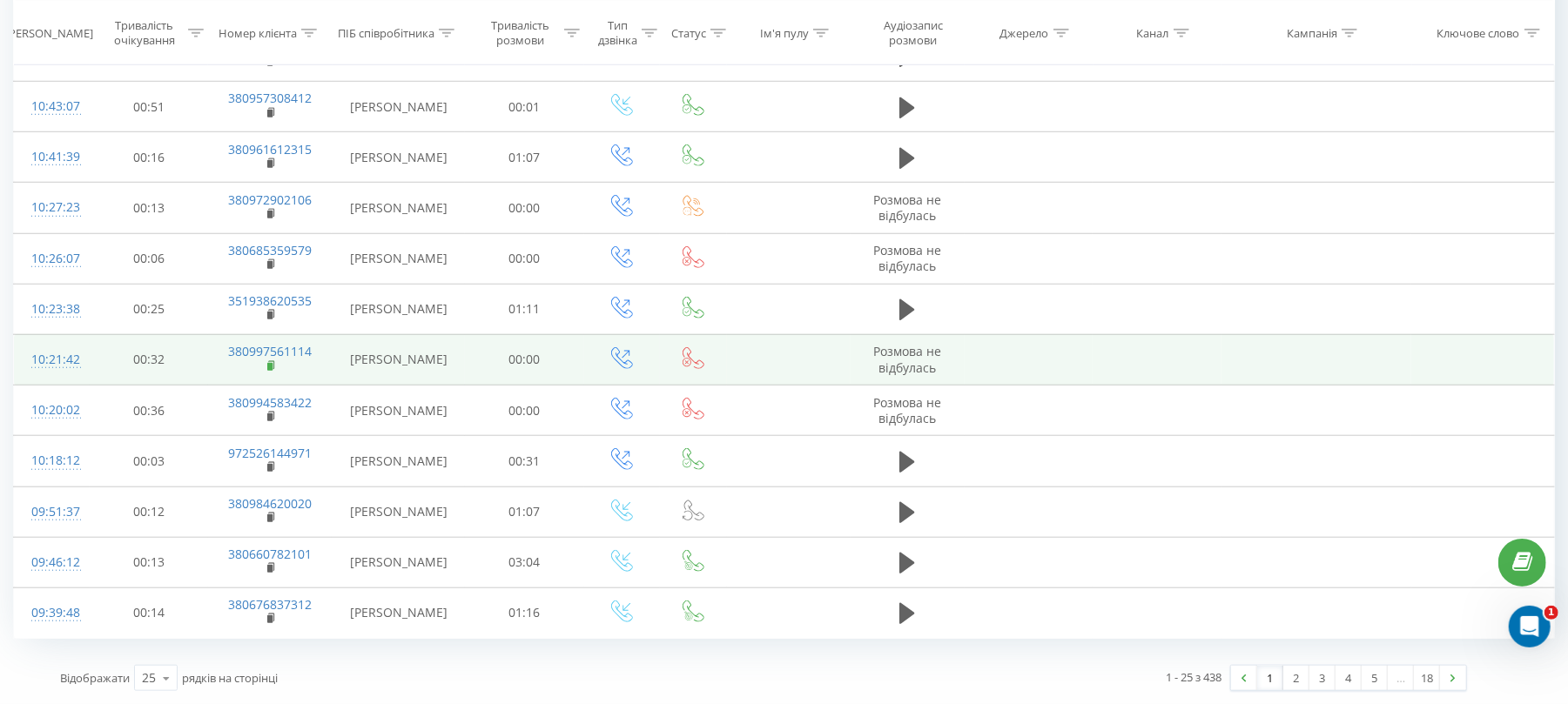
click at [272, 361] on icon at bounding box center [272, 367] width 10 height 13
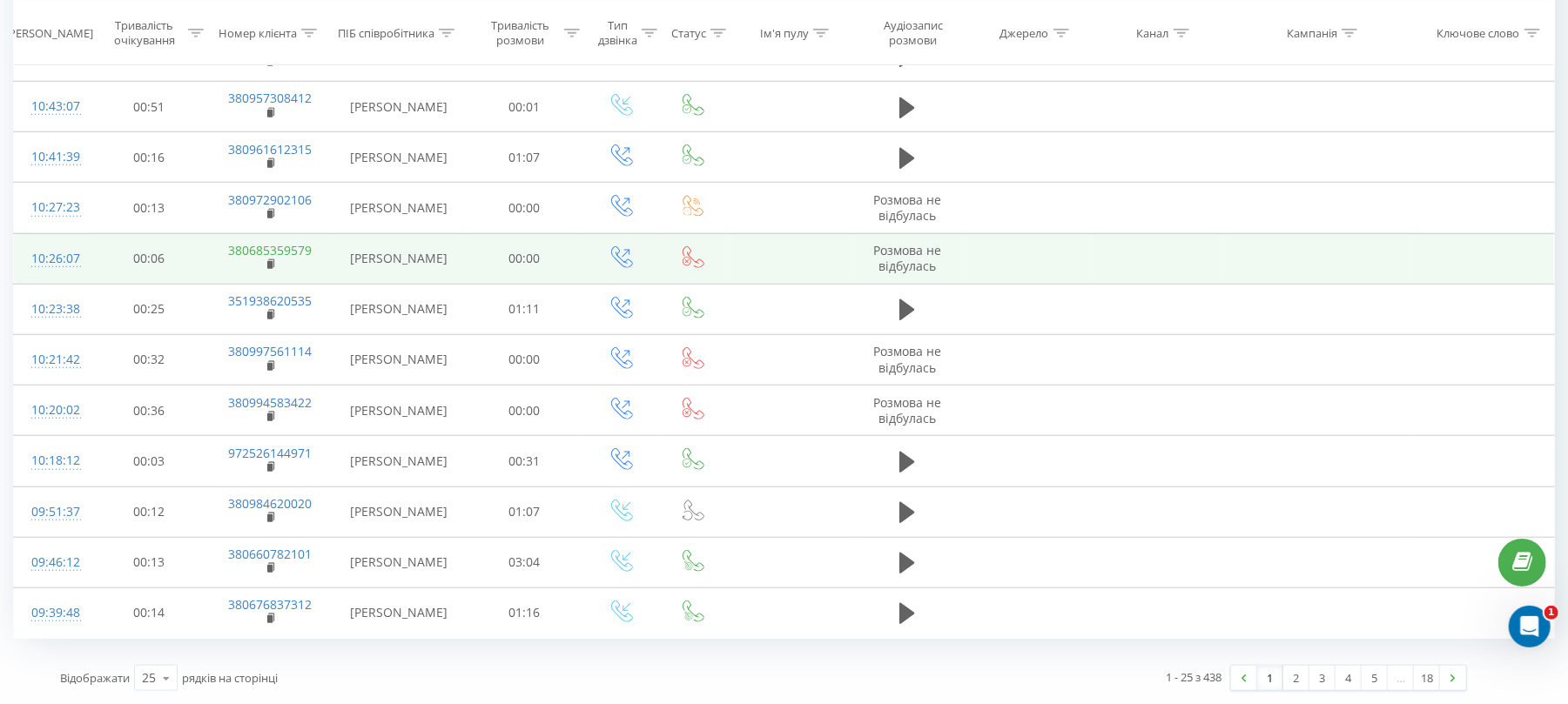
click at [277, 254] on link "380685359579" at bounding box center [269, 250] width 83 height 16
click at [272, 262] on rect at bounding box center [270, 265] width 5 height 8
click at [270, 263] on rect at bounding box center [270, 265] width 5 height 8
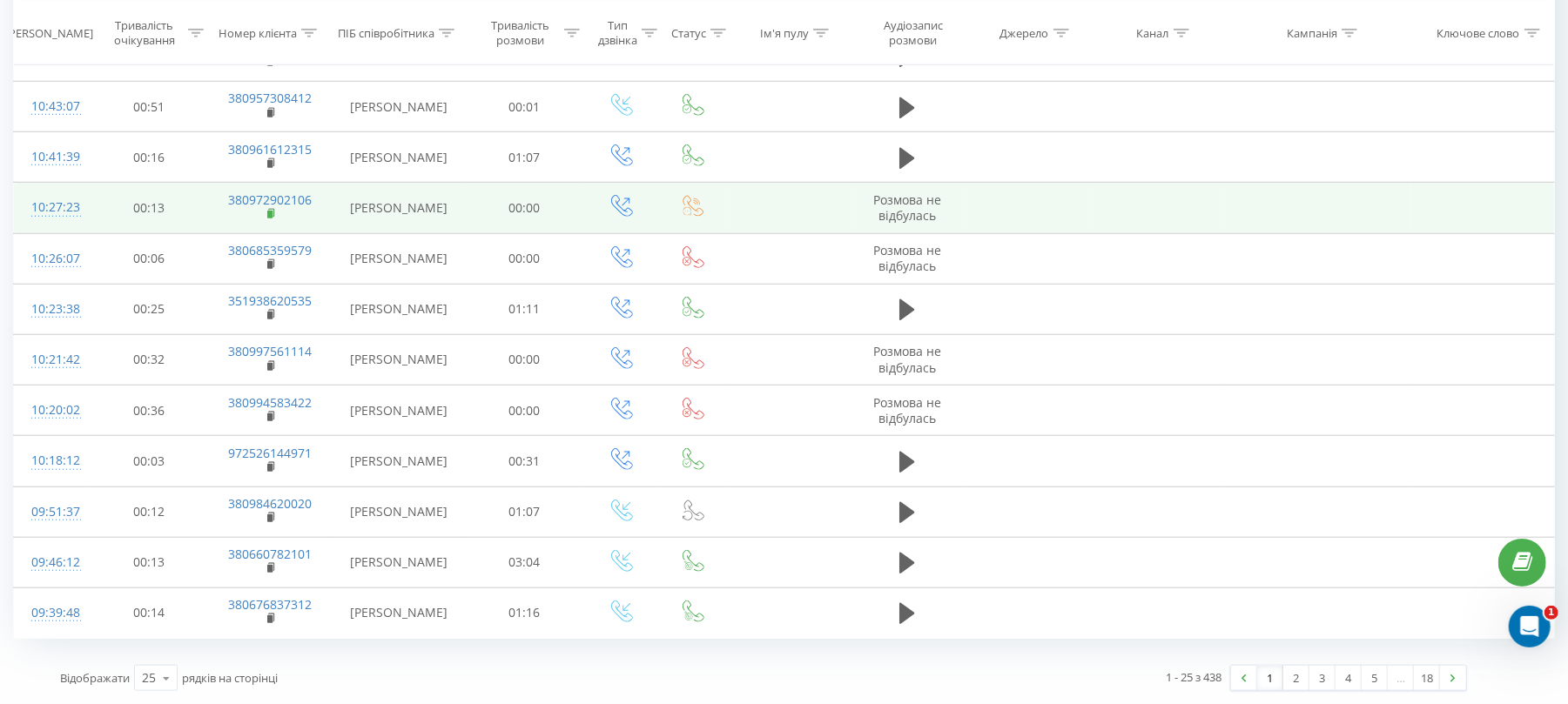
click at [272, 213] on rect at bounding box center [270, 214] width 5 height 8
click at [273, 211] on rect at bounding box center [270, 214] width 5 height 8
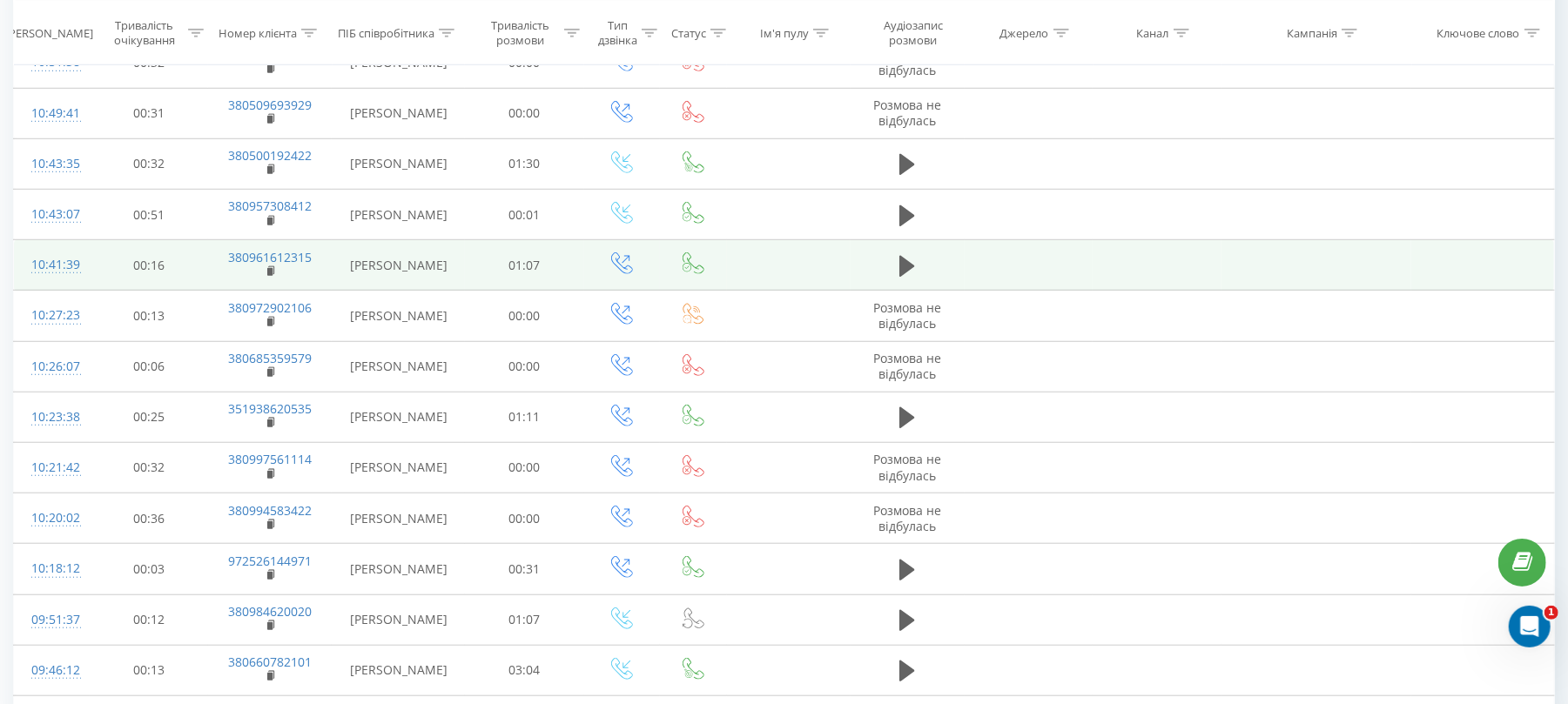
scroll to position [663, 0]
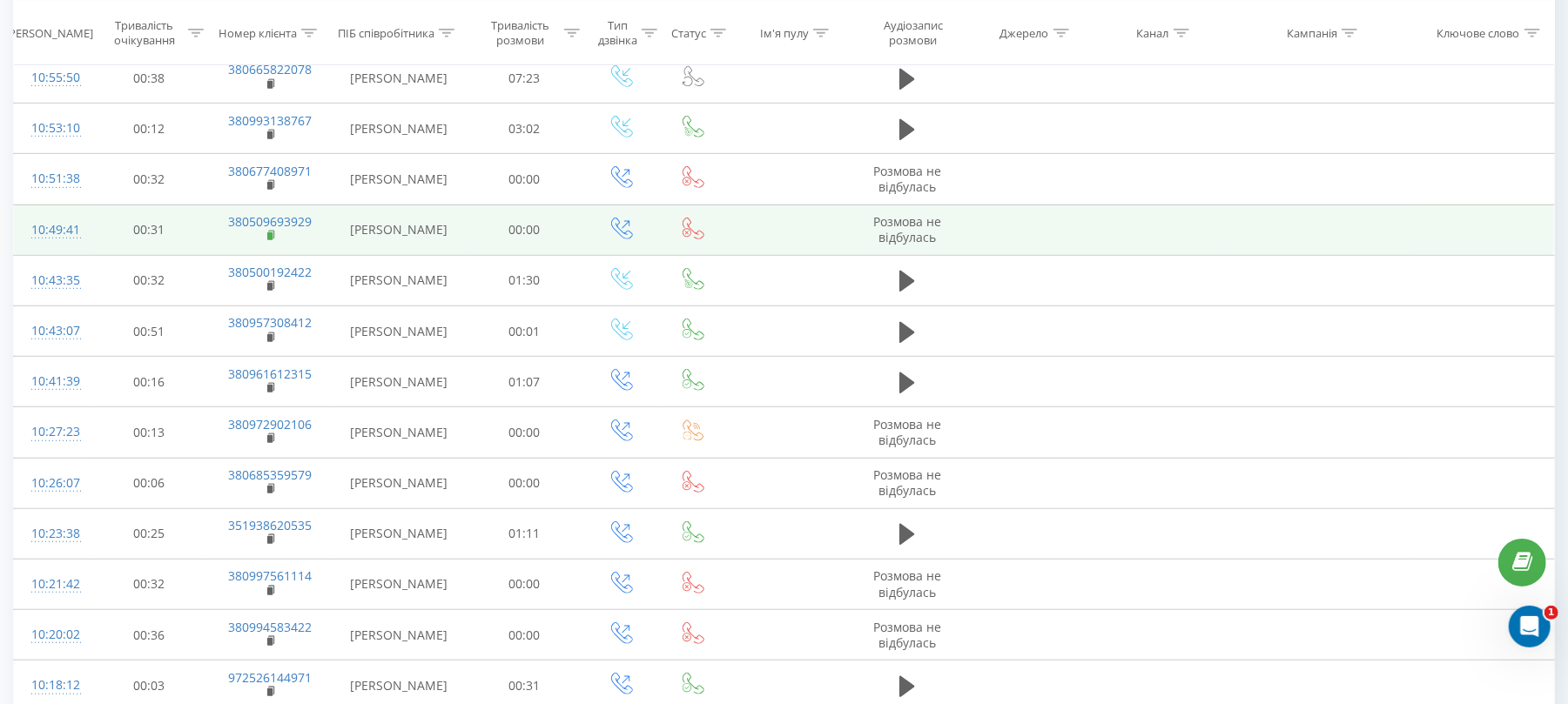
click at [269, 240] on rect at bounding box center [270, 236] width 5 height 8
click at [274, 240] on icon at bounding box center [272, 236] width 10 height 13
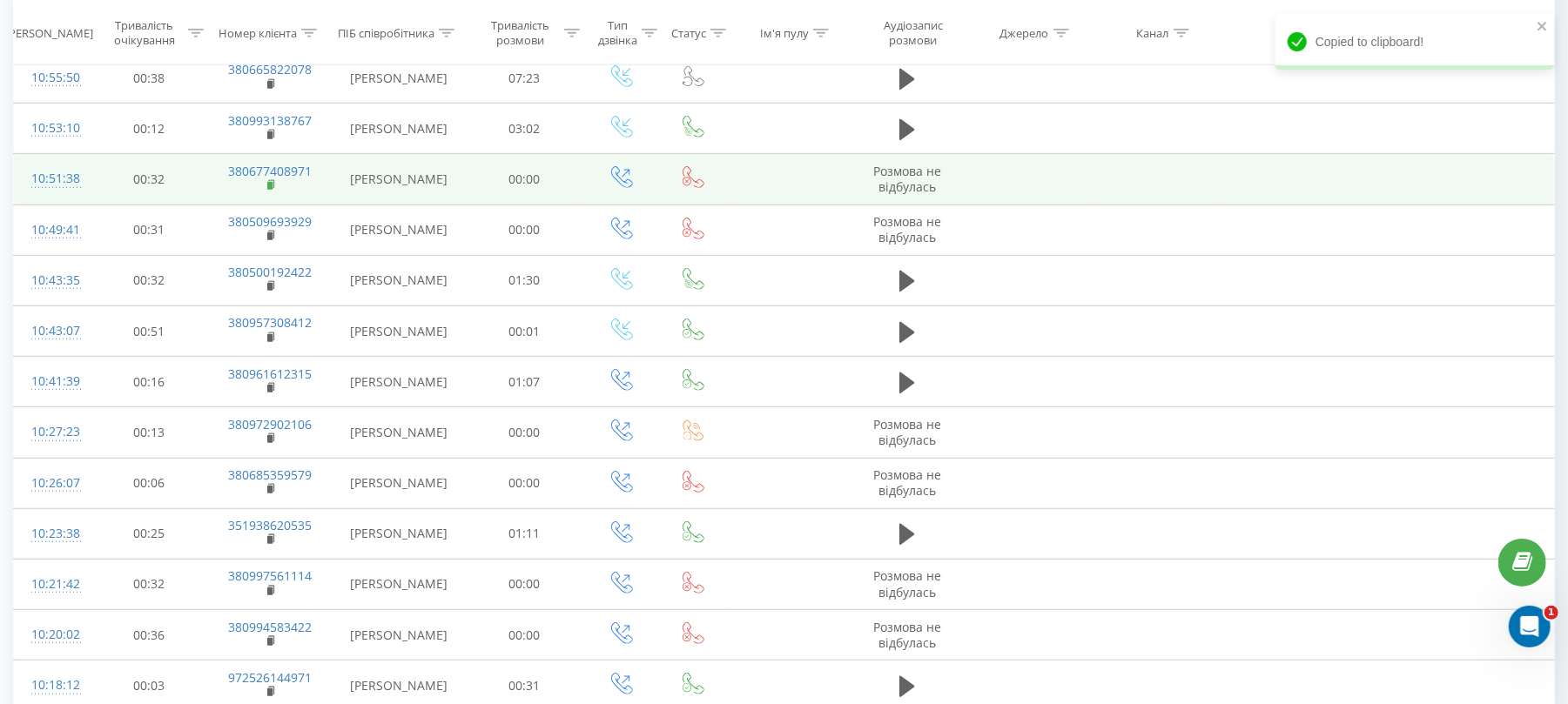
click at [273, 188] on rect at bounding box center [270, 186] width 5 height 8
click at [272, 183] on icon at bounding box center [272, 184] width 6 height 8
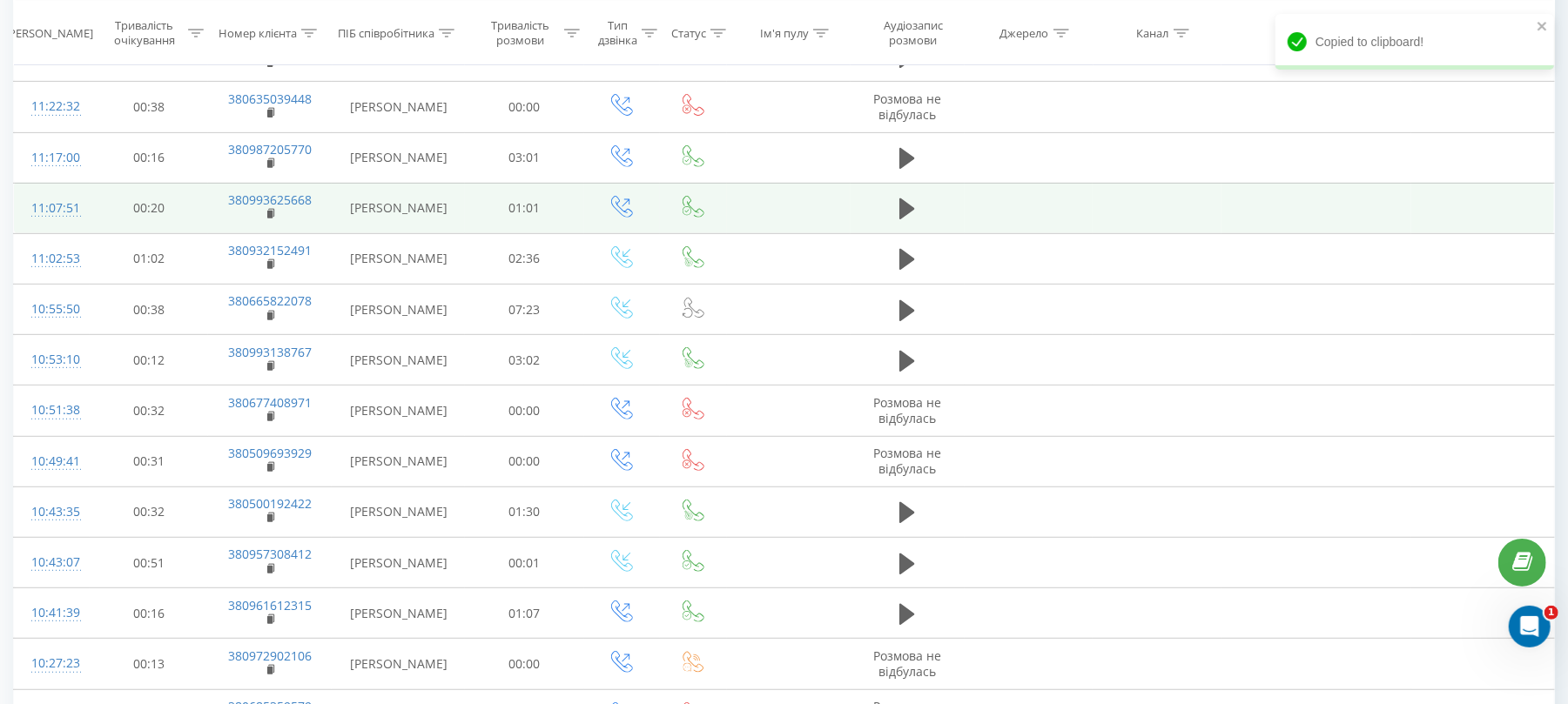
scroll to position [315, 0]
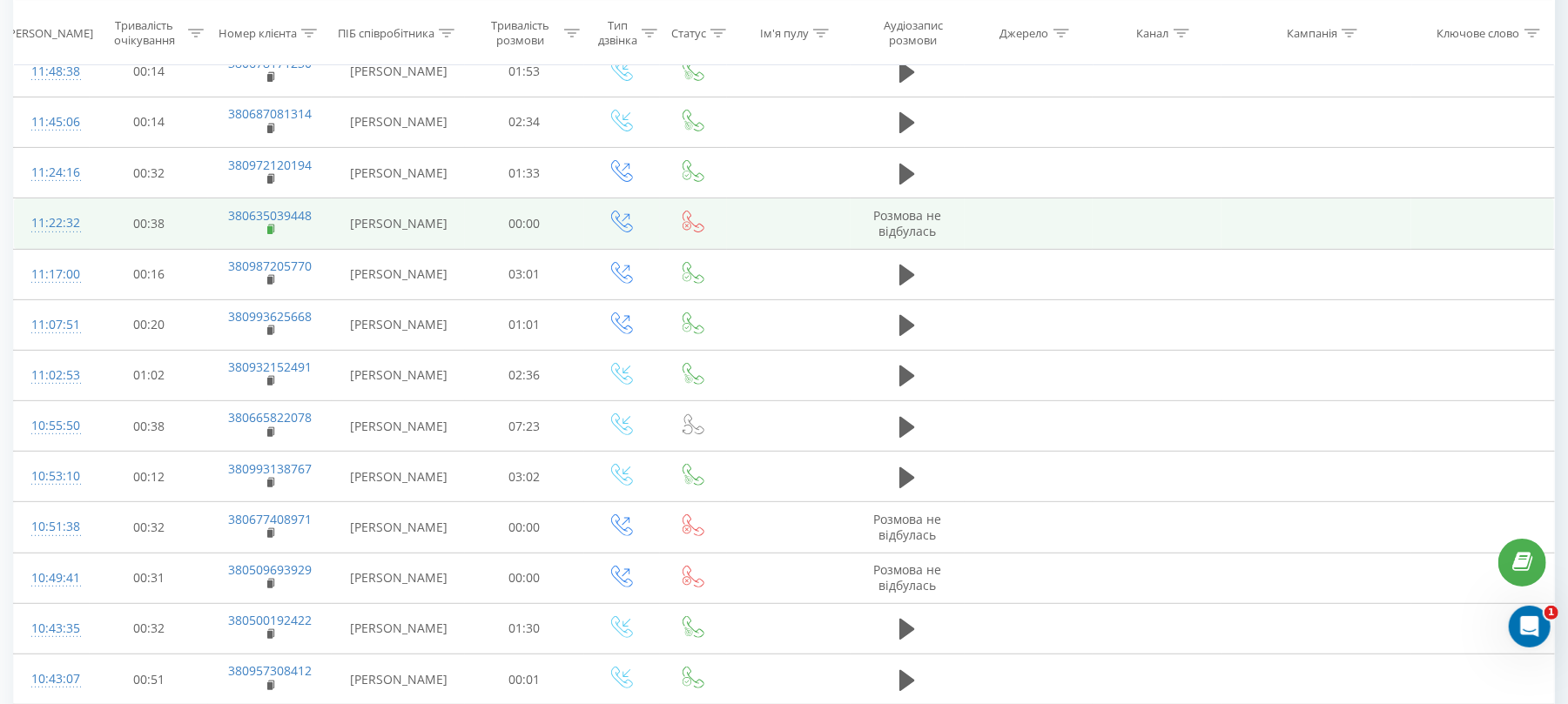
click at [273, 231] on rect at bounding box center [270, 230] width 5 height 8
click at [268, 226] on icon at bounding box center [272, 230] width 10 height 13
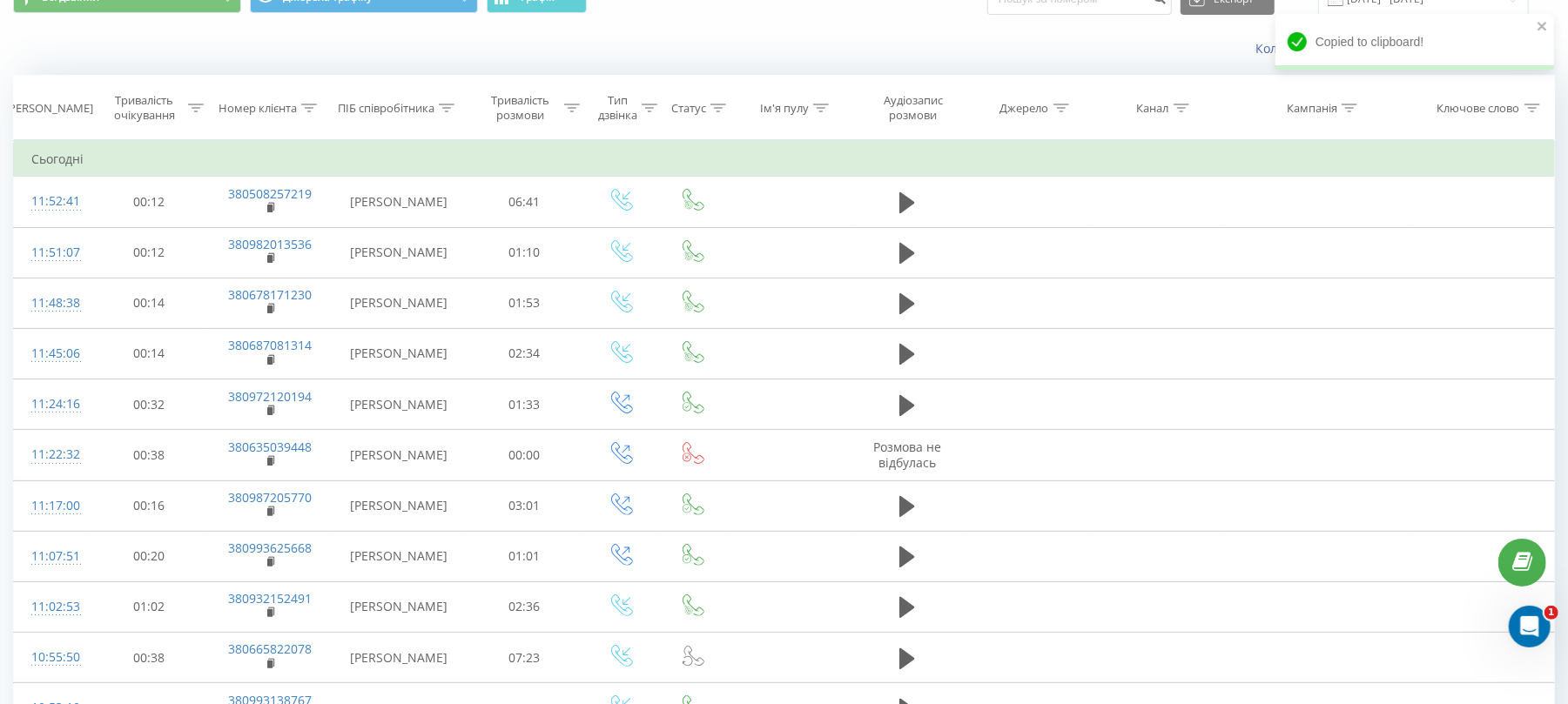
scroll to position [0, 0]
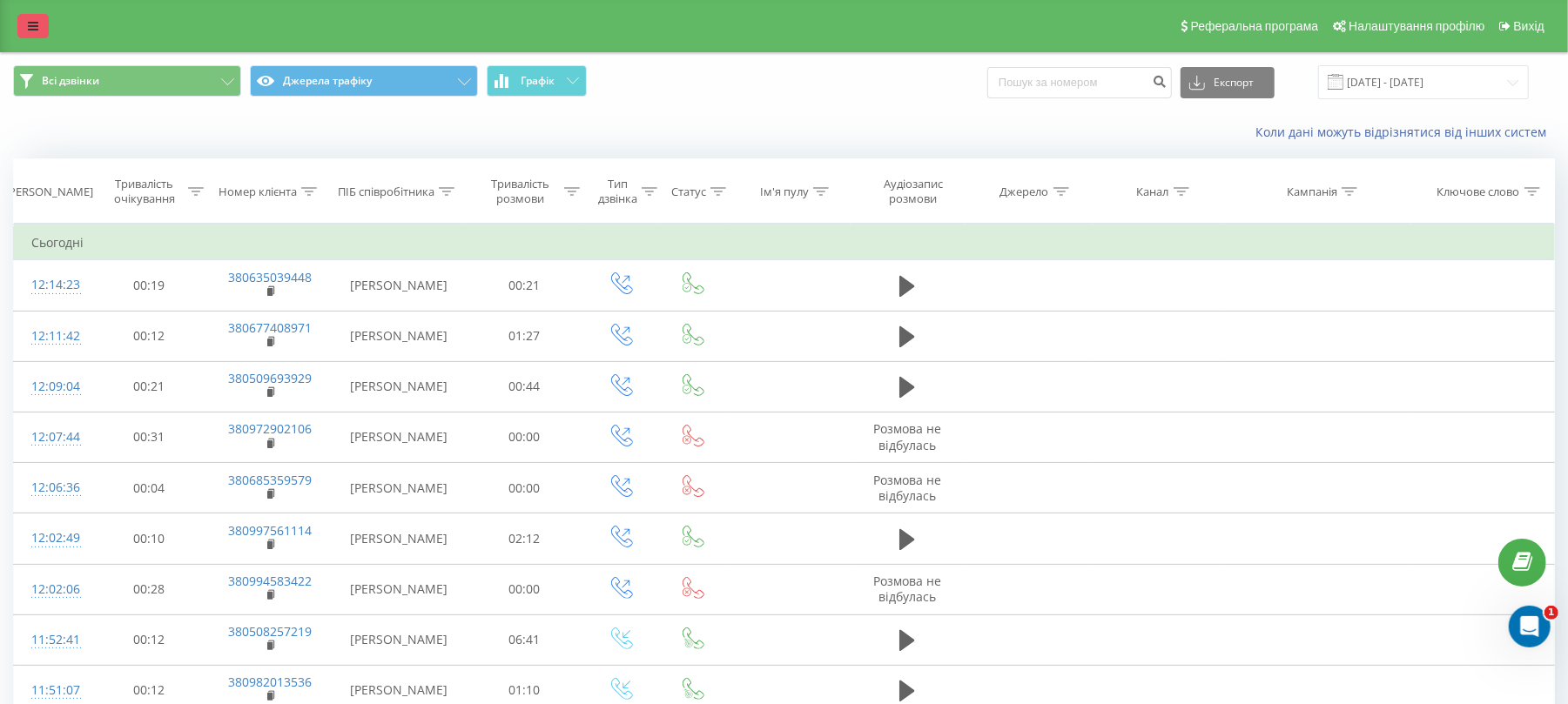
click at [35, 22] on icon at bounding box center [33, 26] width 11 height 13
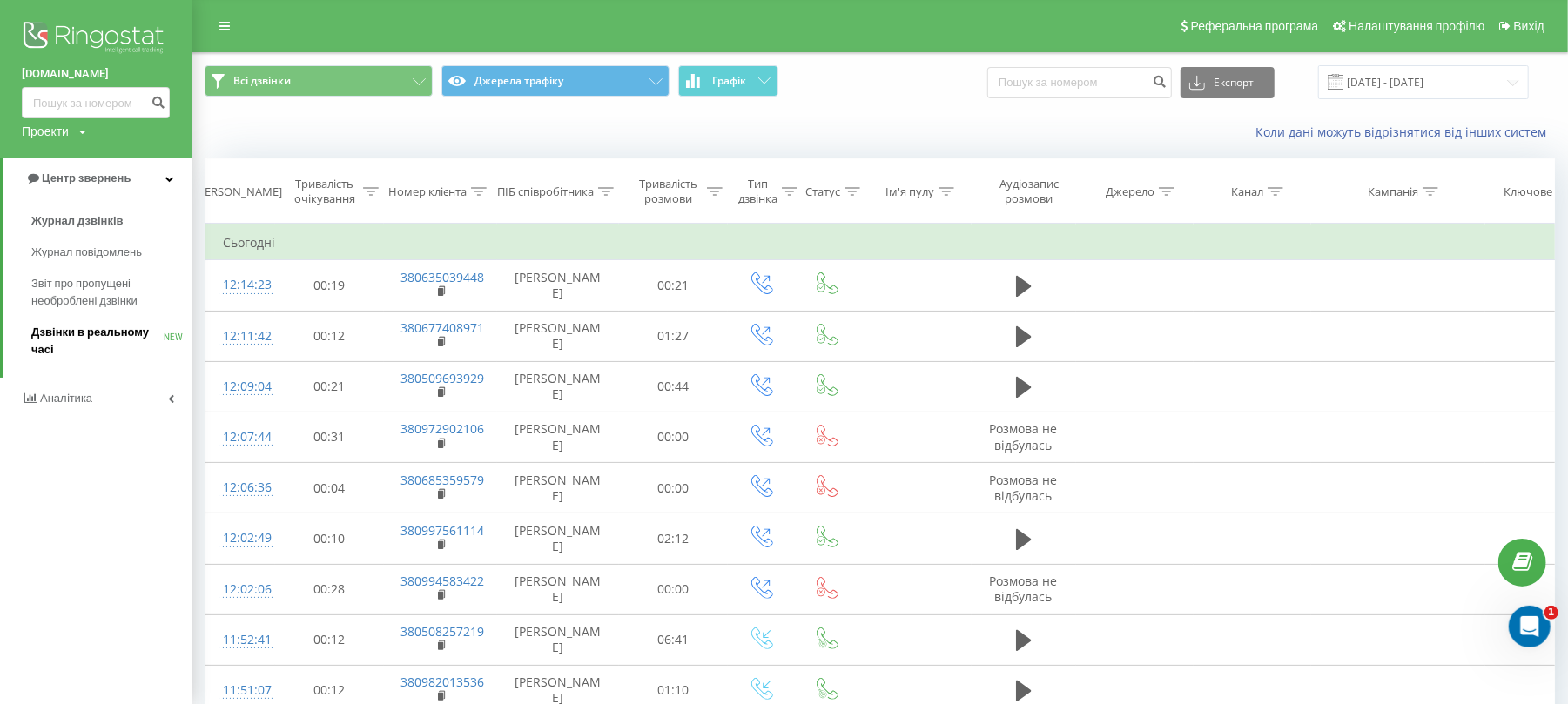
click at [89, 333] on span "Дзвінки в реальному часі" at bounding box center [98, 341] width 133 height 35
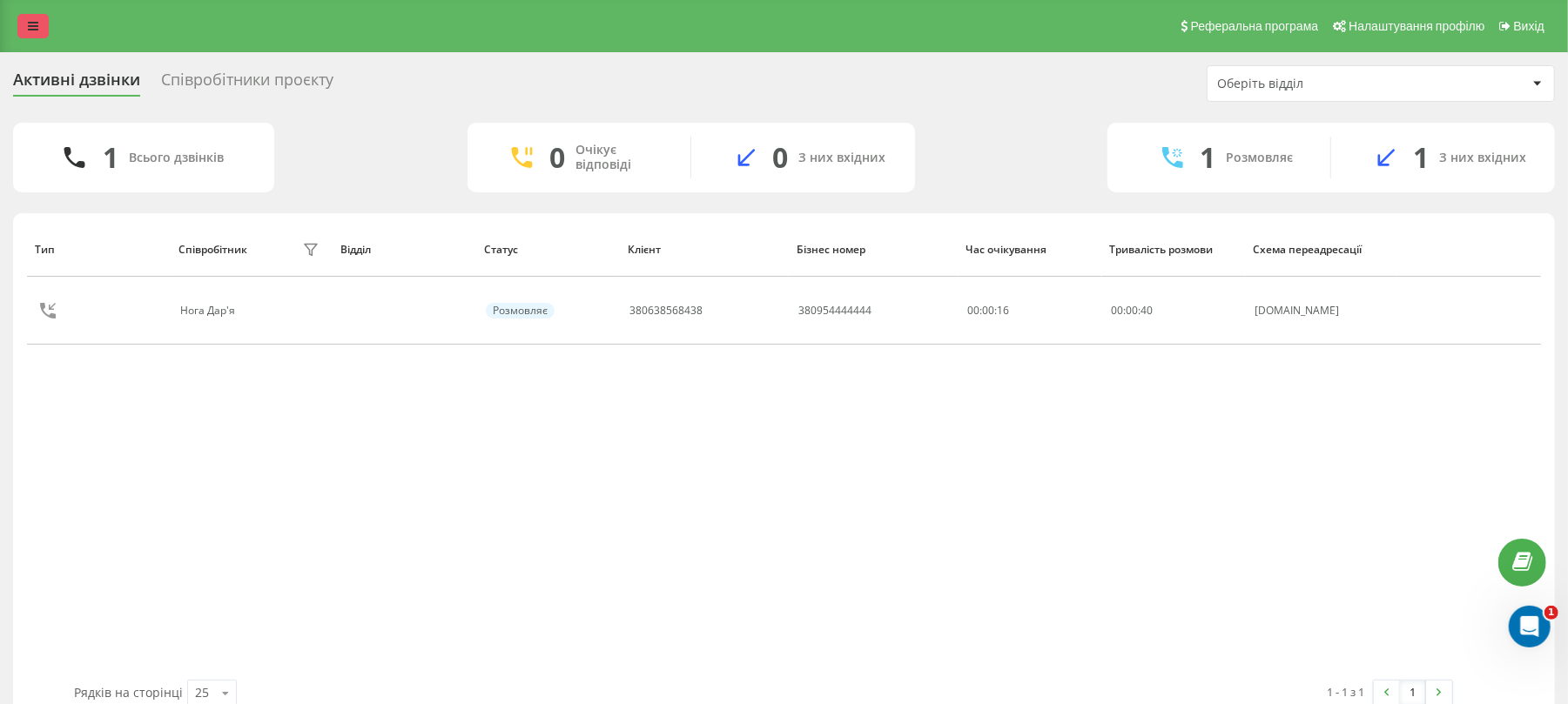
click at [36, 29] on icon at bounding box center [33, 26] width 11 height 13
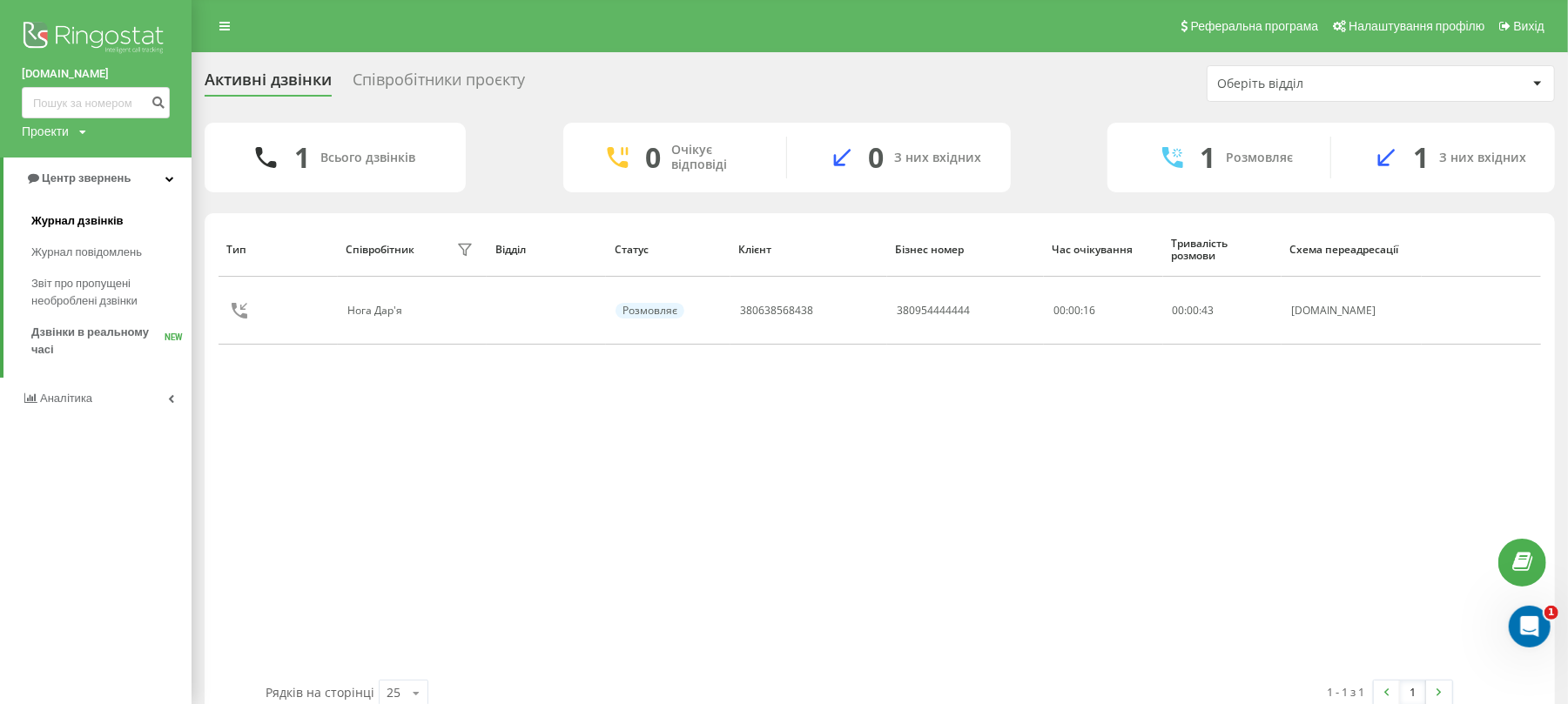
click at [127, 222] on link "Журнал дзвінків" at bounding box center [111, 221] width 161 height 31
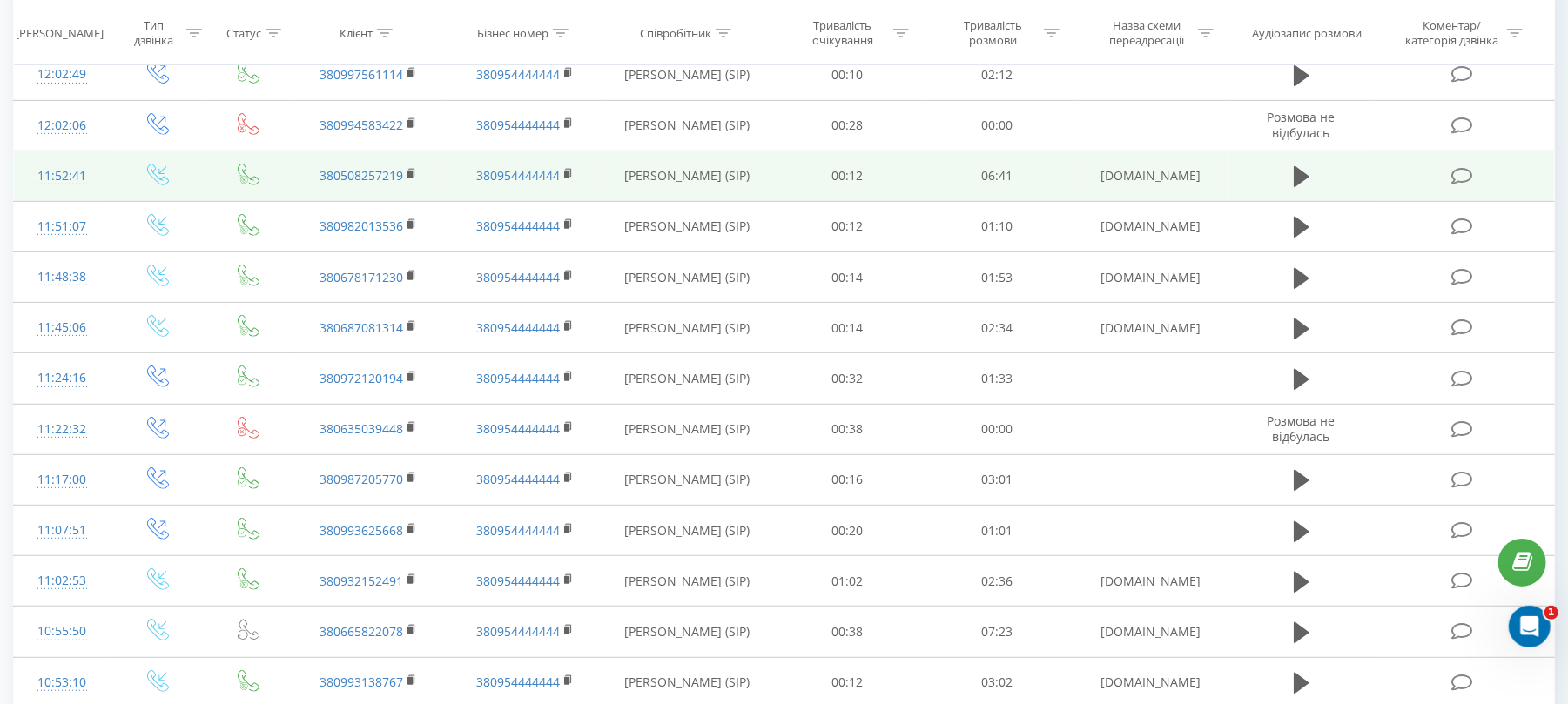
scroll to position [348, 0]
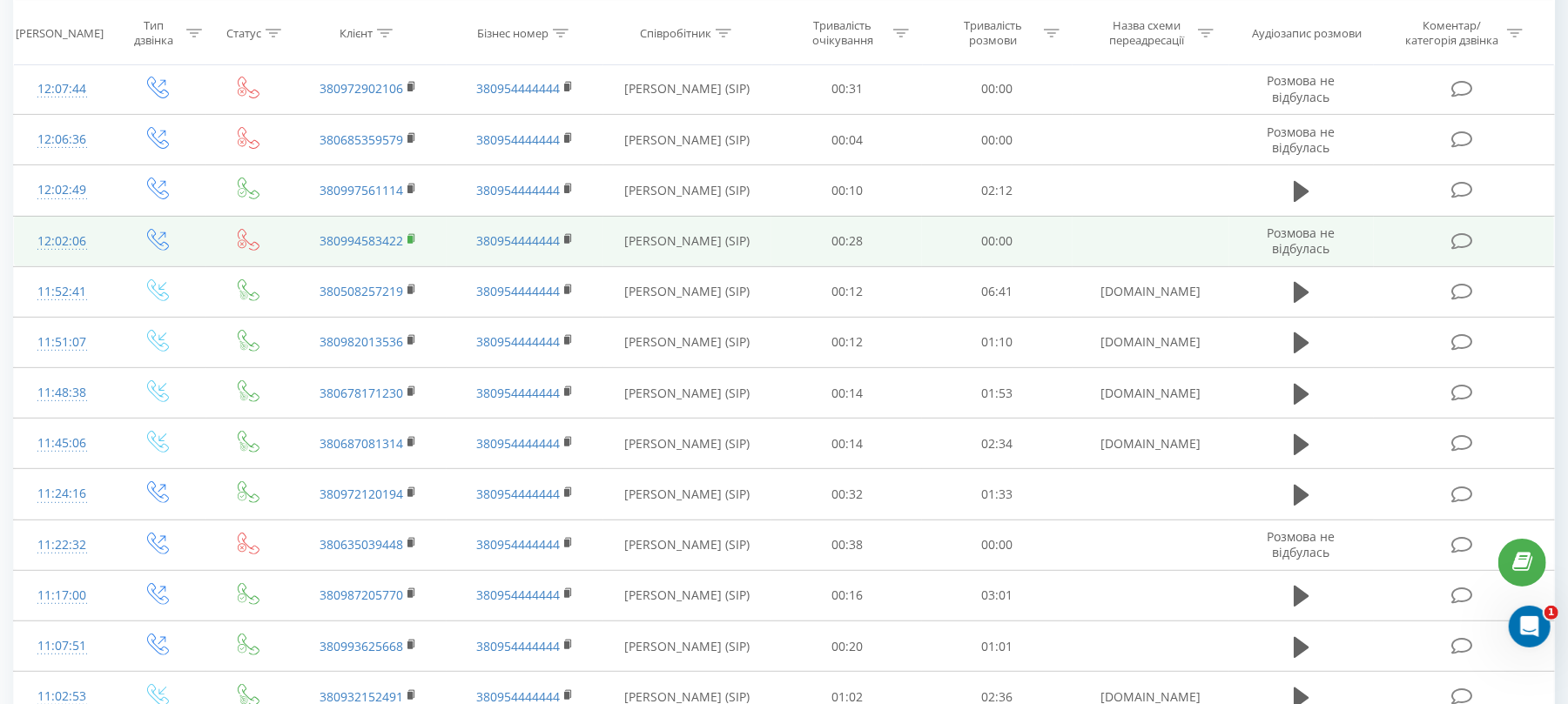
click at [412, 240] on rect at bounding box center [410, 239] width 5 height 8
click at [413, 242] on rect at bounding box center [410, 239] width 5 height 8
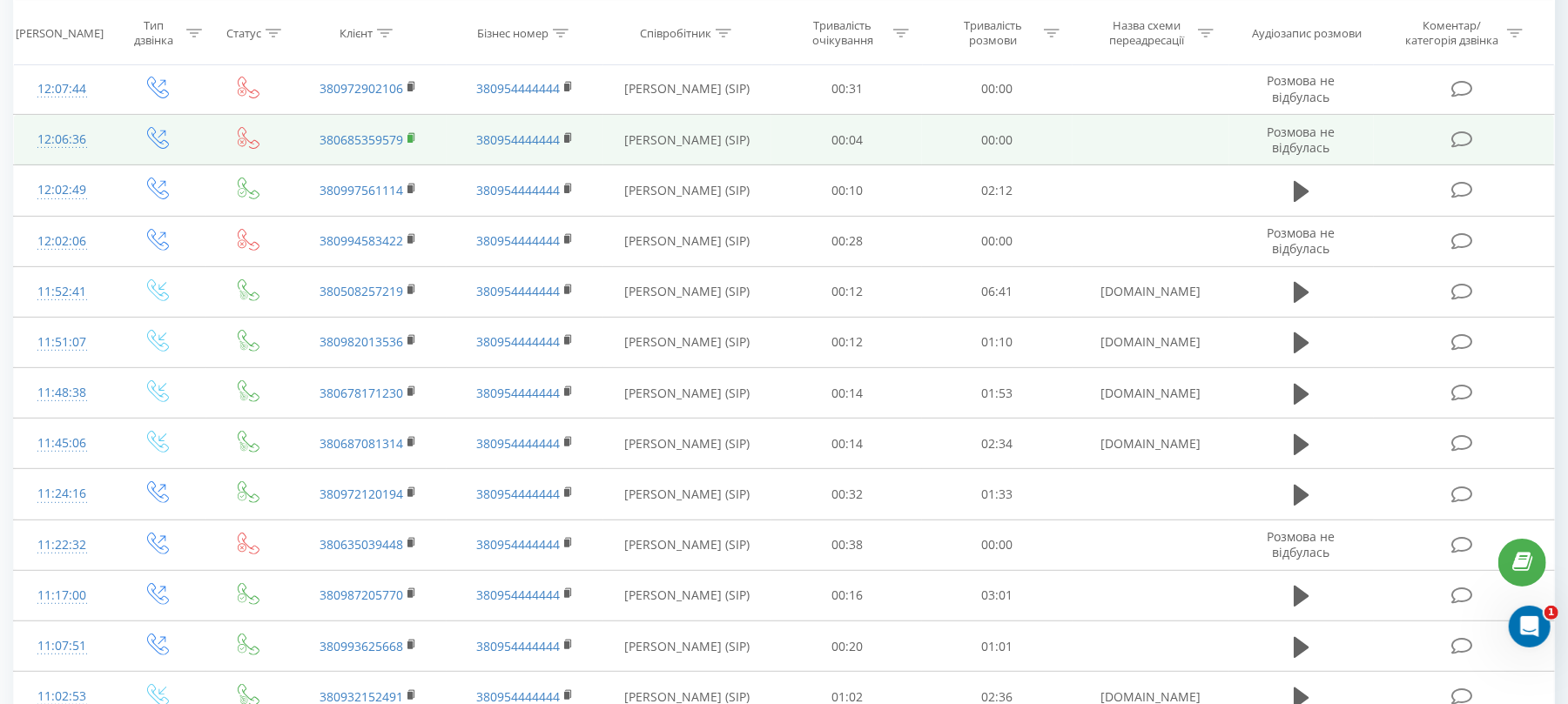
click at [409, 136] on rect at bounding box center [410, 138] width 5 height 8
click at [411, 137] on rect at bounding box center [410, 138] width 5 height 8
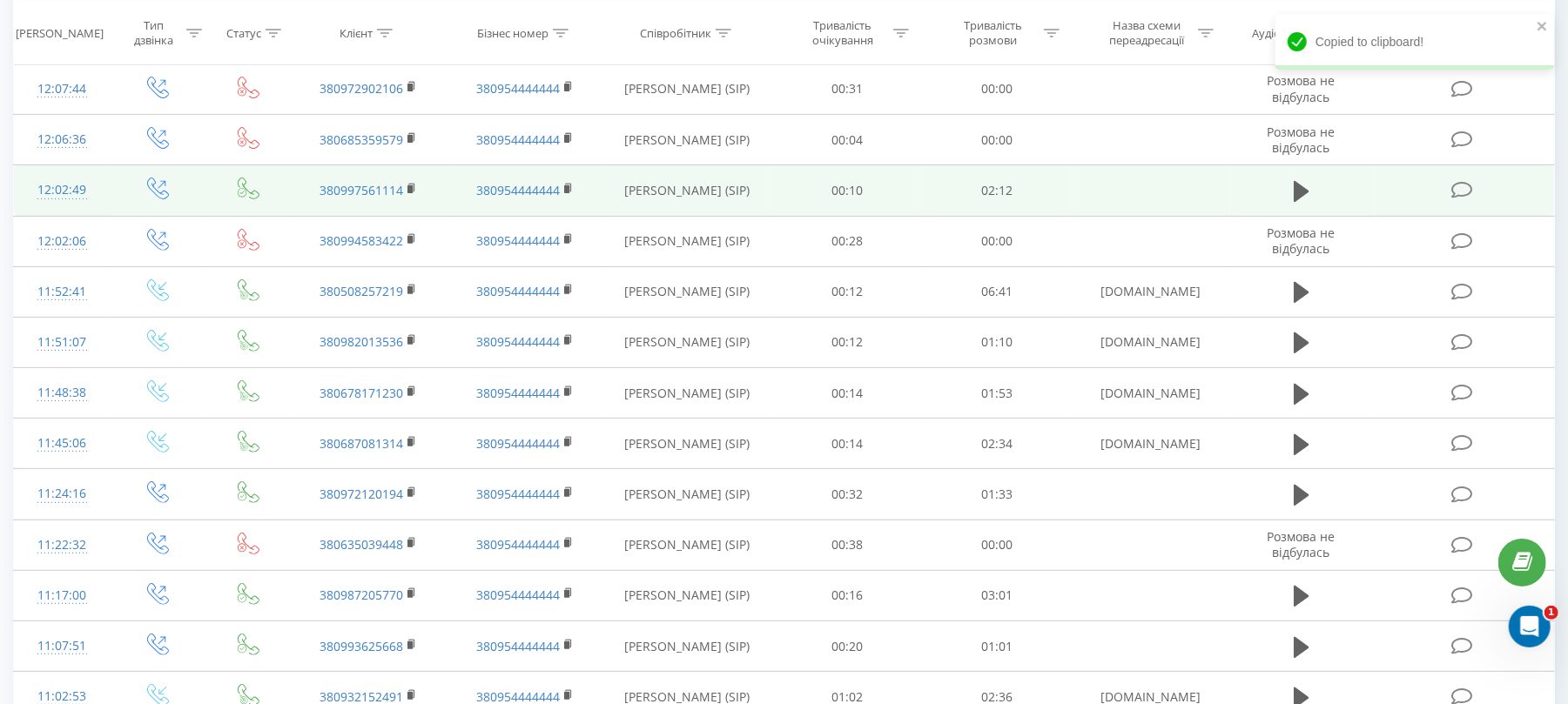
scroll to position [231, 0]
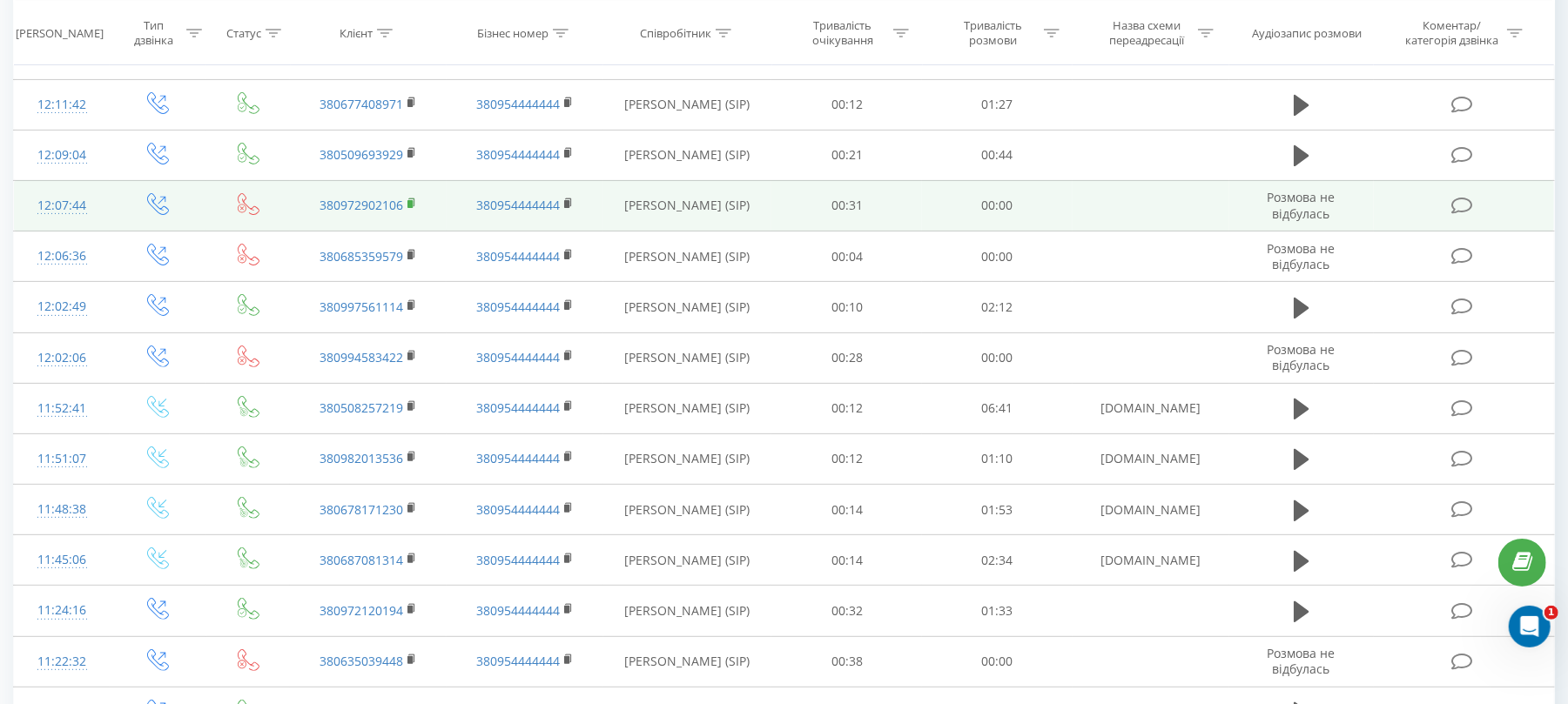
click at [407, 202] on icon at bounding box center [412, 204] width 10 height 13
click at [409, 199] on icon at bounding box center [412, 202] width 6 height 8
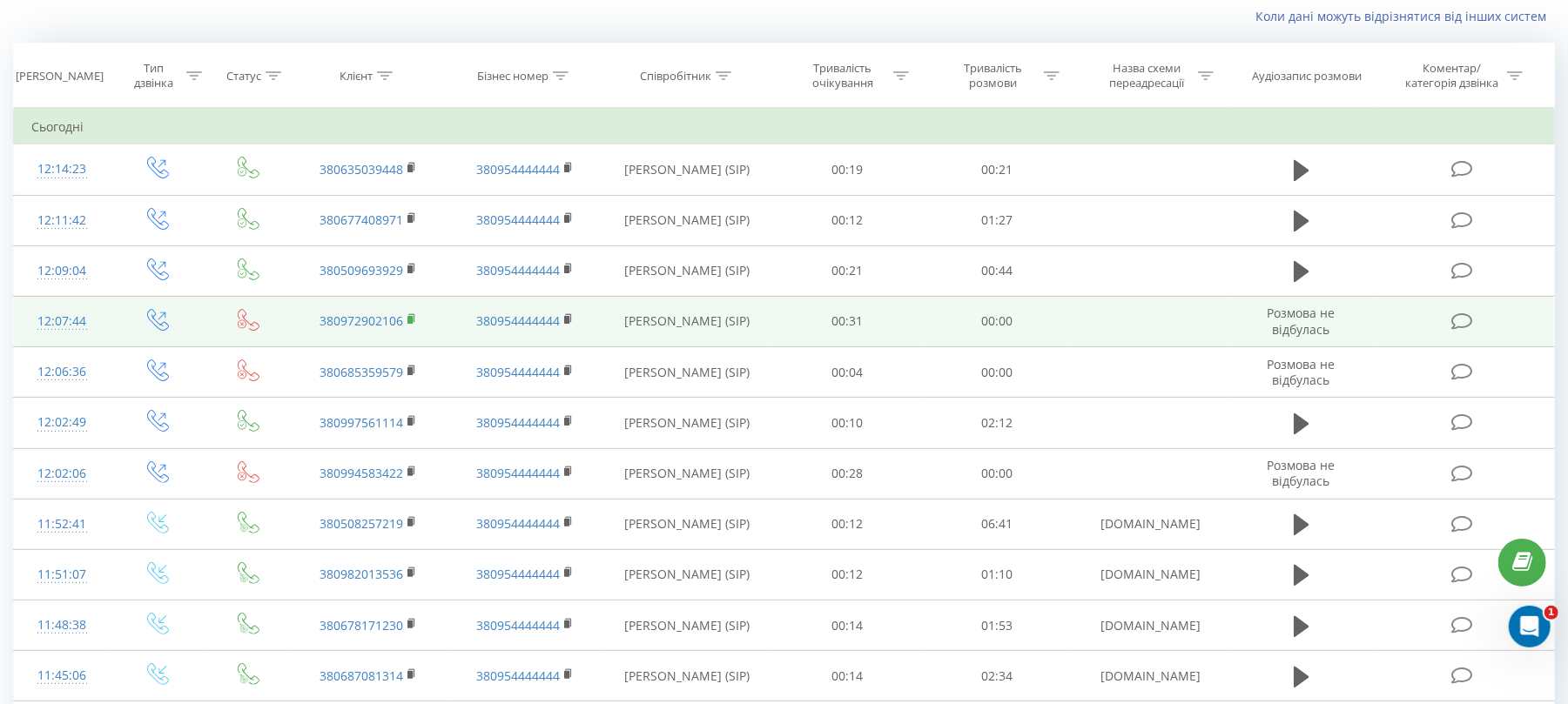
scroll to position [0, 0]
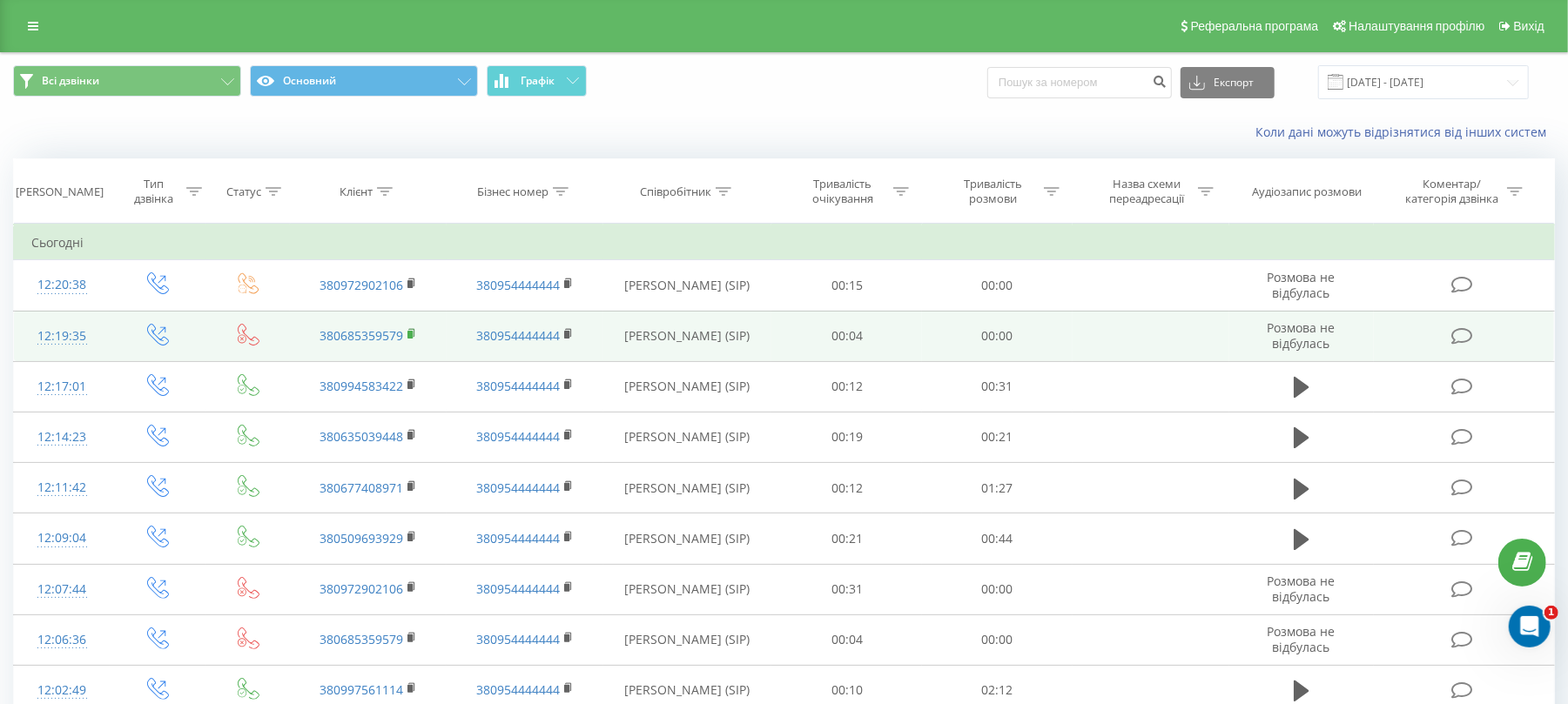
click at [413, 332] on rect at bounding box center [410, 335] width 5 height 8
click at [407, 333] on icon at bounding box center [412, 335] width 10 height 13
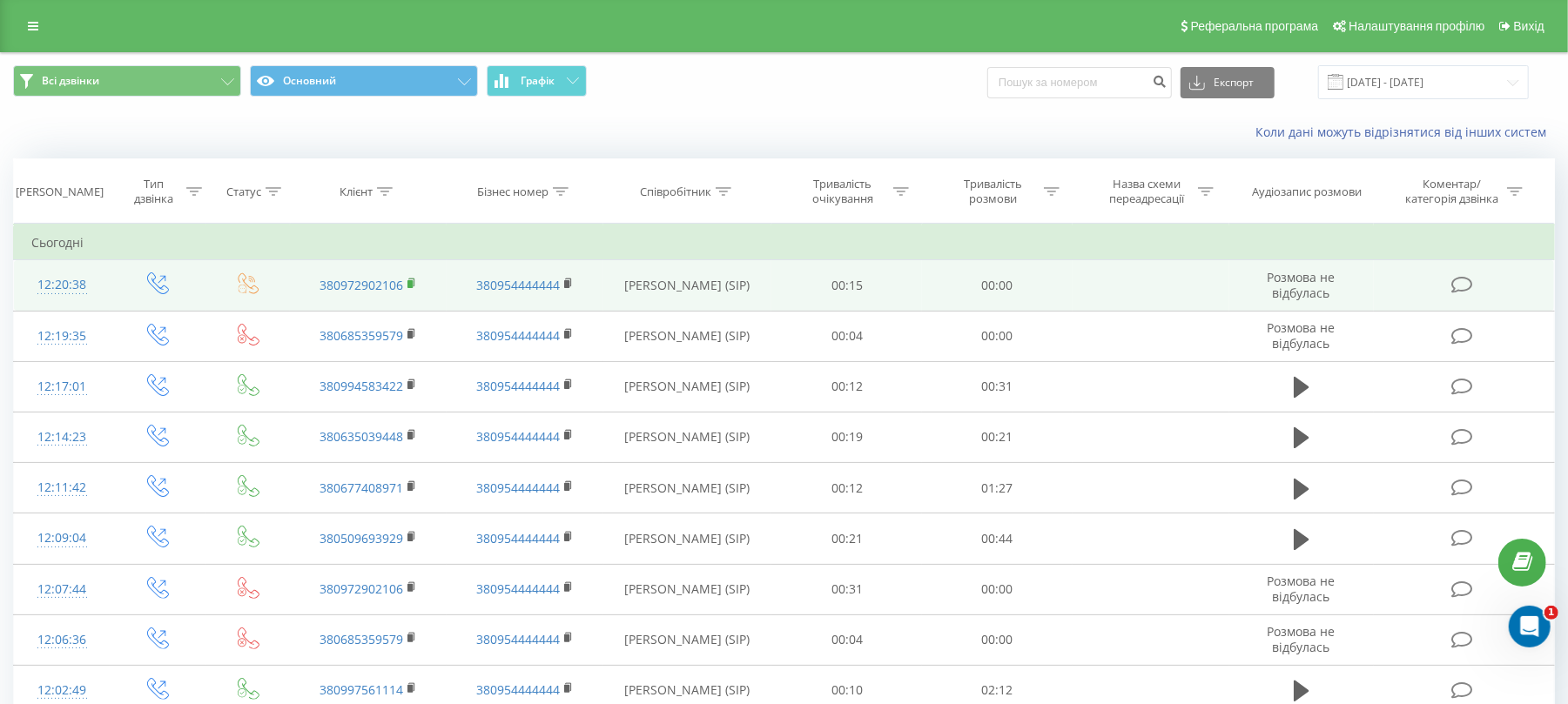
click at [409, 286] on rect at bounding box center [410, 283] width 5 height 8
click at [411, 285] on rect at bounding box center [410, 283] width 5 height 8
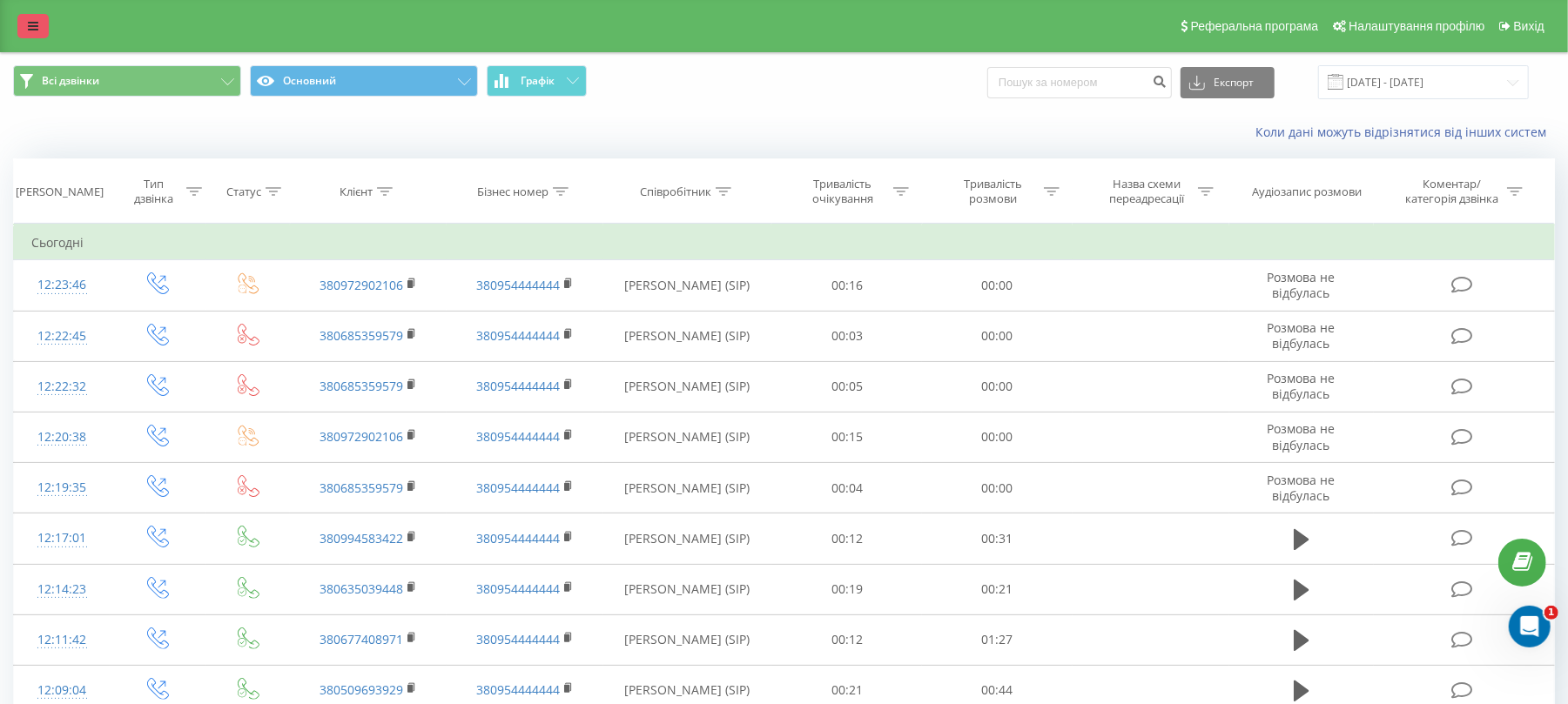
click at [31, 29] on icon at bounding box center [33, 26] width 11 height 13
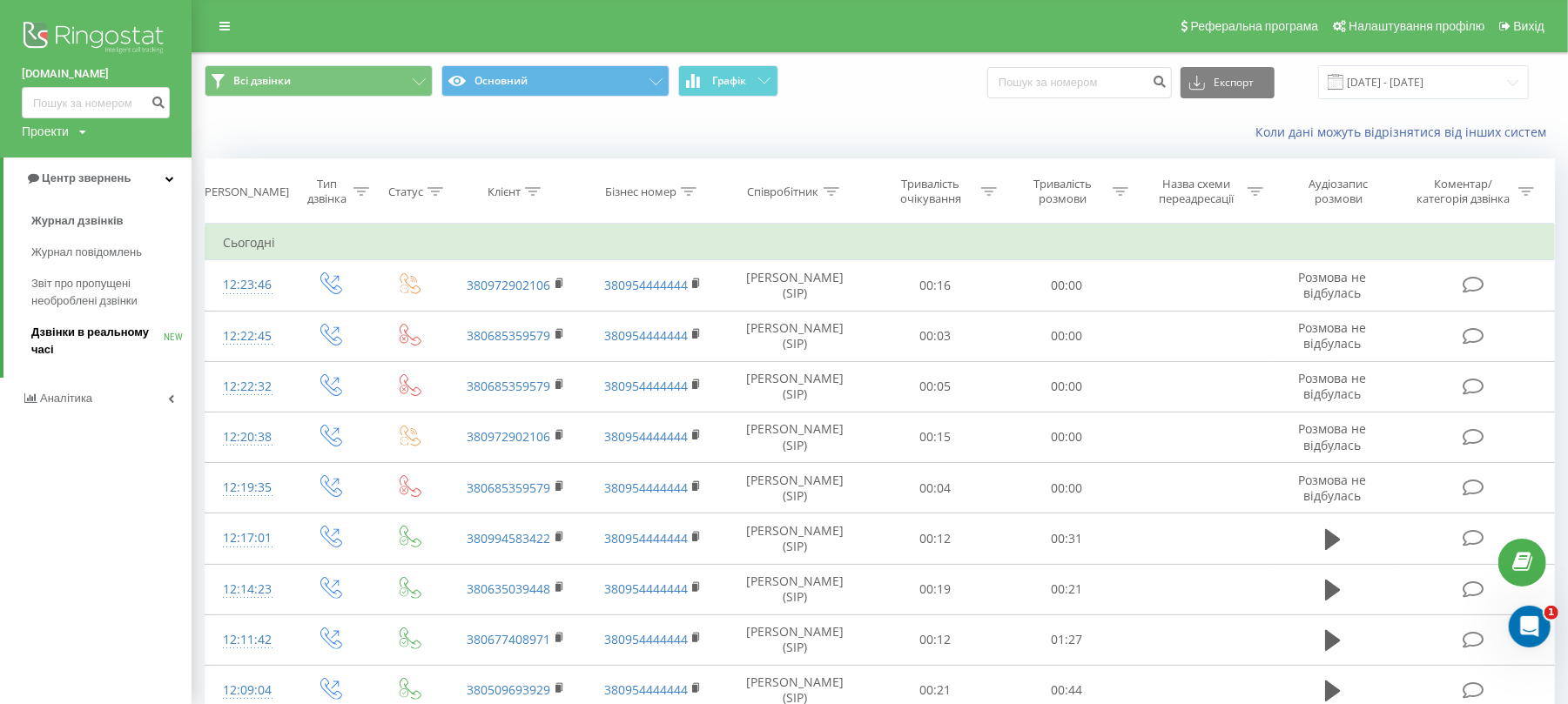
click at [57, 345] on span "Дзвінки в реальному часі" at bounding box center [98, 341] width 133 height 35
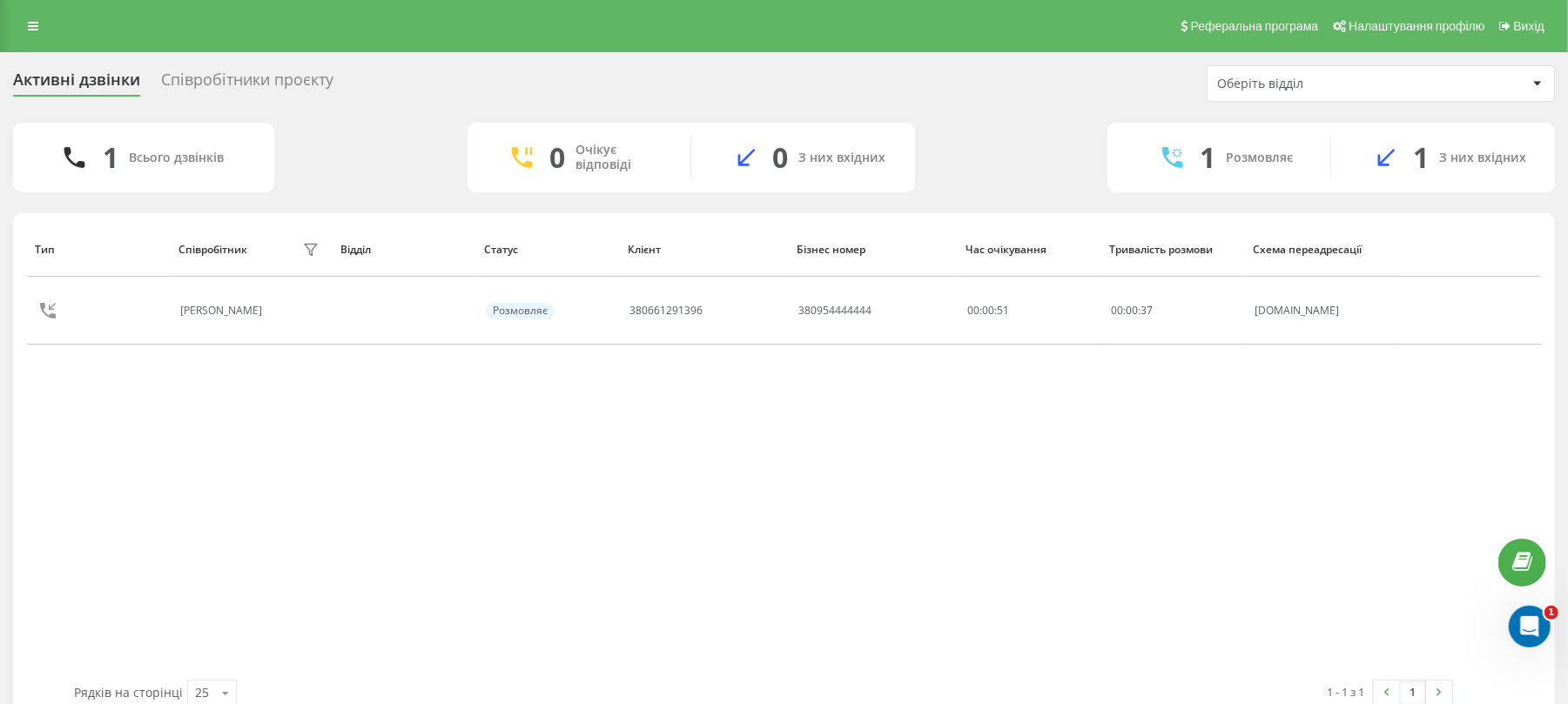
click at [228, 68] on div "Активні дзвінки Співробітники проєкту Оберіть відділ" at bounding box center [784, 83] width 1542 height 37
click at [263, 81] on div "Співробітники проєкту" at bounding box center [248, 84] width 172 height 27
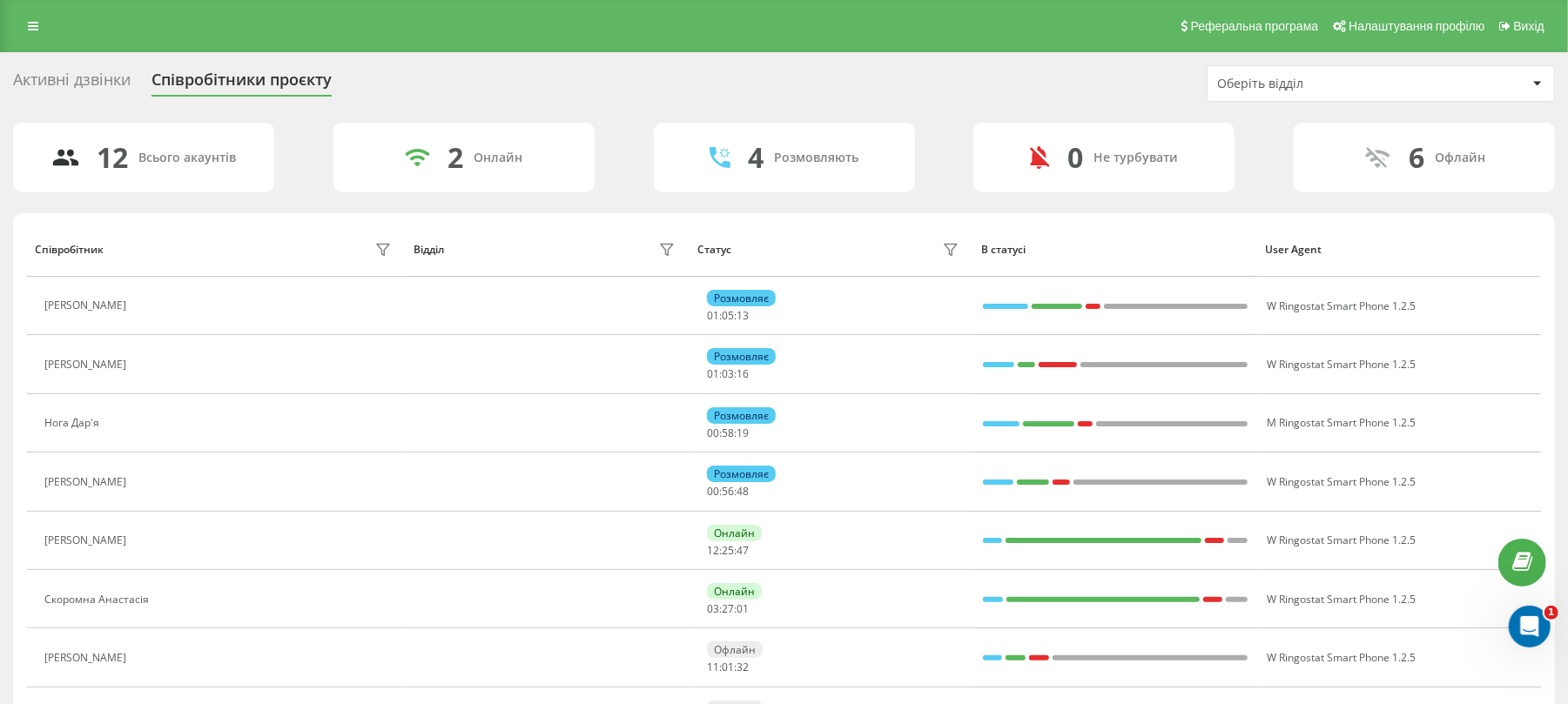
click at [95, 72] on div "Активні дзвінки" at bounding box center [72, 84] width 118 height 27
